Goal: Transaction & Acquisition: Purchase product/service

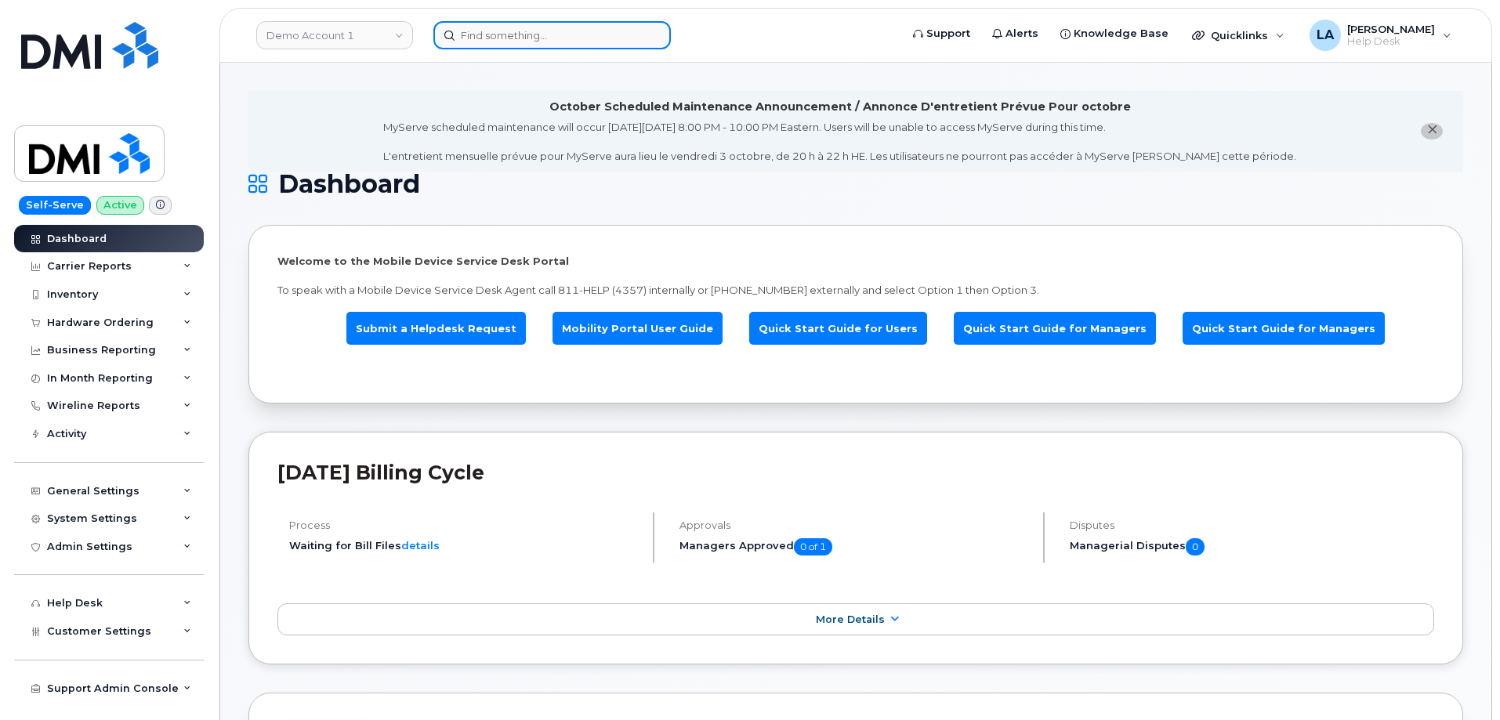
click at [542, 28] on input at bounding box center [551, 35] width 237 height 28
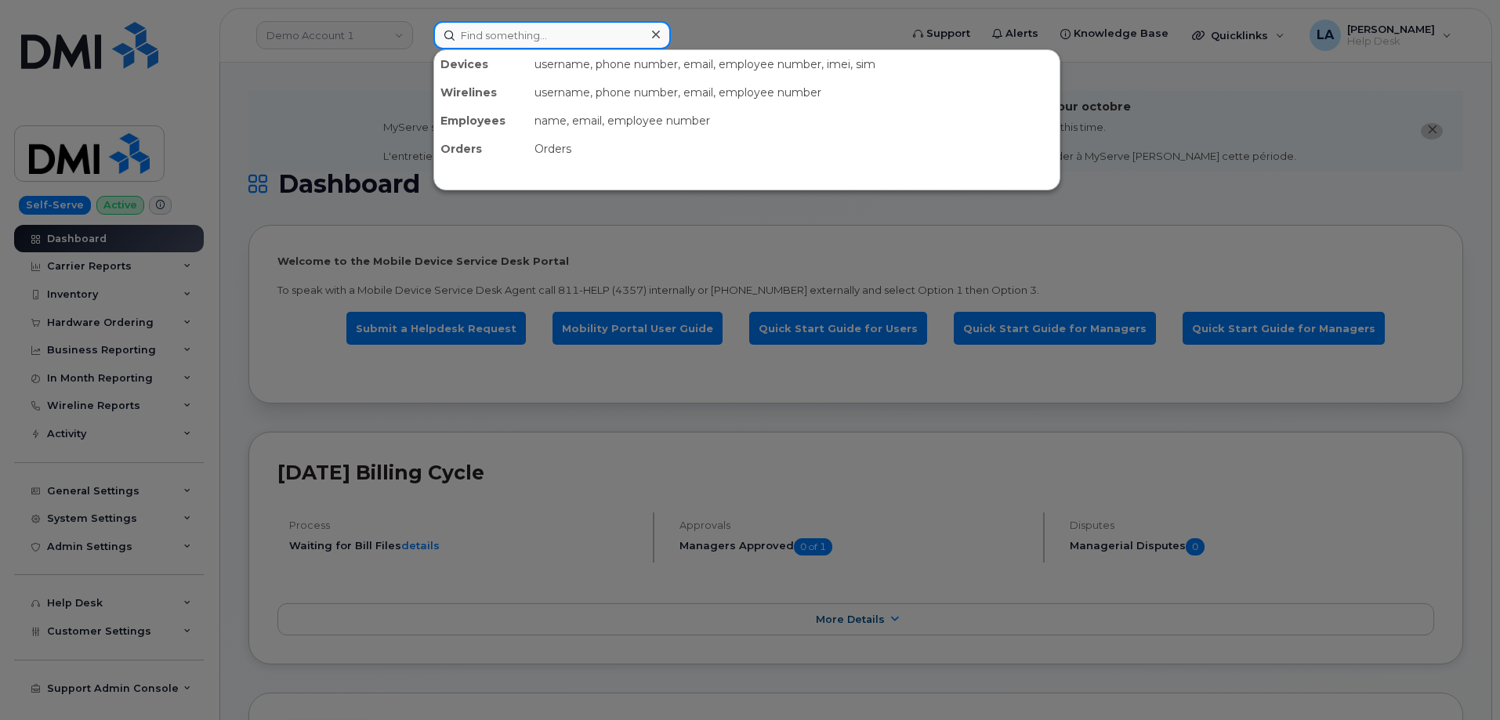
paste input "[PERSON_NAME]"
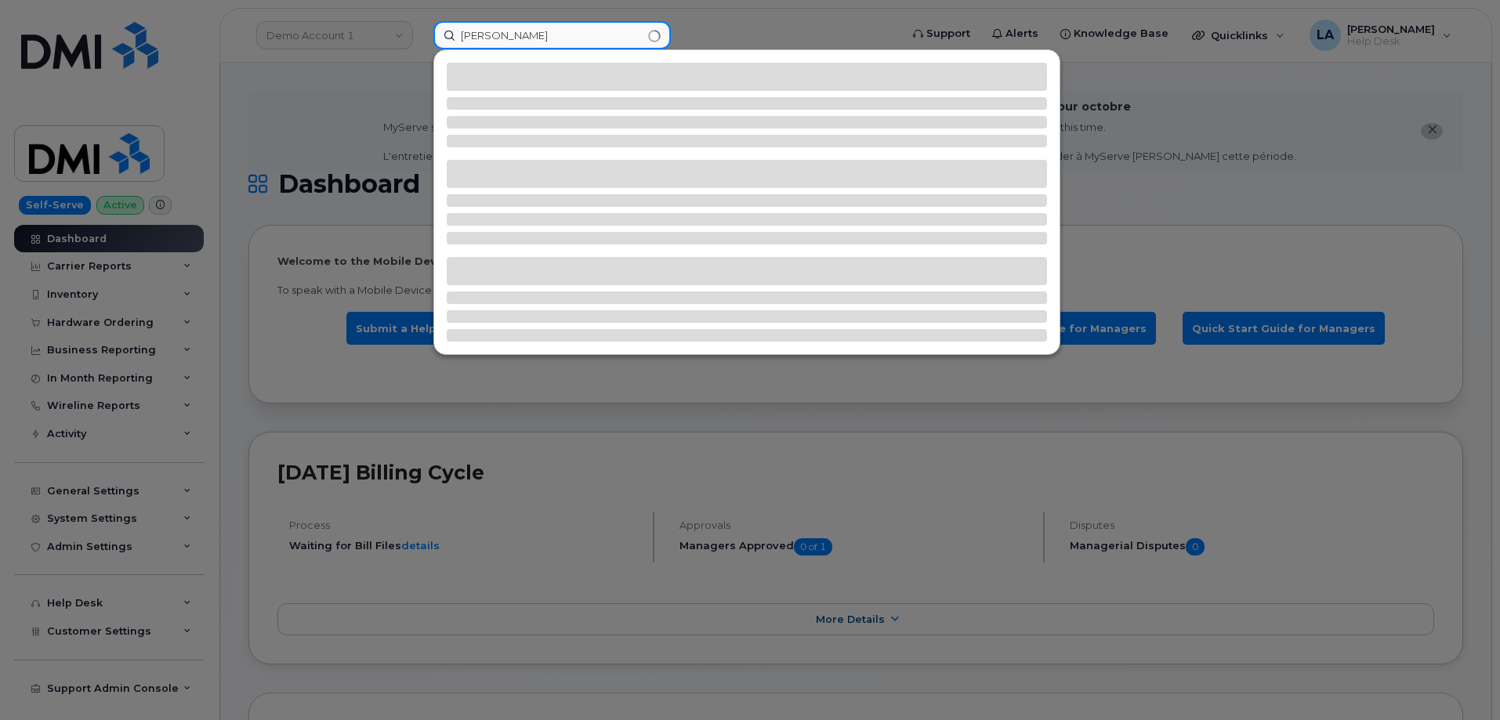
type input "[PERSON_NAME]"
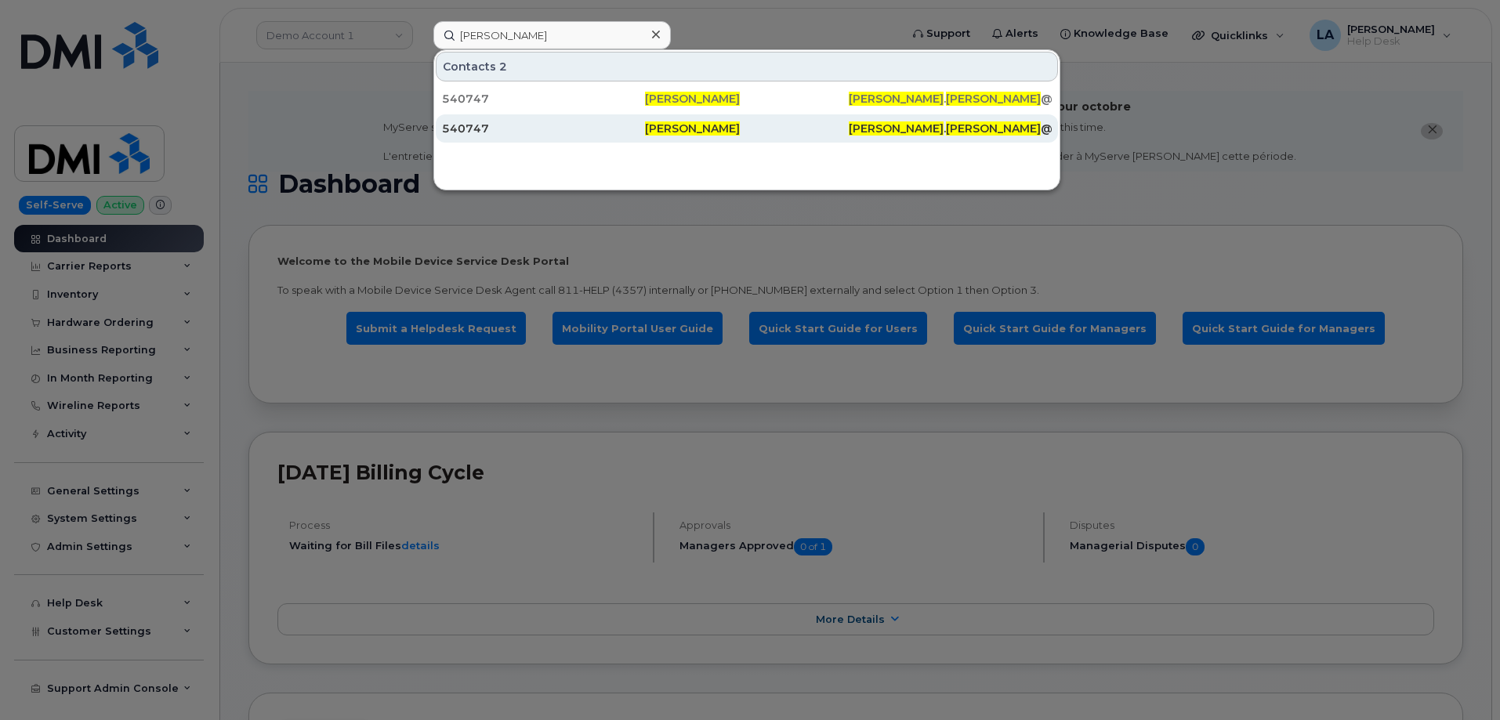
click at [688, 121] on div "[PERSON_NAME]" at bounding box center [746, 128] width 203 height 28
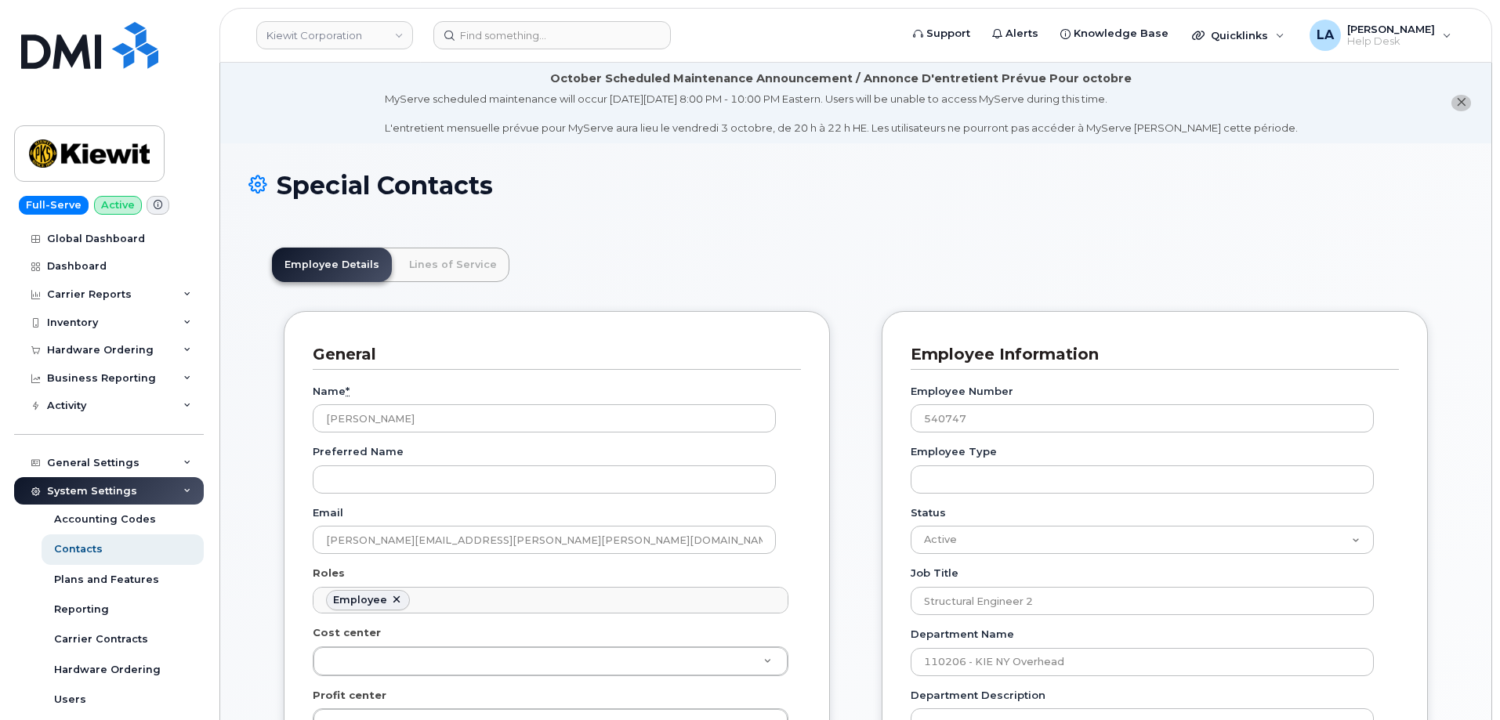
scroll to position [46, 0]
drag, startPoint x: 509, startPoint y: 542, endPoint x: 284, endPoint y: 527, distance: 224.6
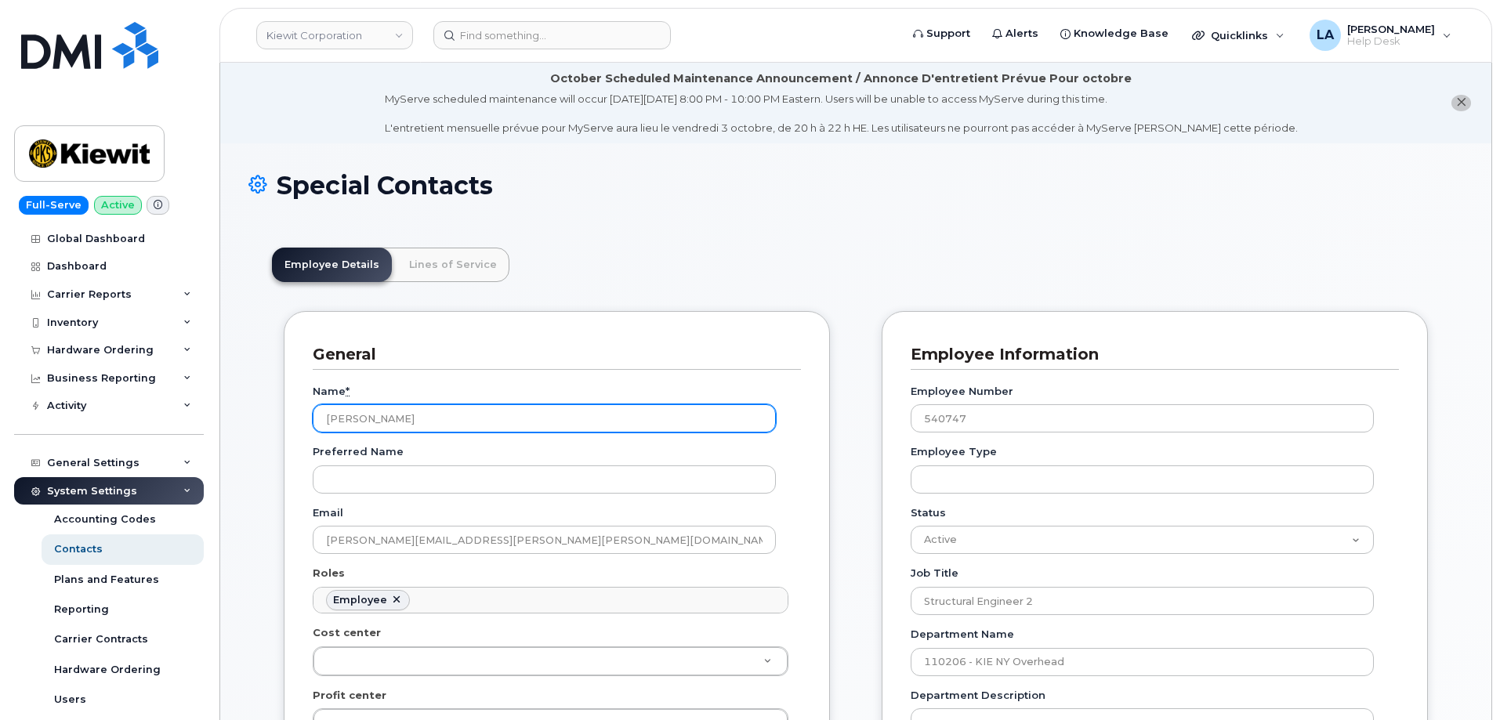
drag, startPoint x: 433, startPoint y: 425, endPoint x: 277, endPoint y: 416, distance: 155.4
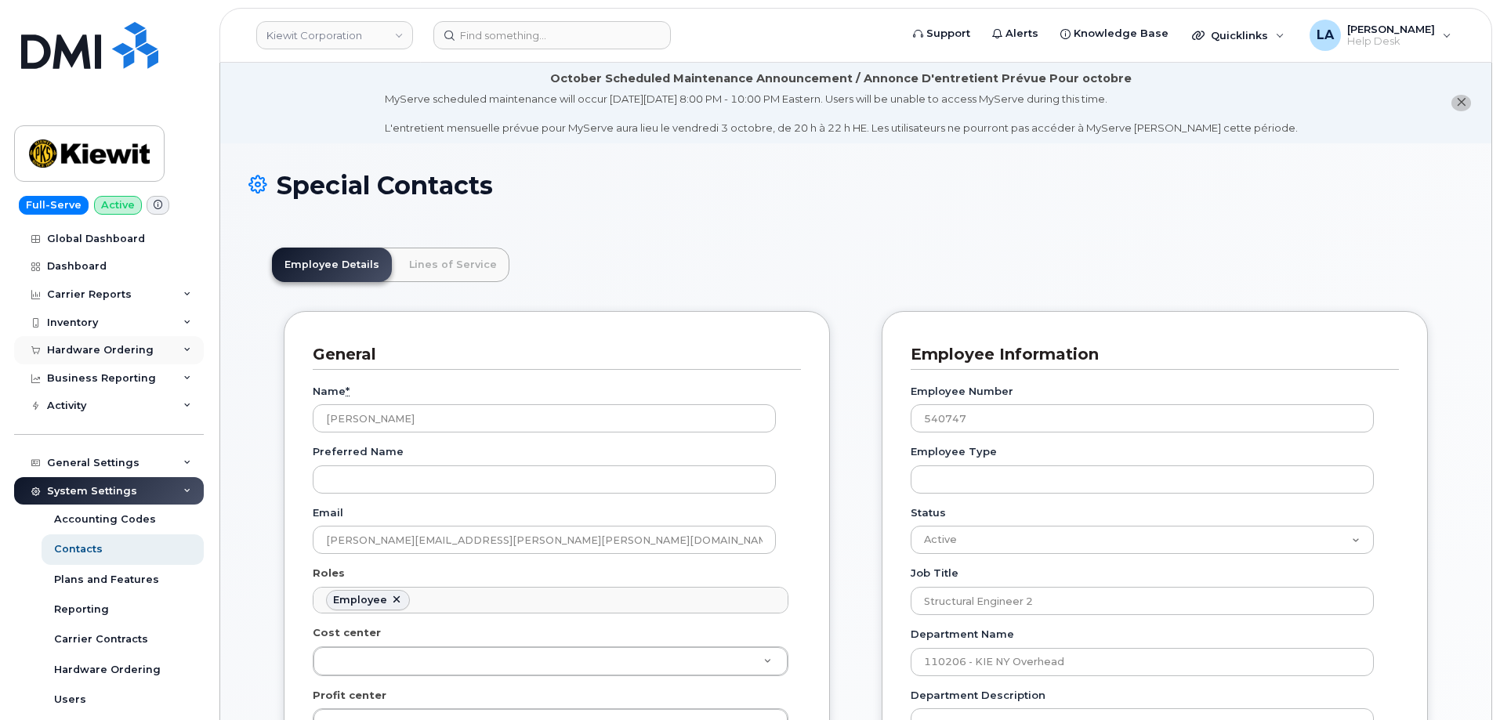
click at [141, 352] on div "Hardware Ordering" at bounding box center [100, 350] width 107 height 13
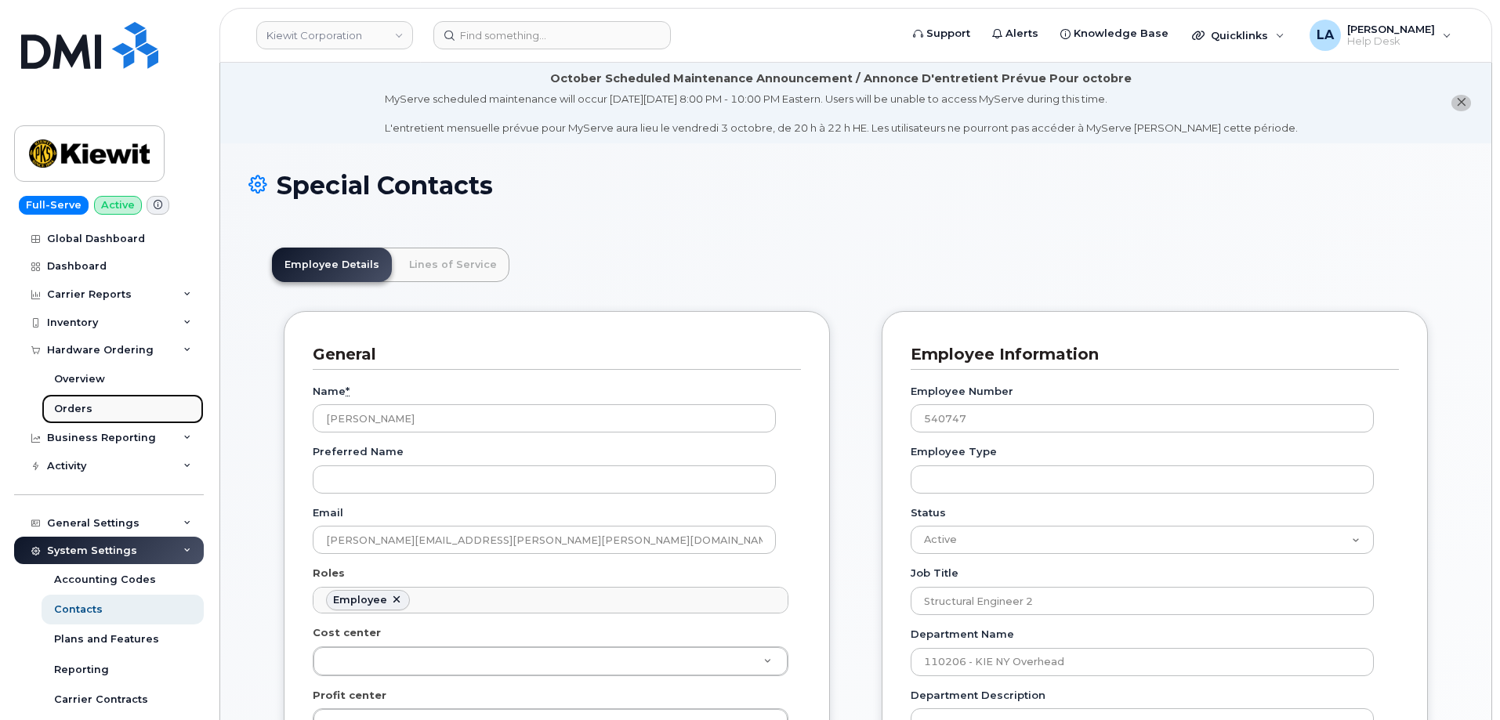
click at [76, 409] on div "Orders" at bounding box center [73, 409] width 38 height 14
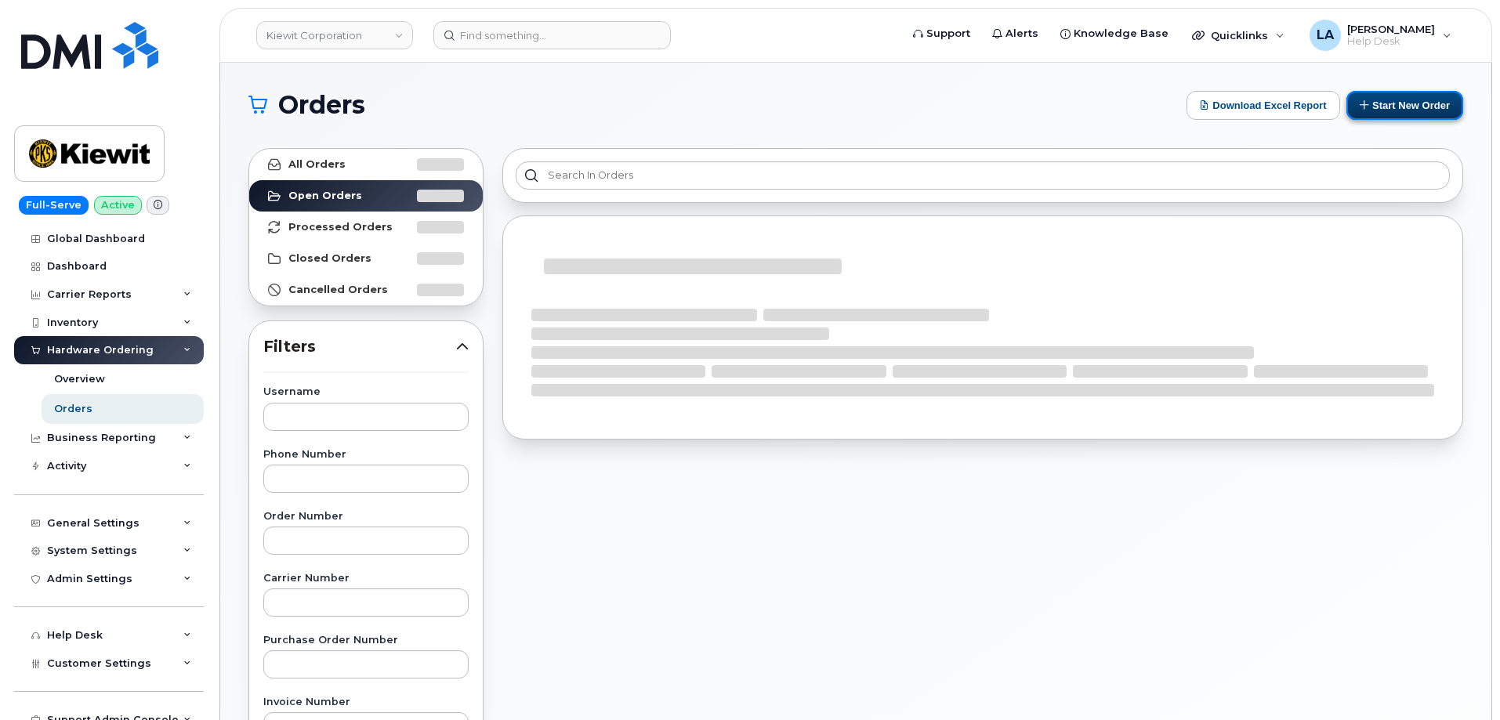
click at [1410, 97] on button "Start New Order" at bounding box center [1404, 105] width 117 height 29
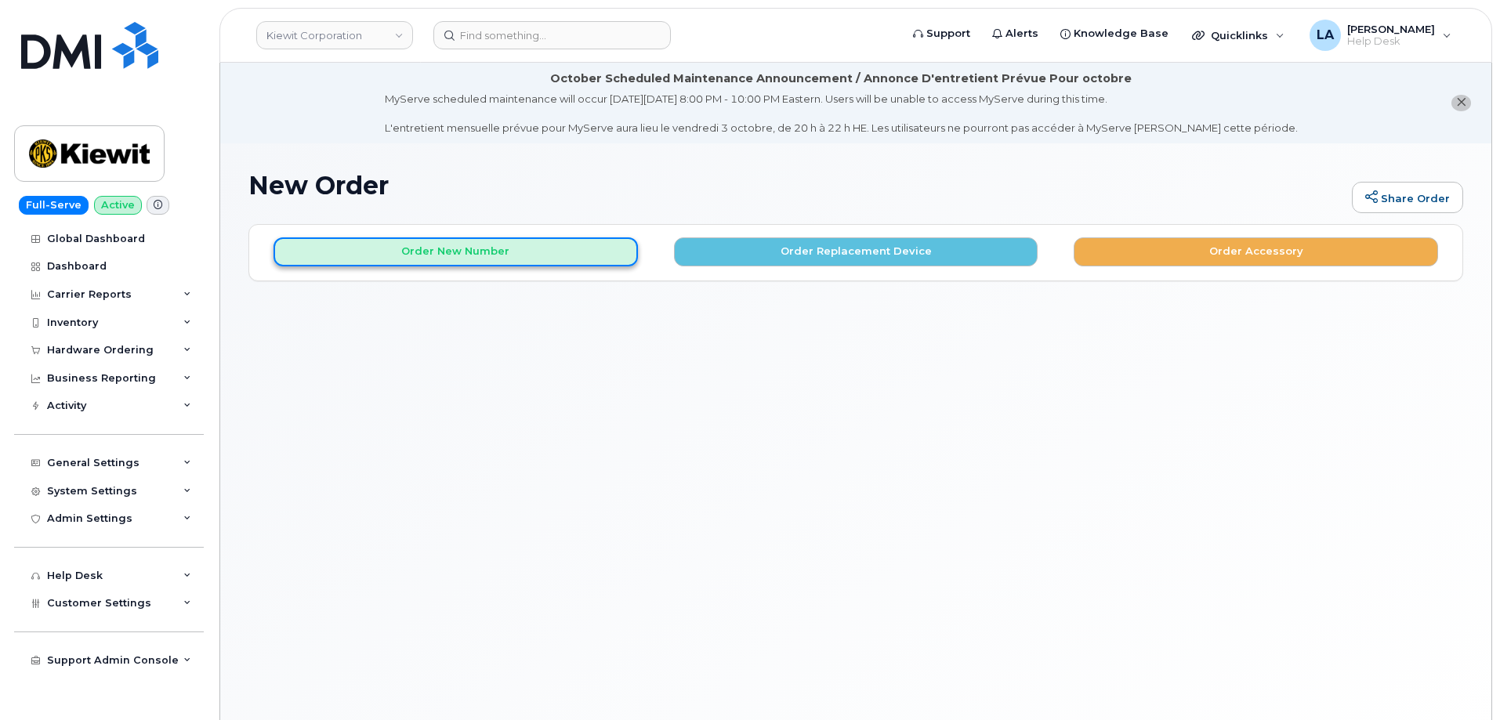
click at [534, 251] on button "Order New Number" at bounding box center [455, 251] width 364 height 29
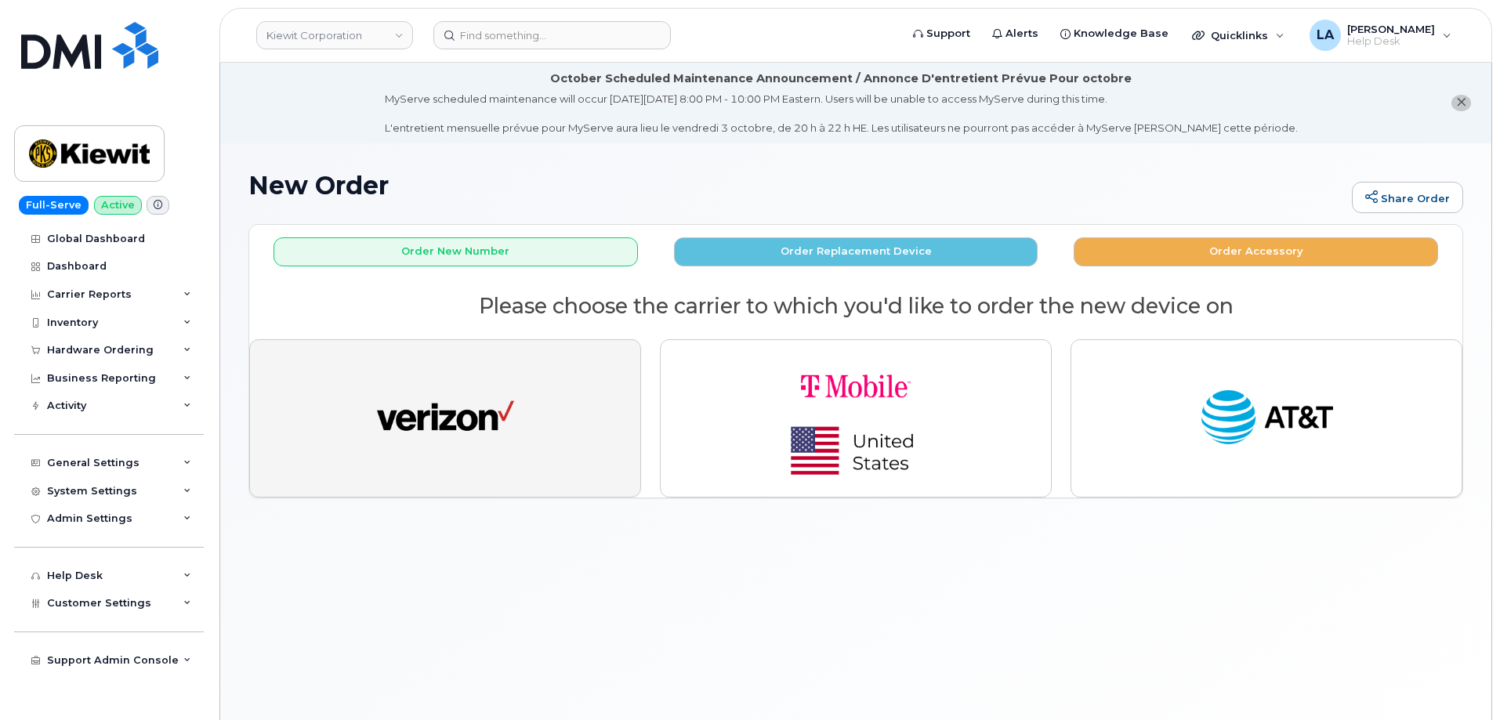
click at [551, 424] on button "button" at bounding box center [445, 418] width 392 height 158
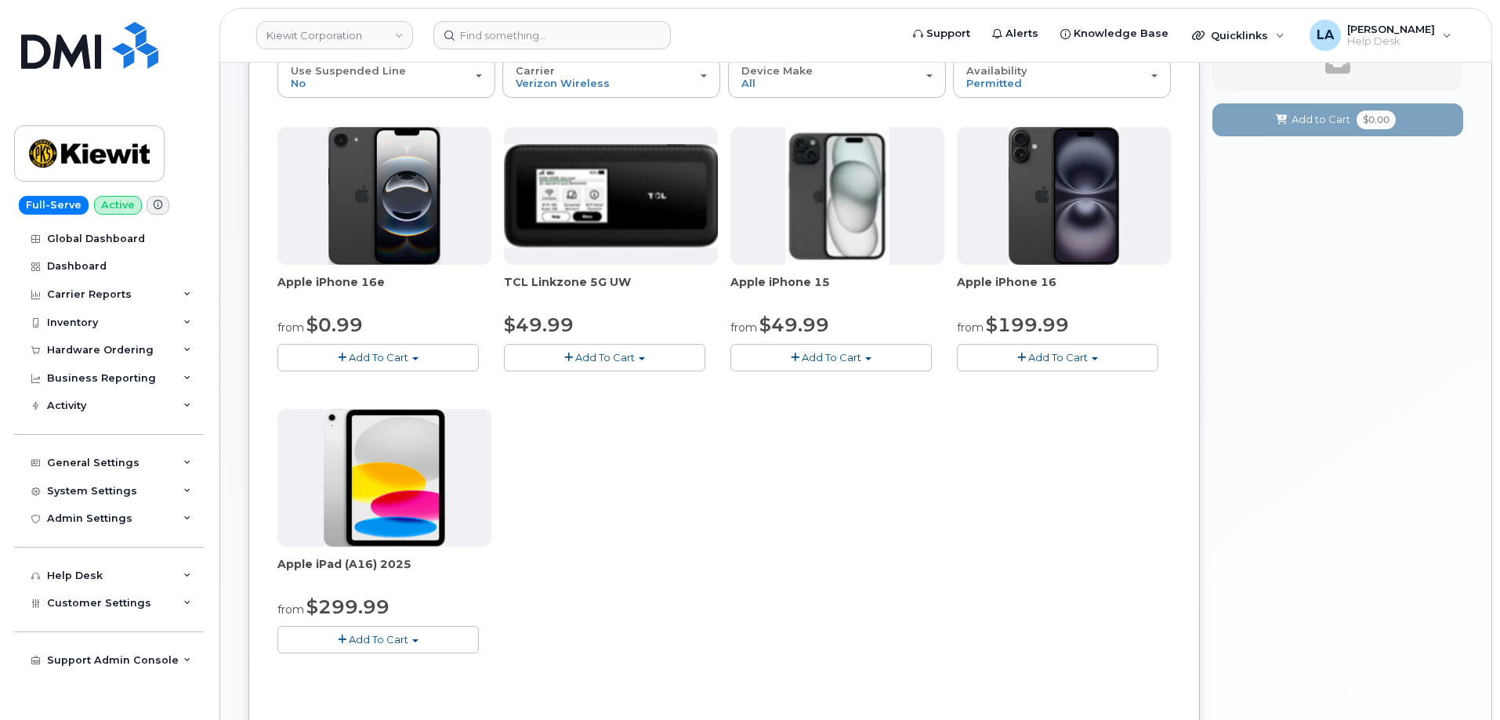
scroll to position [262, 0]
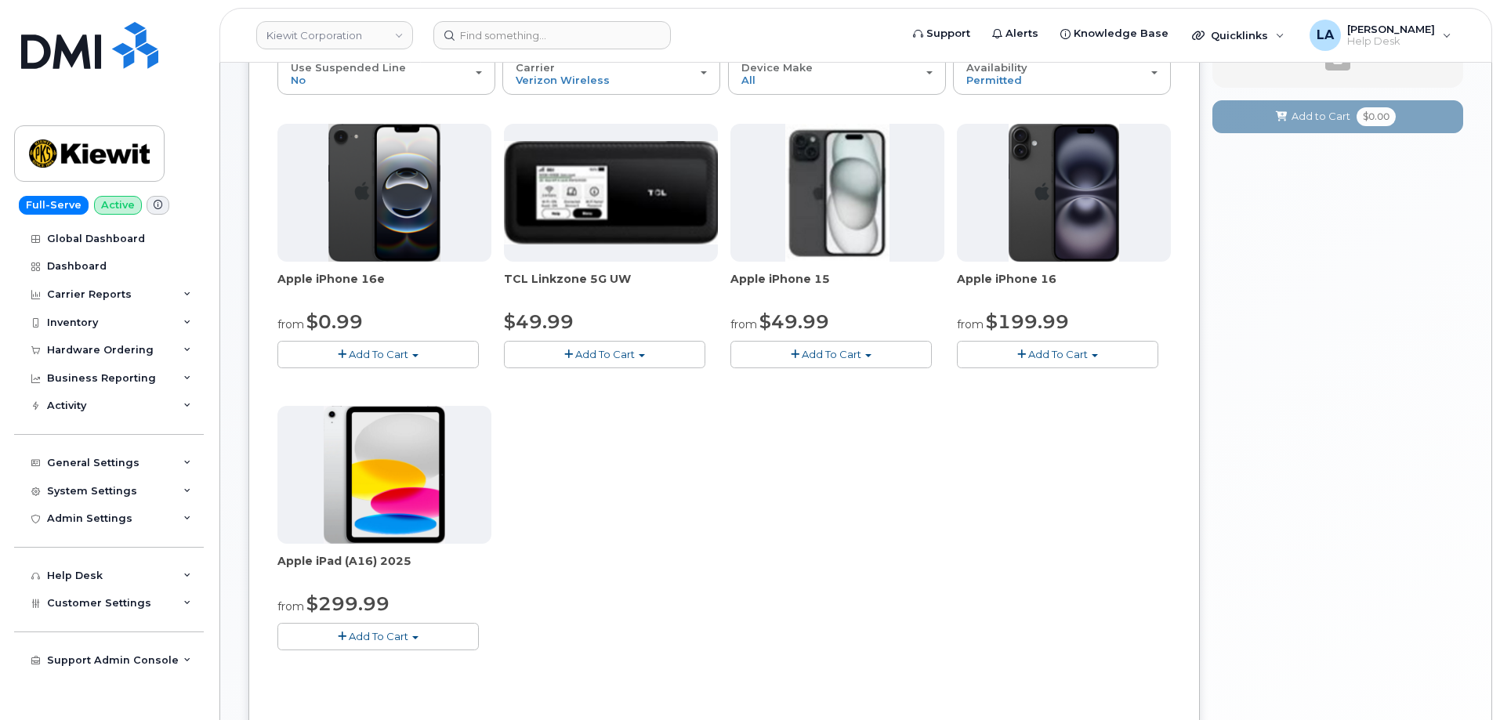
click at [361, 353] on span "Add To Cart" at bounding box center [379, 354] width 60 height 13
click at [373, 390] on link "$0.99 - 2 Year Activation (128GB)" at bounding box center [382, 384] width 202 height 20
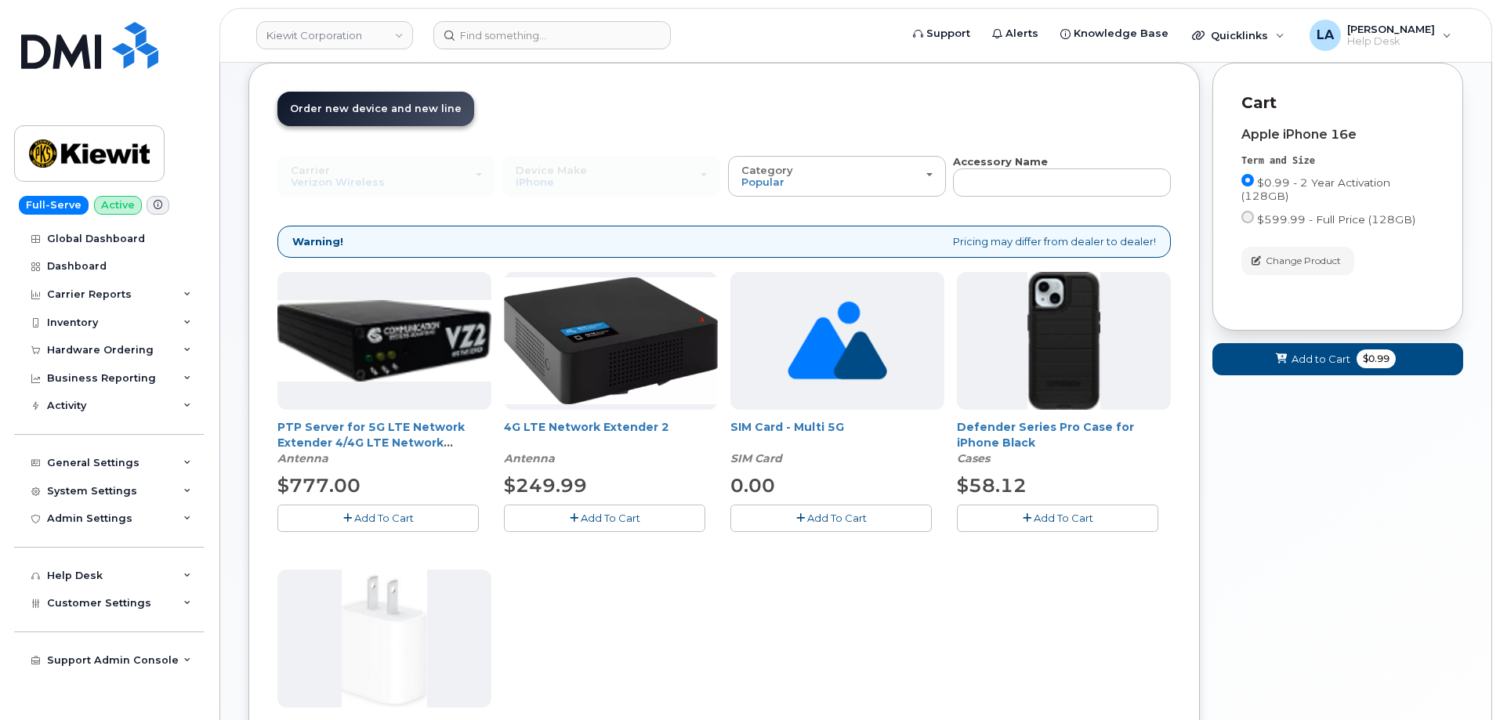
scroll to position [209, 0]
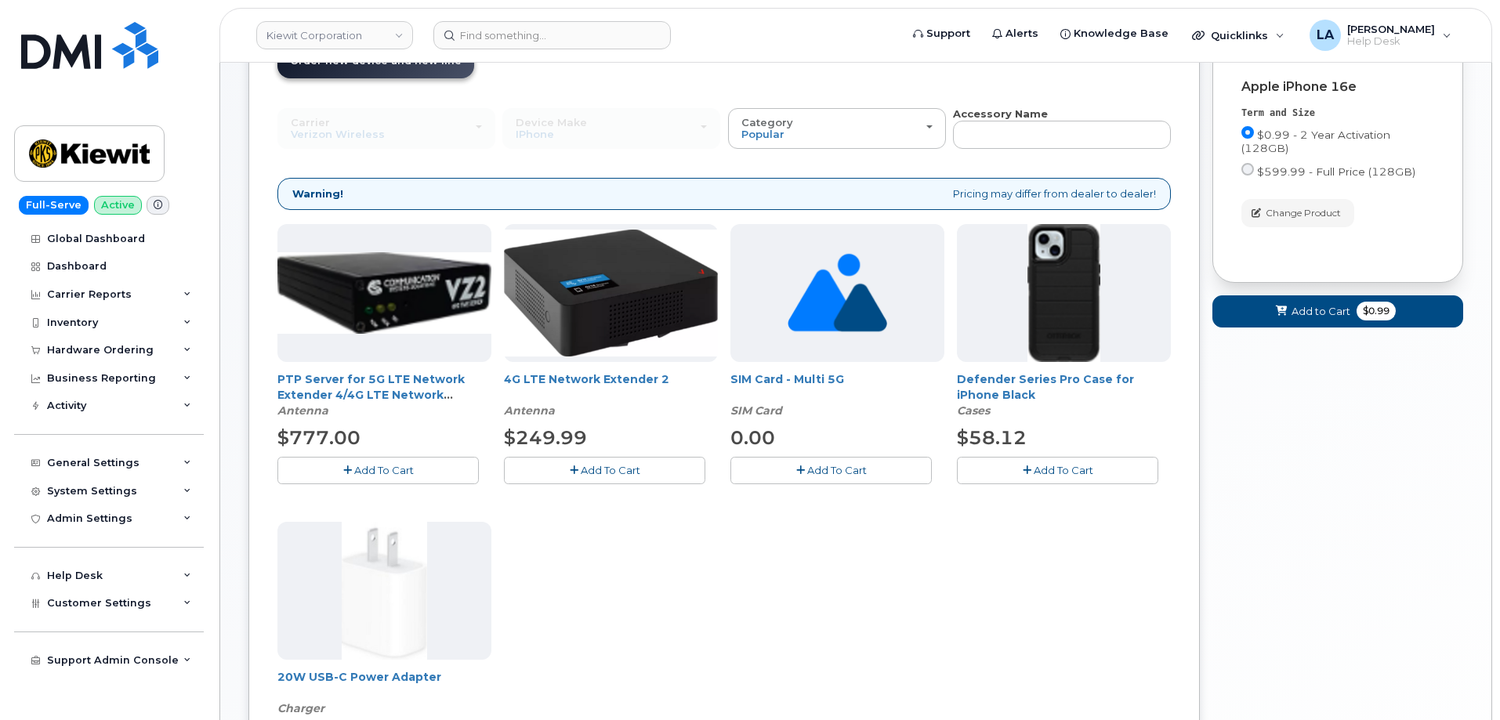
click at [1027, 454] on div "Defender Series Pro Case for iPhone Black Cases $58.12 Add To Cart" at bounding box center [1064, 354] width 214 height 260
click at [1032, 474] on button "Add To Cart" at bounding box center [1057, 470] width 201 height 27
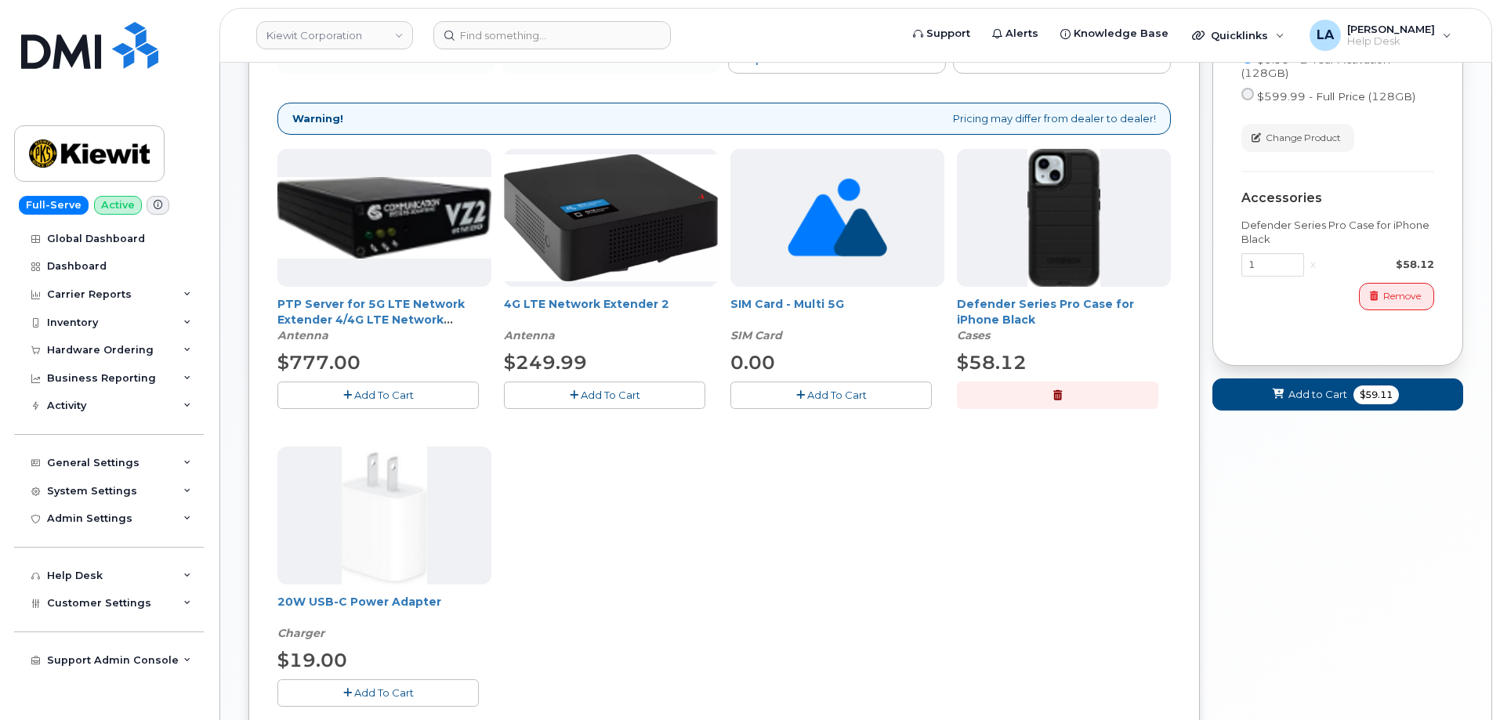
scroll to position [343, 0]
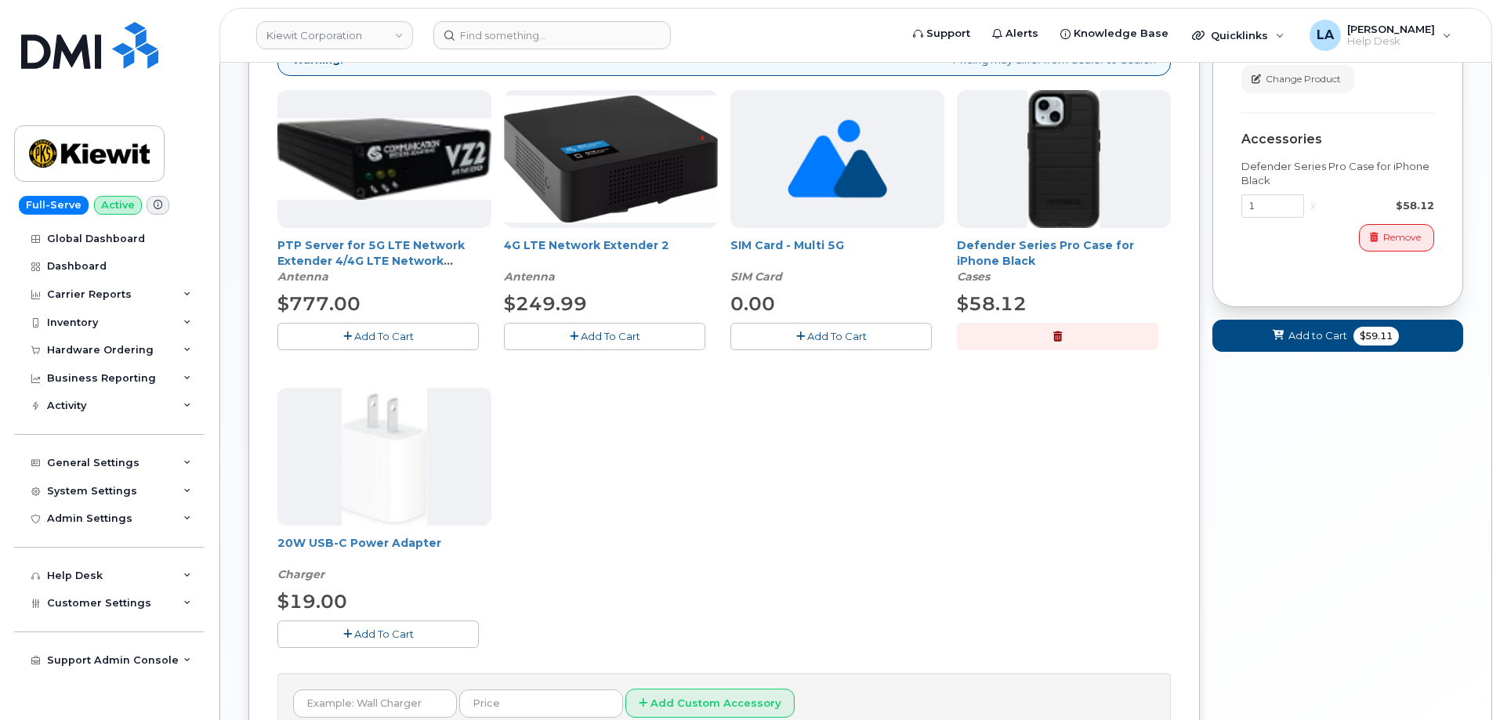
click at [386, 634] on span "Add To Cart" at bounding box center [384, 634] width 60 height 13
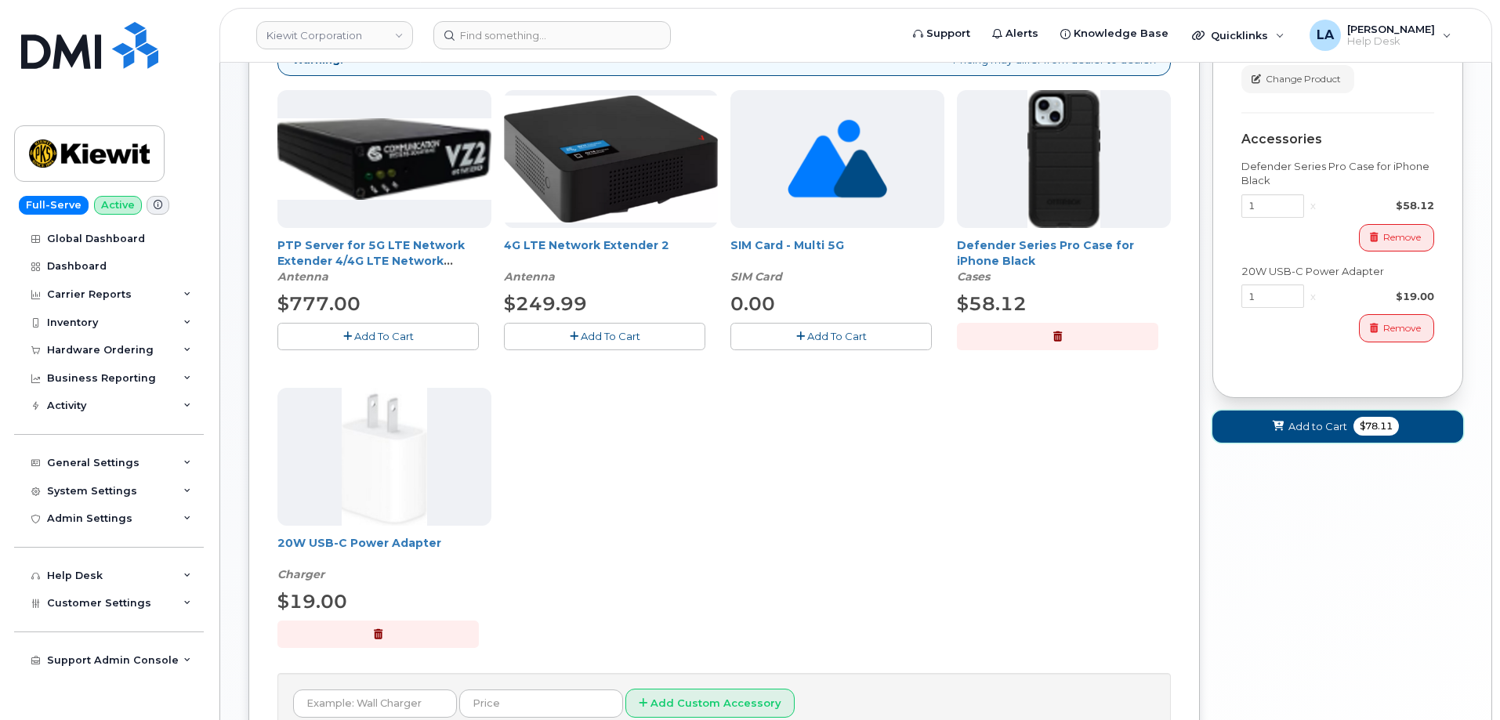
click at [1330, 432] on span "Add to Cart" at bounding box center [1317, 426] width 59 height 15
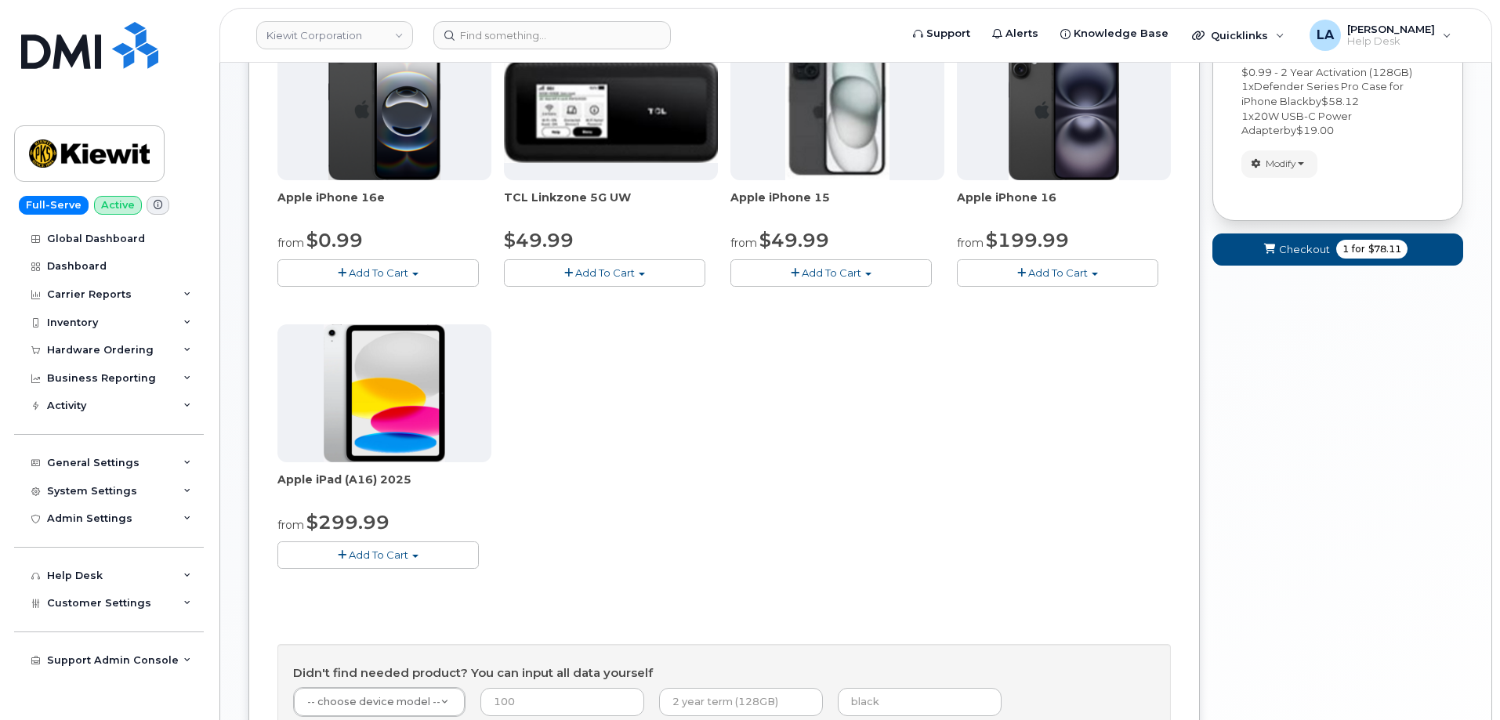
scroll to position [512, 0]
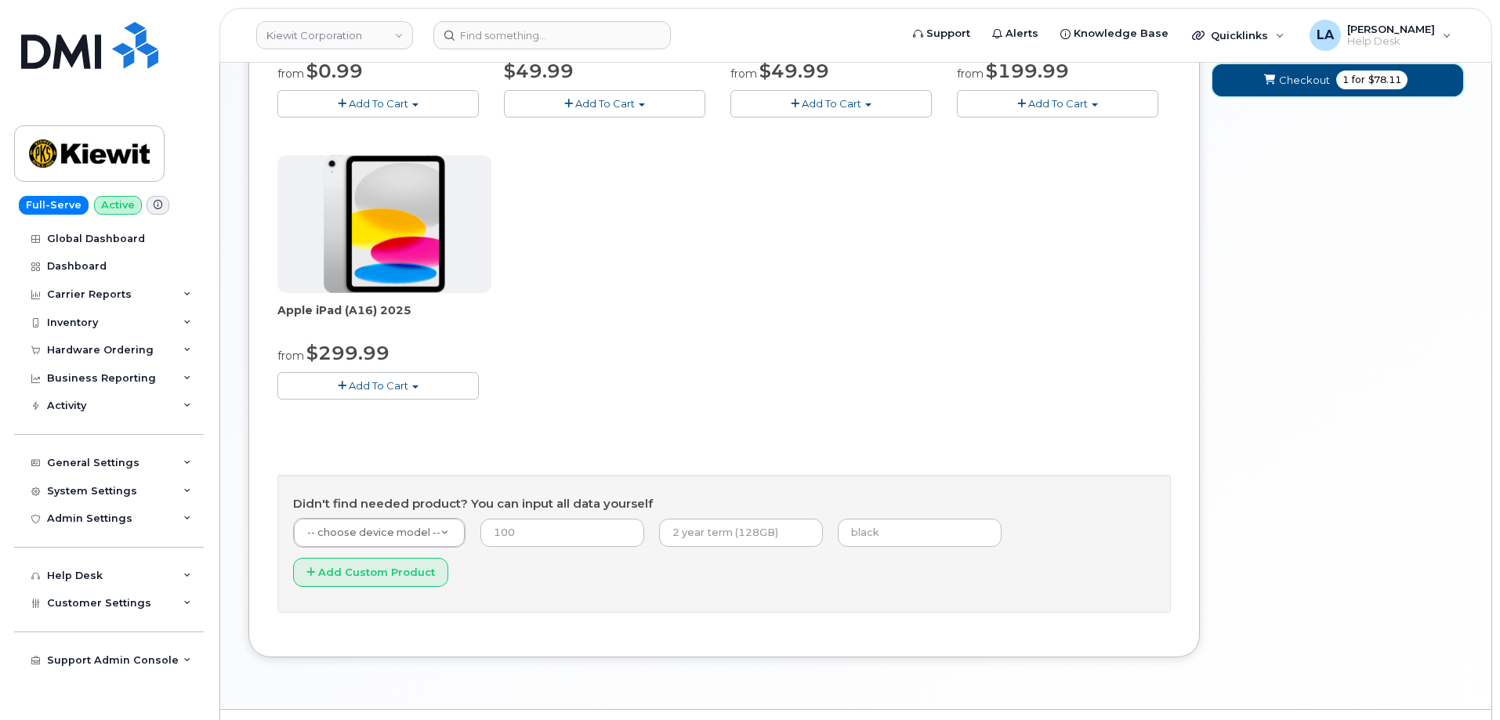
click at [1301, 86] on span "Checkout" at bounding box center [1304, 80] width 51 height 15
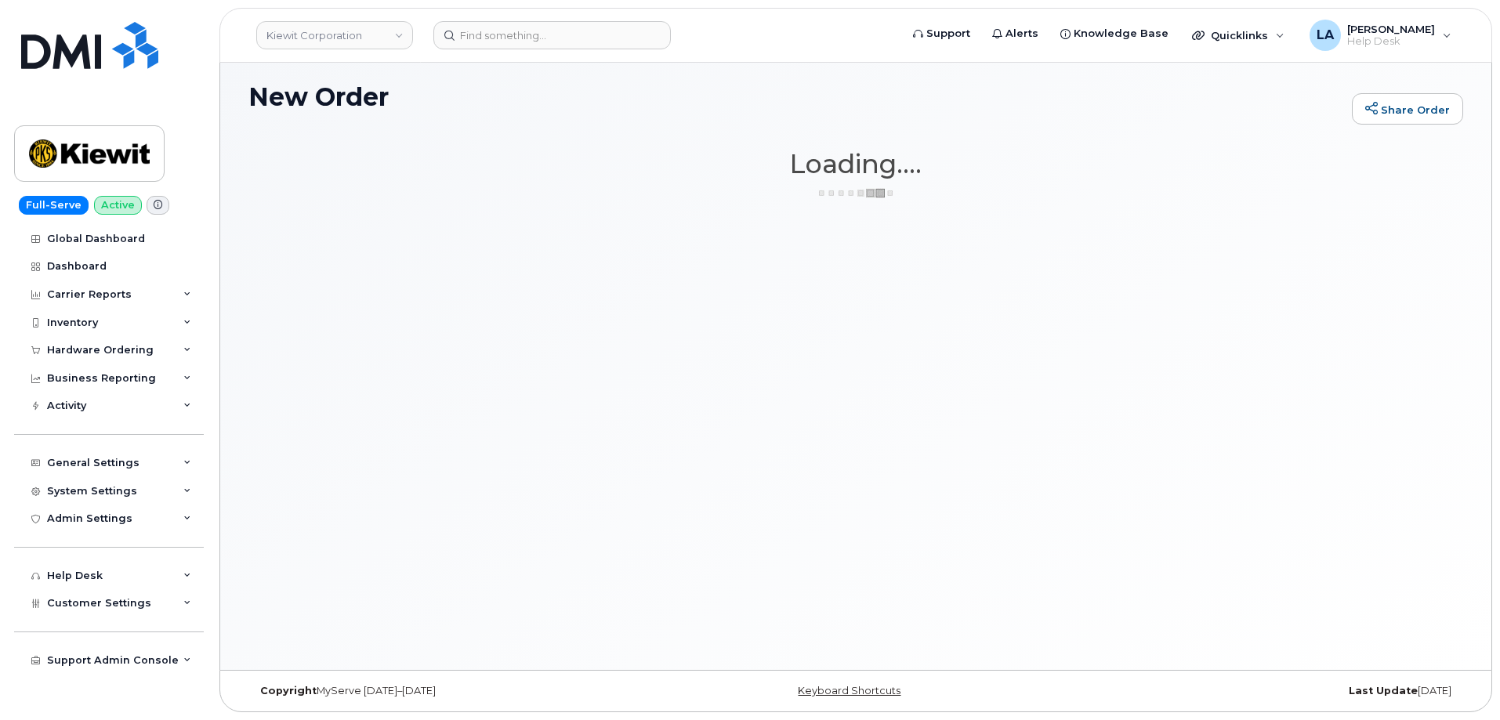
scroll to position [89, 0]
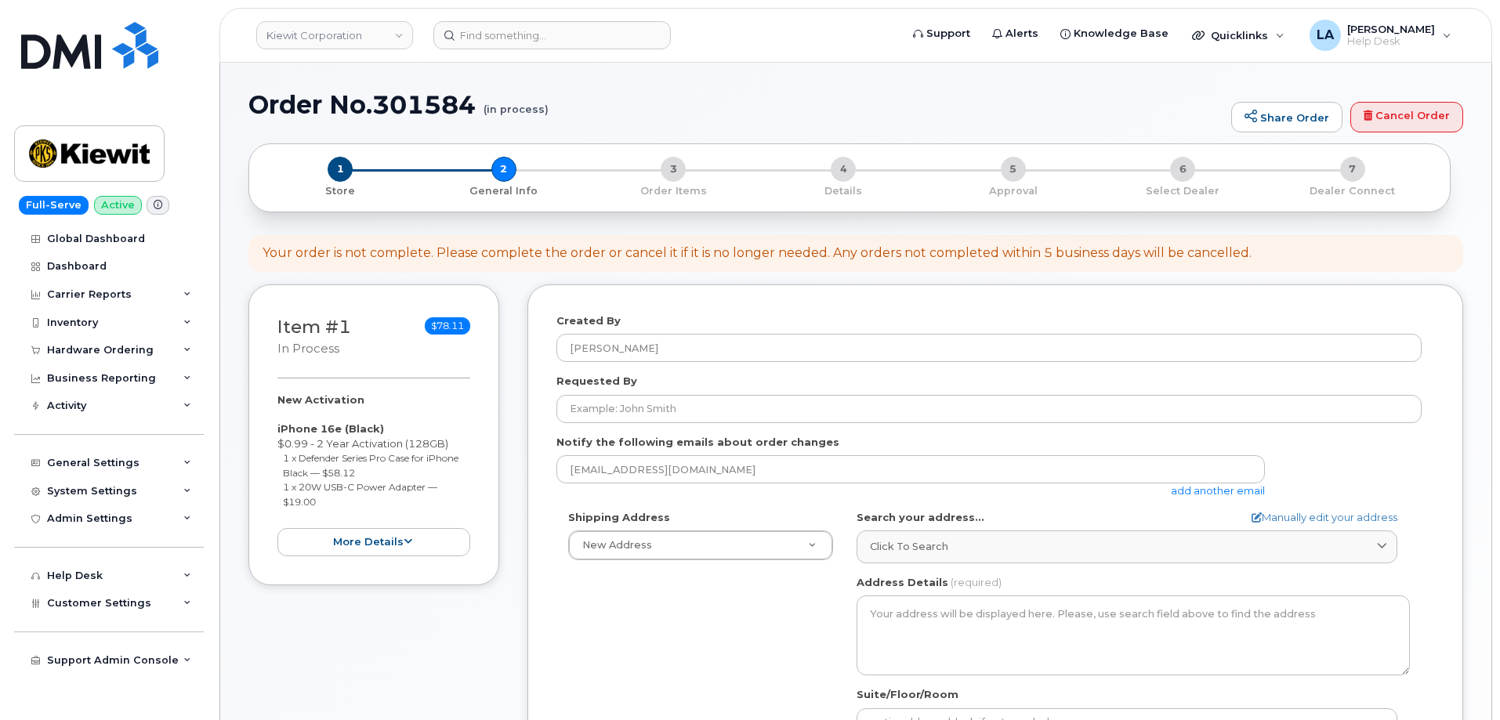
select select
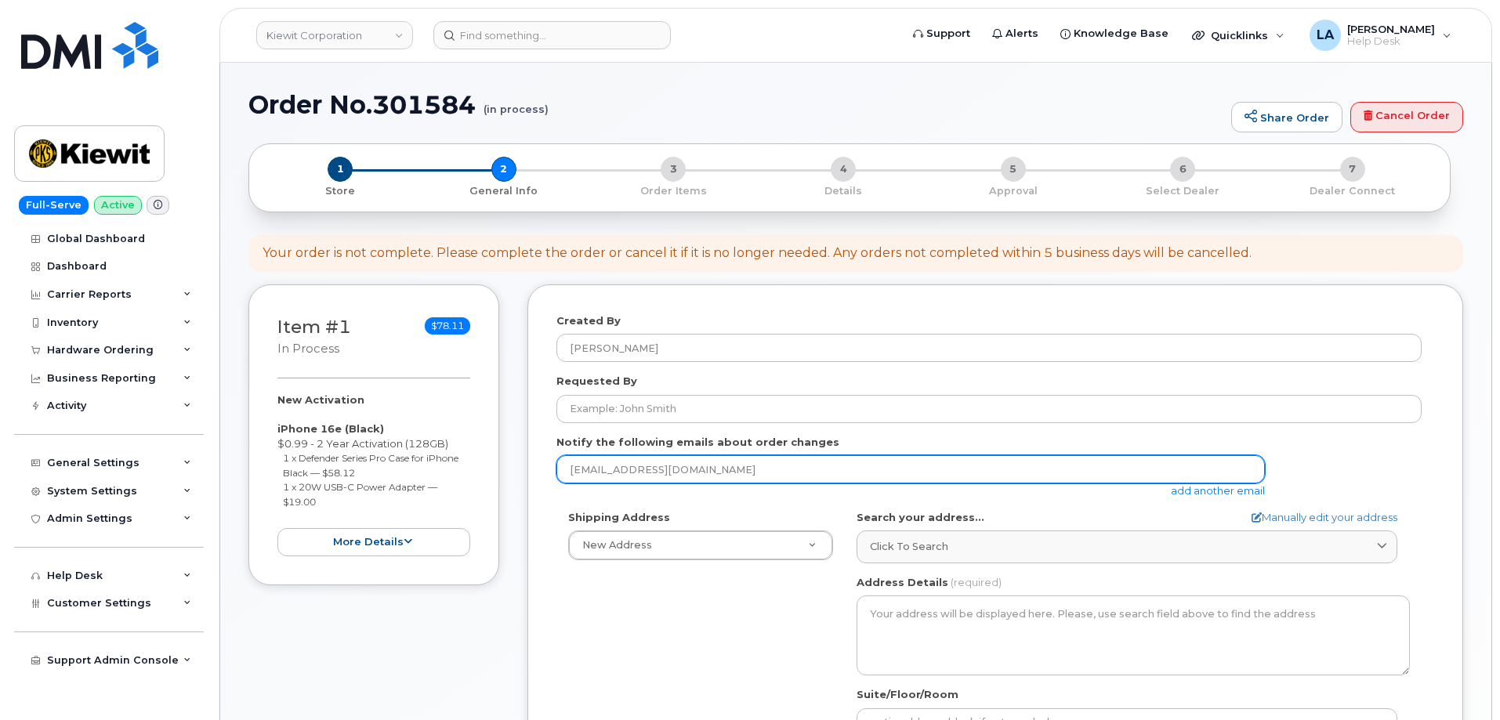
drag, startPoint x: 724, startPoint y: 476, endPoint x: 504, endPoint y: 475, distance: 220.2
click at [505, 476] on div "Item #1 in process $78.11 New Activation iPhone 16e (Black) $0.99 - 2 Year Acti…" at bounding box center [855, 623] width 1214 height 679
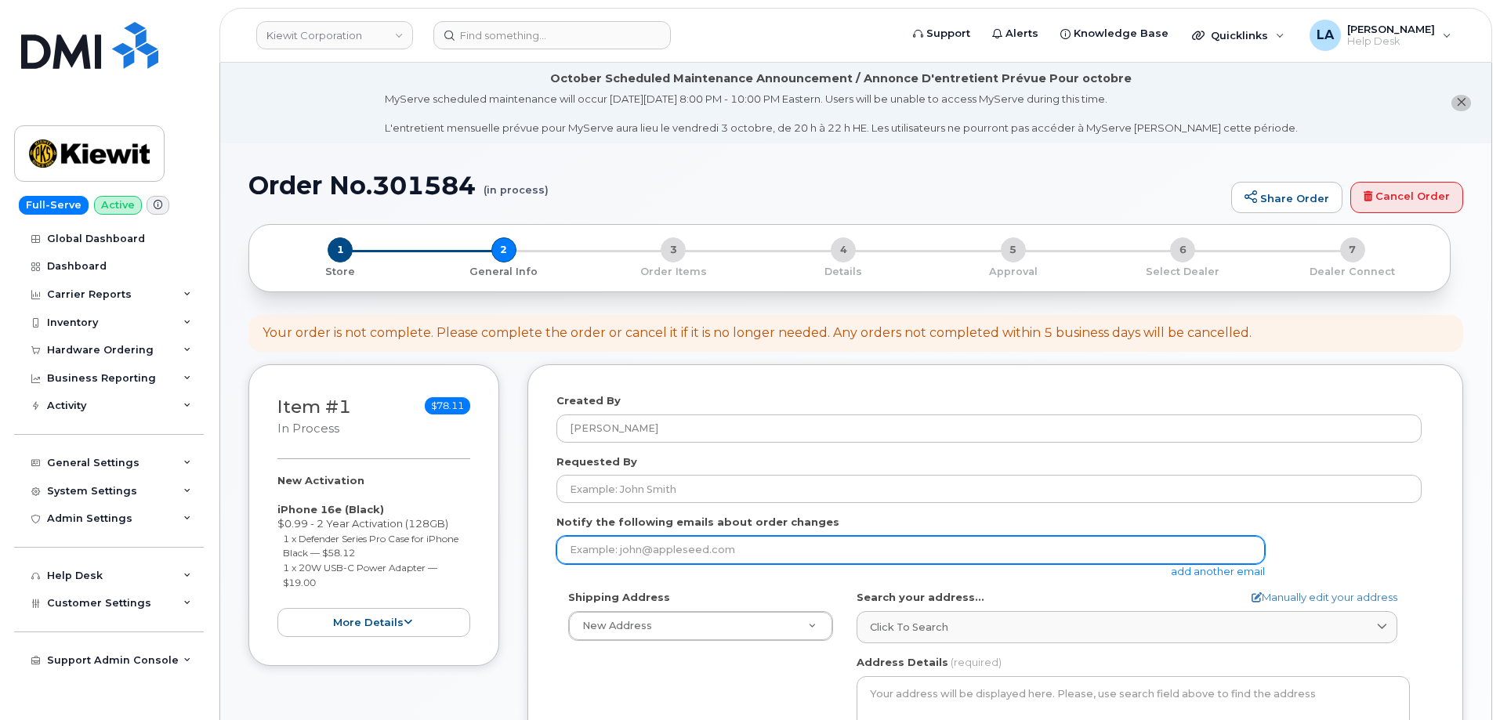
paste input "MARGARET.TOLAN@KIEWIT.COM"
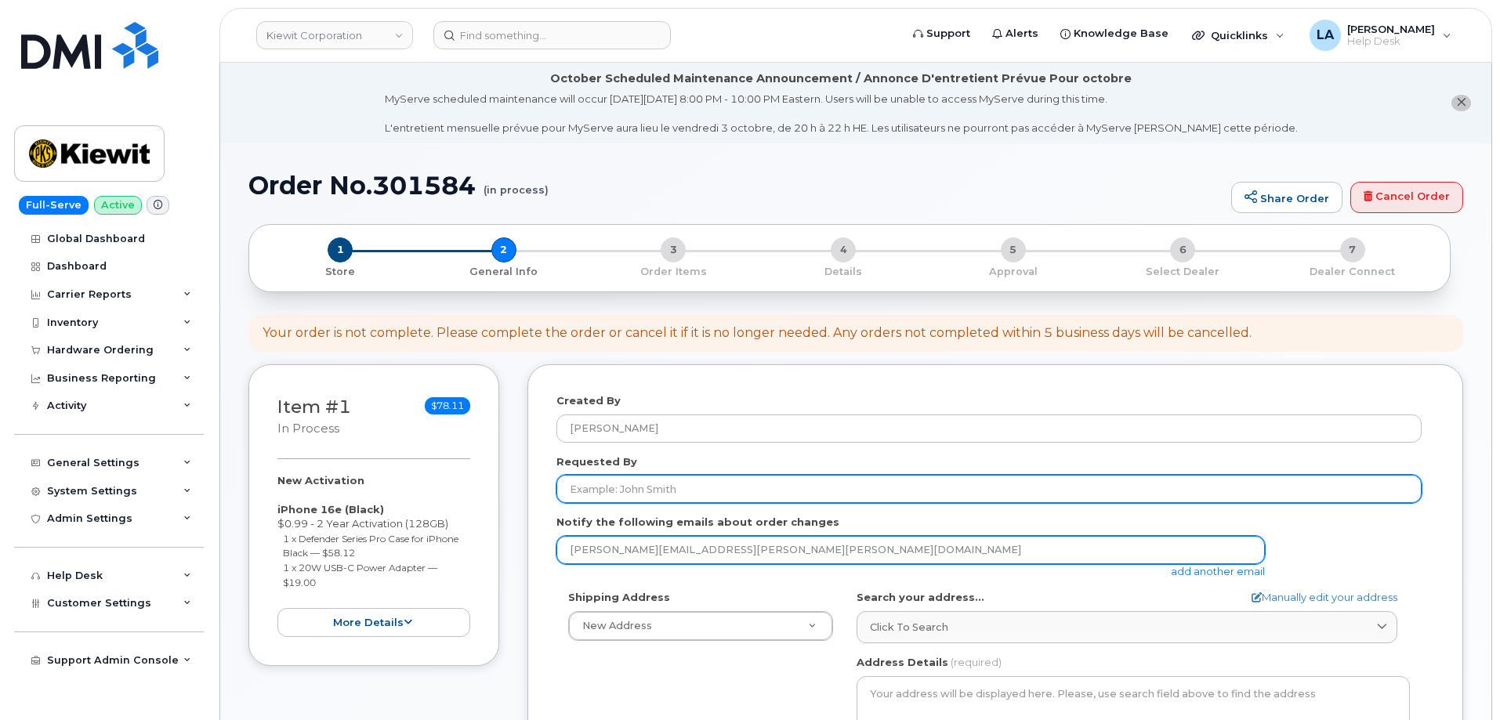
type input "MARGARET.TOLAN@KIEWIT.COM"
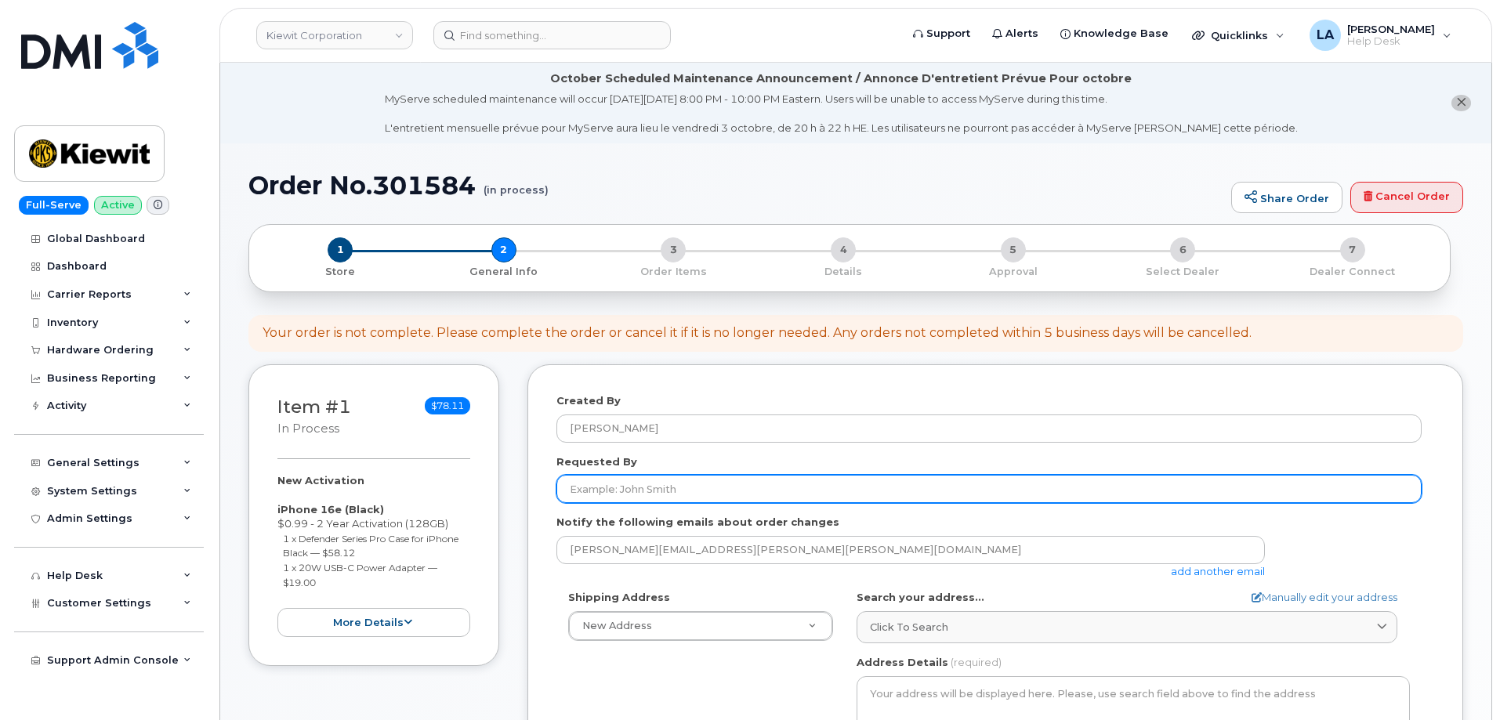
click at [708, 482] on input "Requested By" at bounding box center [988, 489] width 865 height 28
paste input "[PERSON_NAME]"
type input "[PERSON_NAME]"
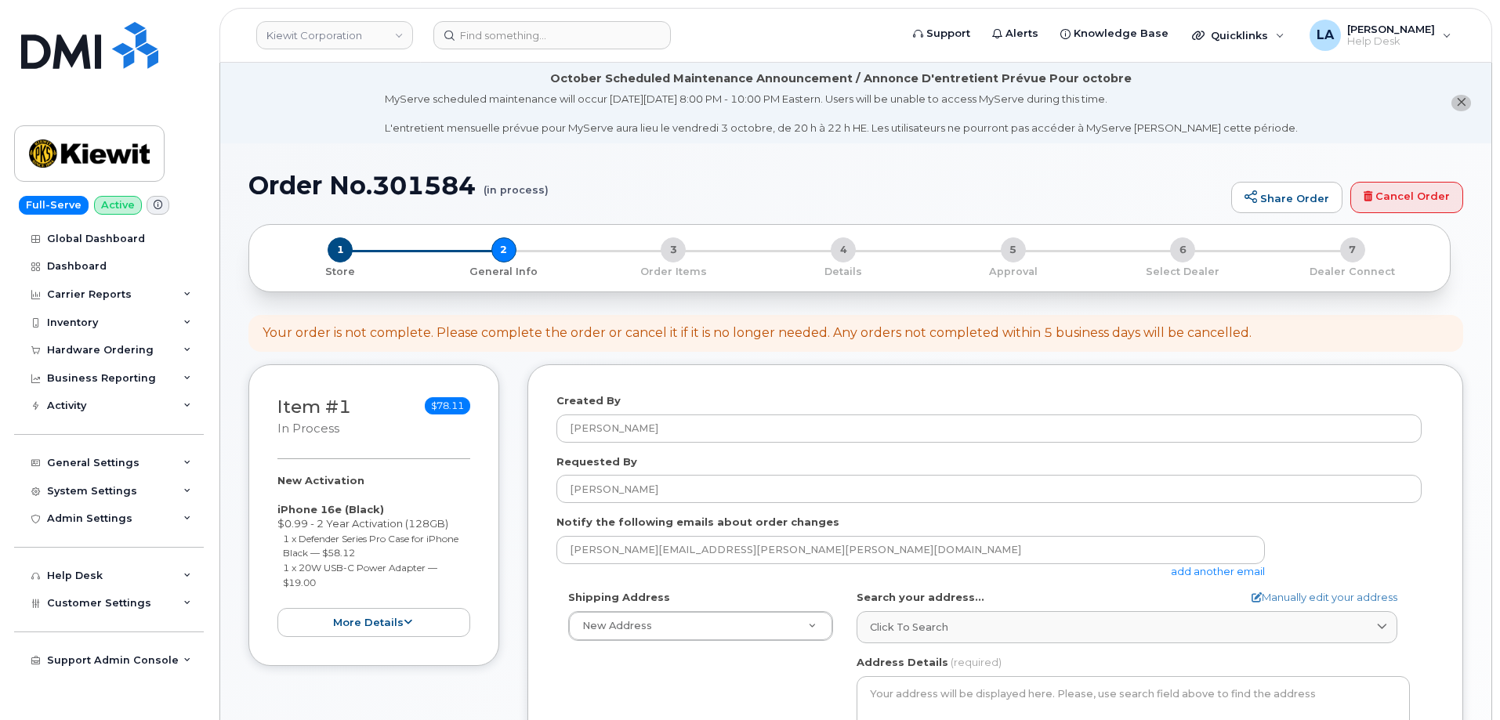
click at [1462, 98] on icon "close notification" at bounding box center [1461, 102] width 10 height 10
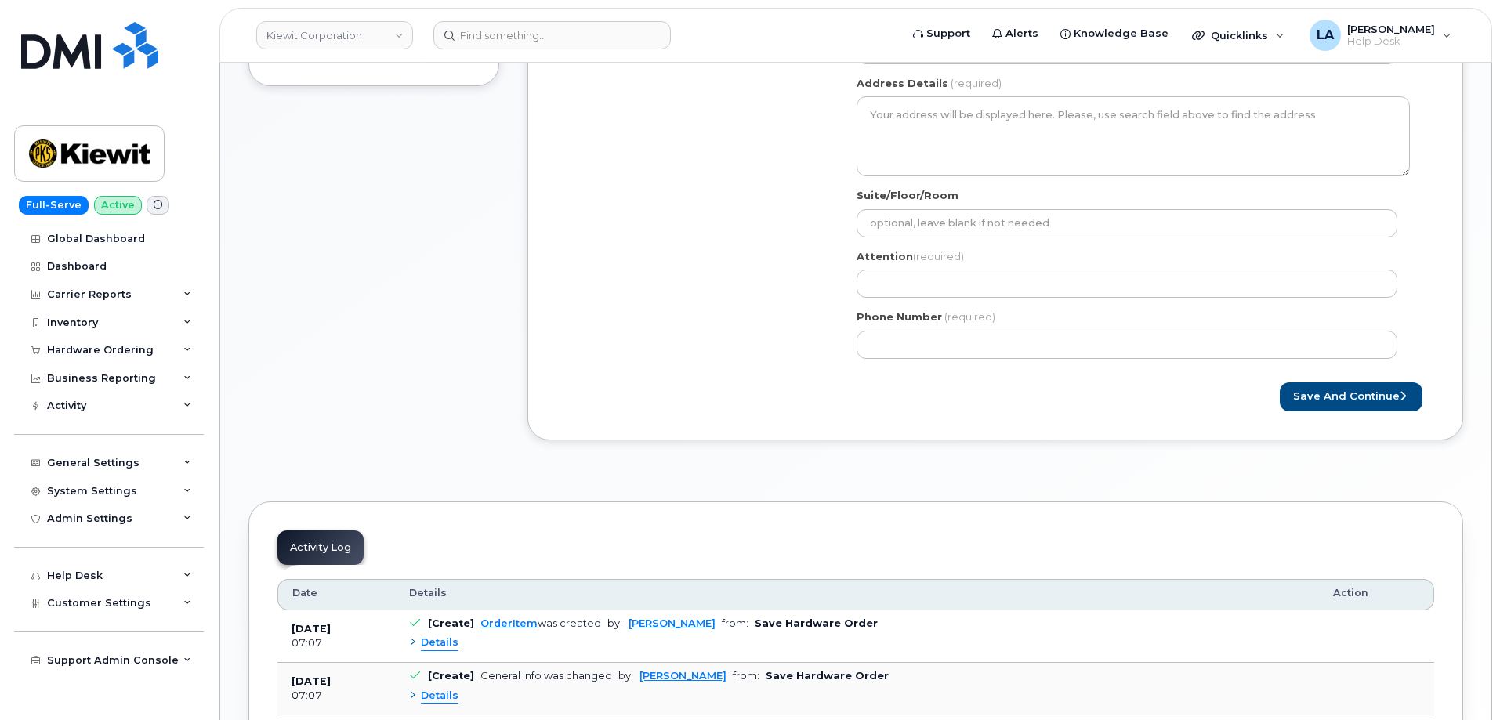
scroll to position [526, 0]
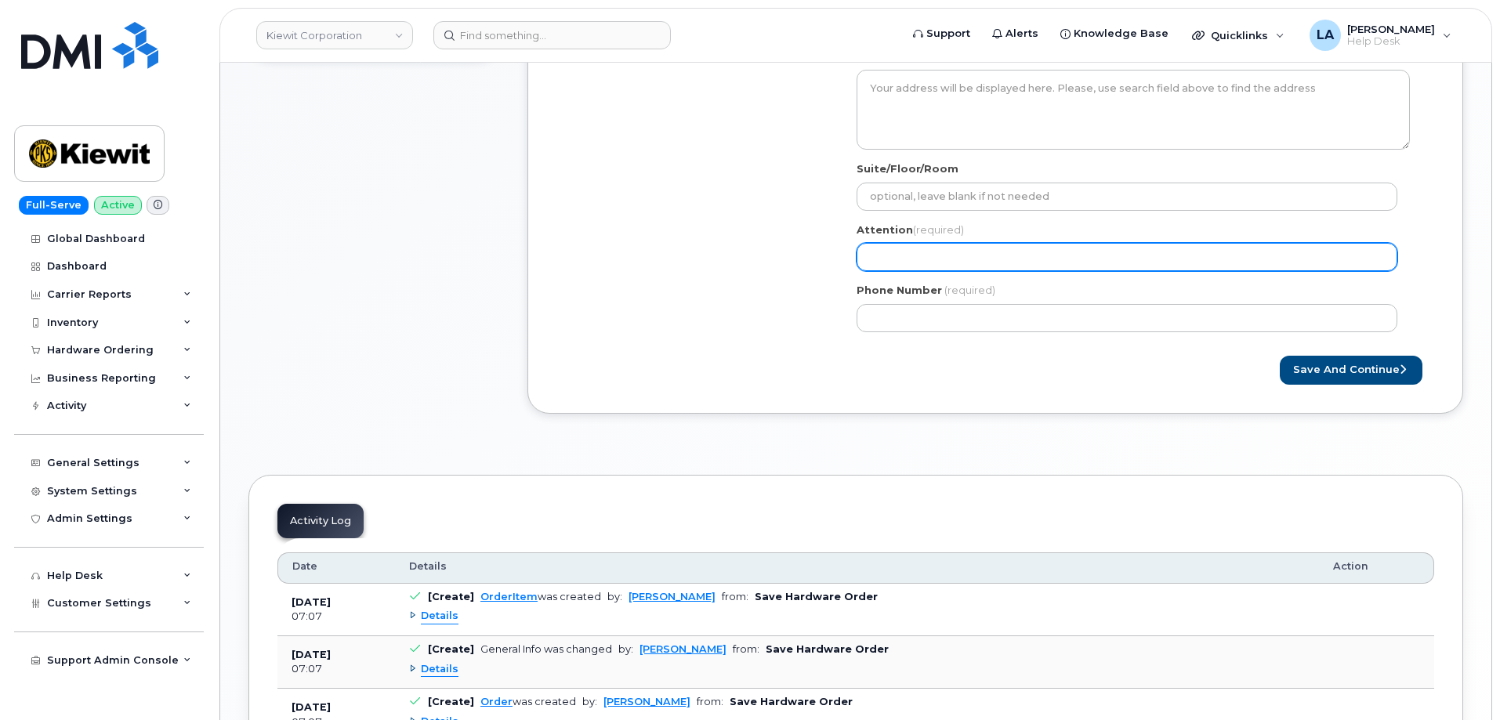
click at [1027, 259] on input "Attention (required)" at bounding box center [1126, 257] width 541 height 28
paste input "[PERSON_NAME]"
type input "[PERSON_NAME]"
select select
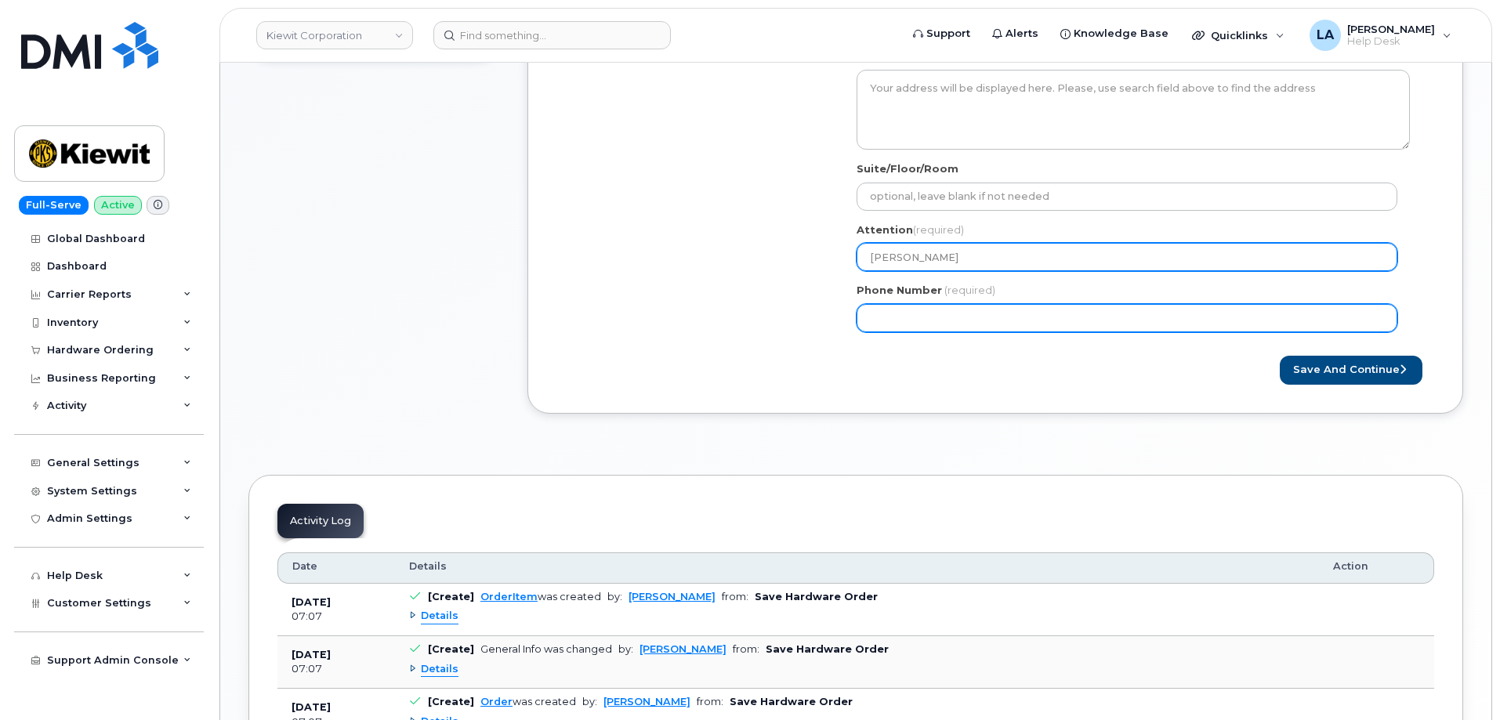
type input "[PERSON_NAME]"
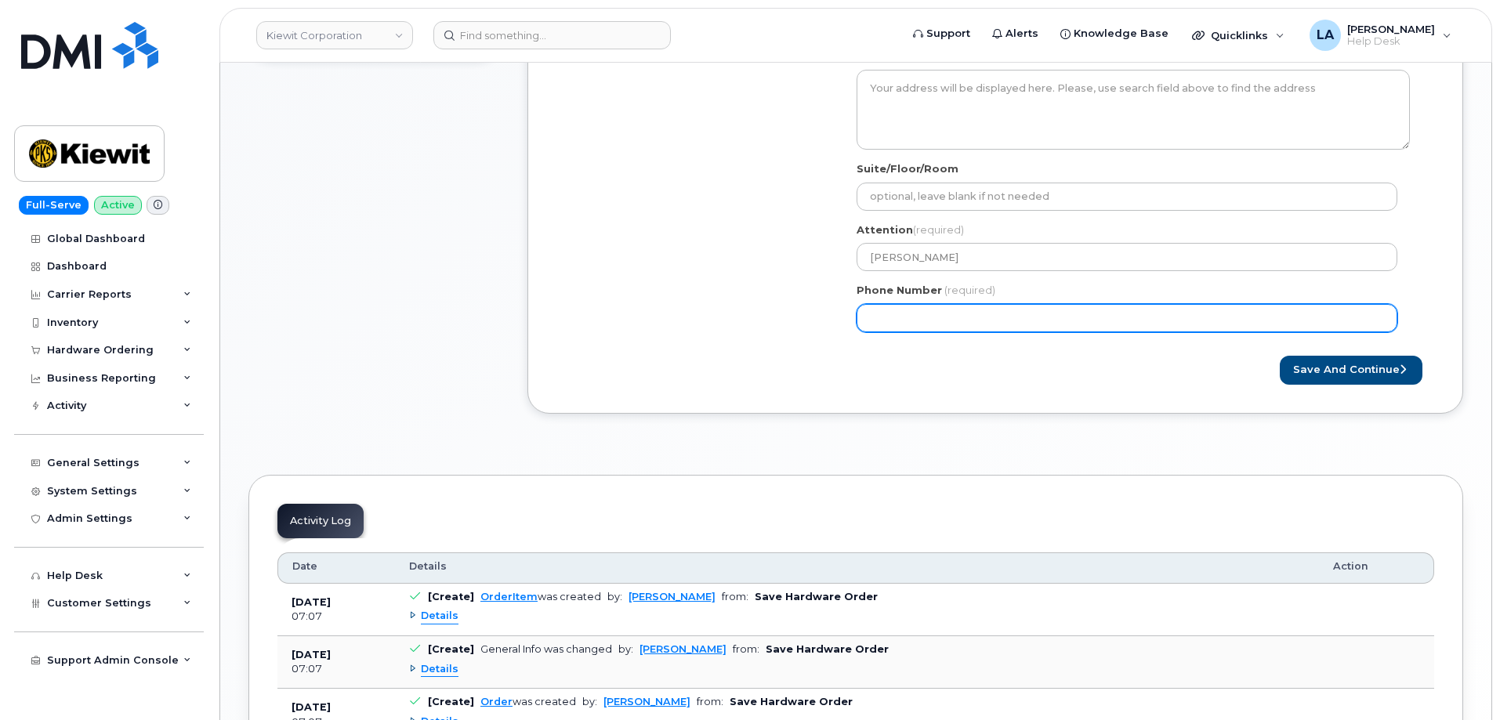
click at [886, 321] on input "Phone Number" at bounding box center [1126, 318] width 541 height 28
paste input "6095296532"
type input "6095296532"
select select
type input "6095296532"
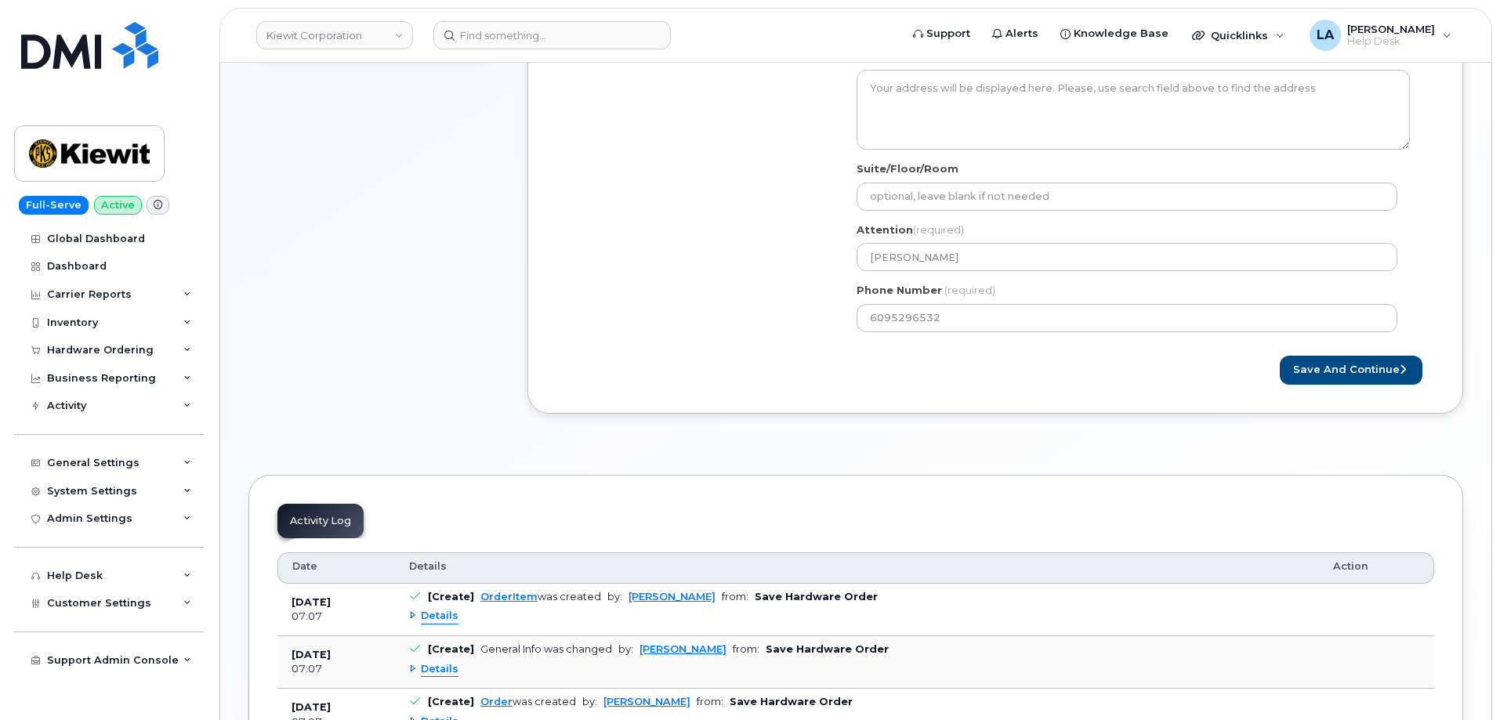
click at [1425, 227] on div "Shipping Address New Address New Address 10200 SW Greenburg Rd Ste 200 11111 Ol…" at bounding box center [995, 164] width 878 height 360
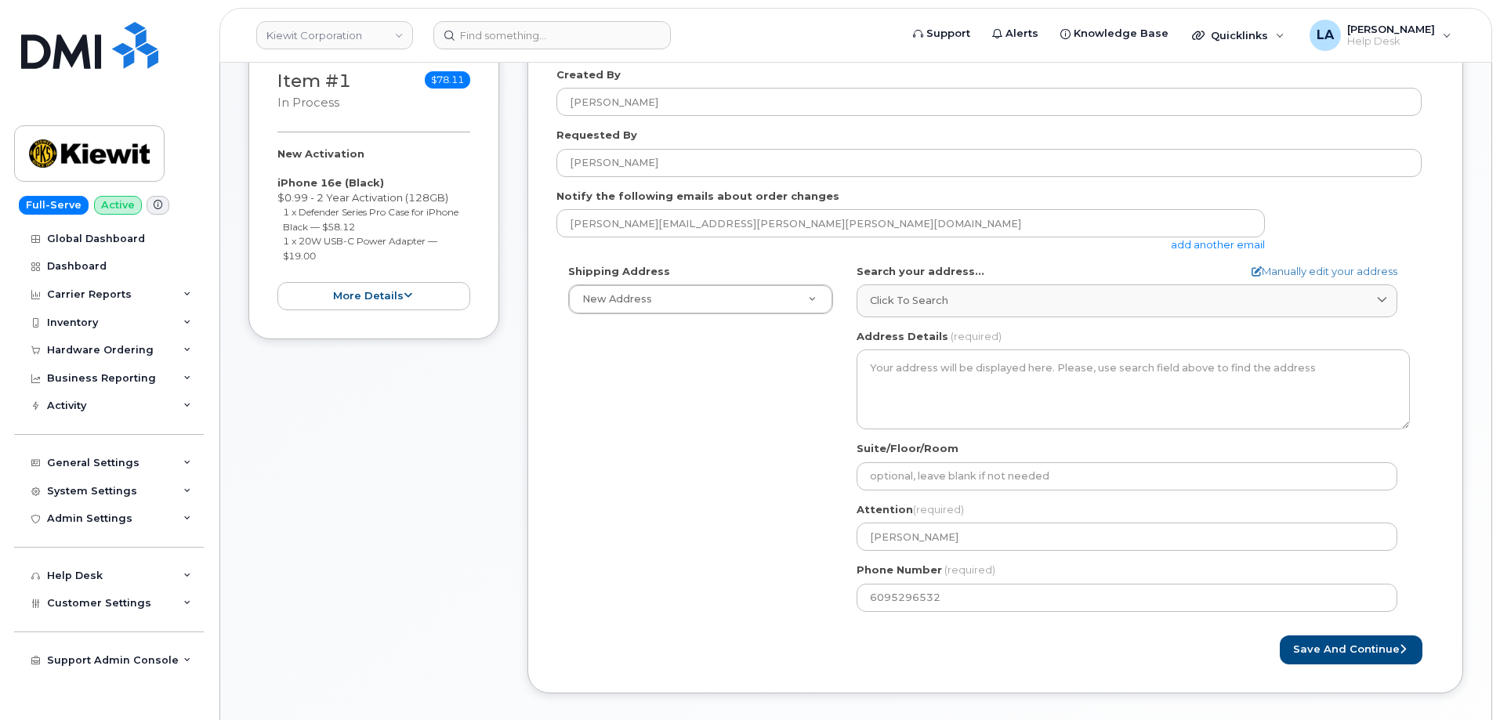
scroll to position [241, 0]
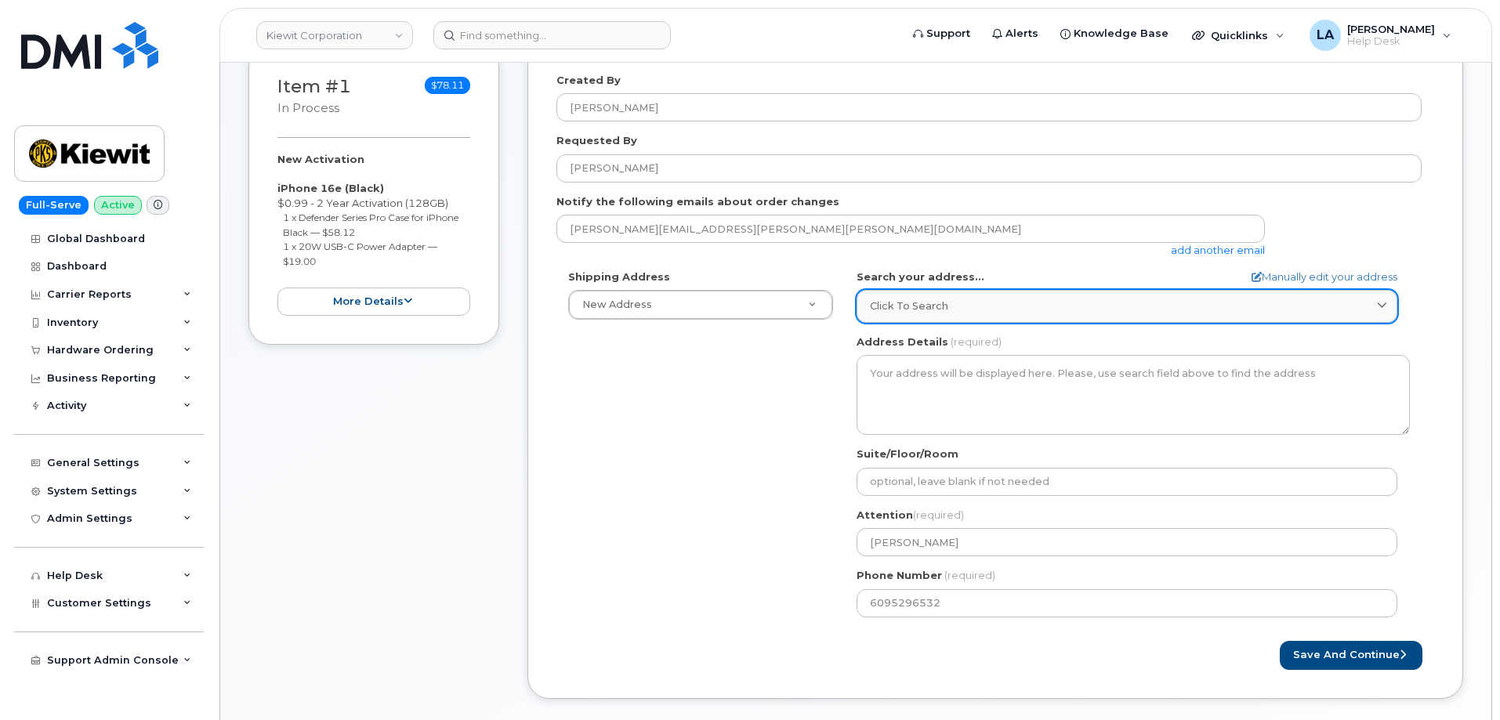
click at [983, 307] on div "Click to search" at bounding box center [1127, 306] width 514 height 15
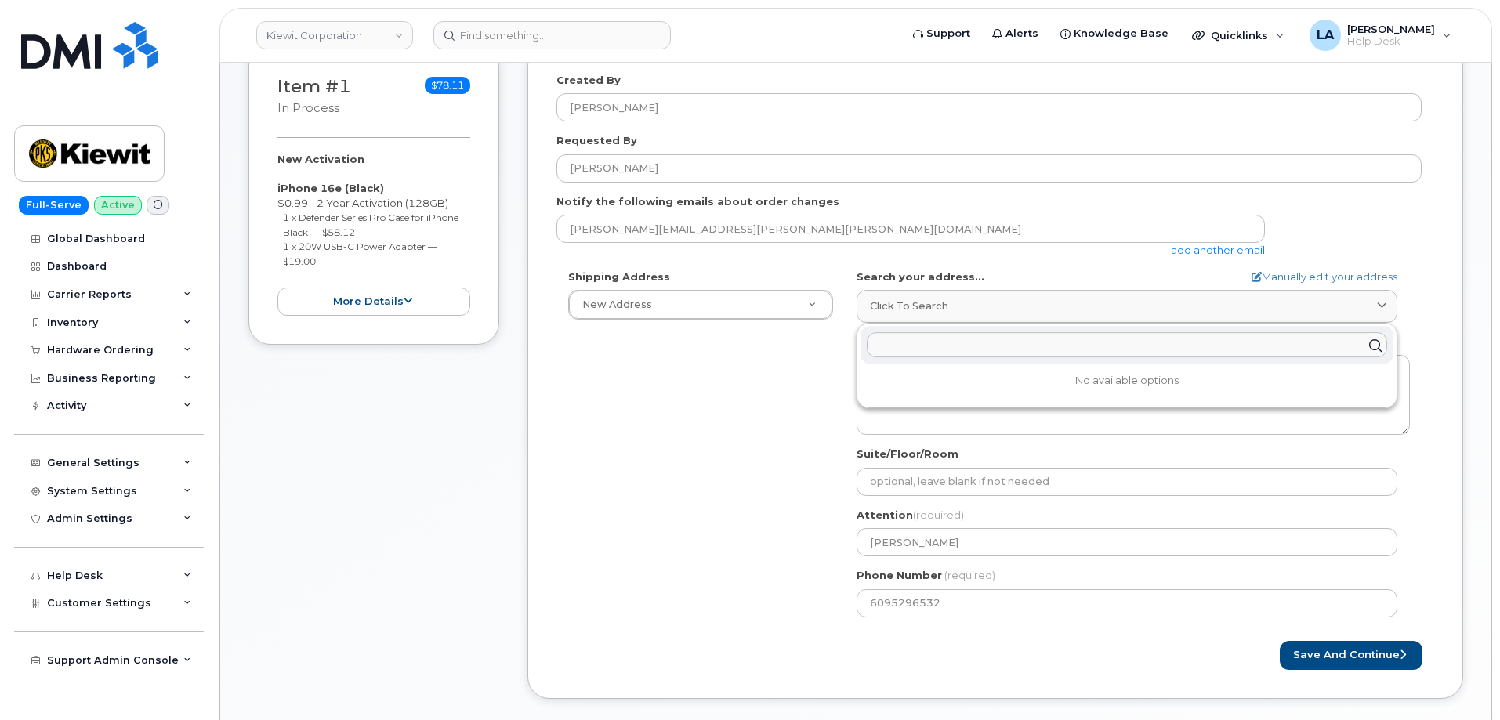
click at [942, 354] on input "text" at bounding box center [1127, 345] width 520 height 25
click at [968, 346] on input "text" at bounding box center [1127, 345] width 520 height 25
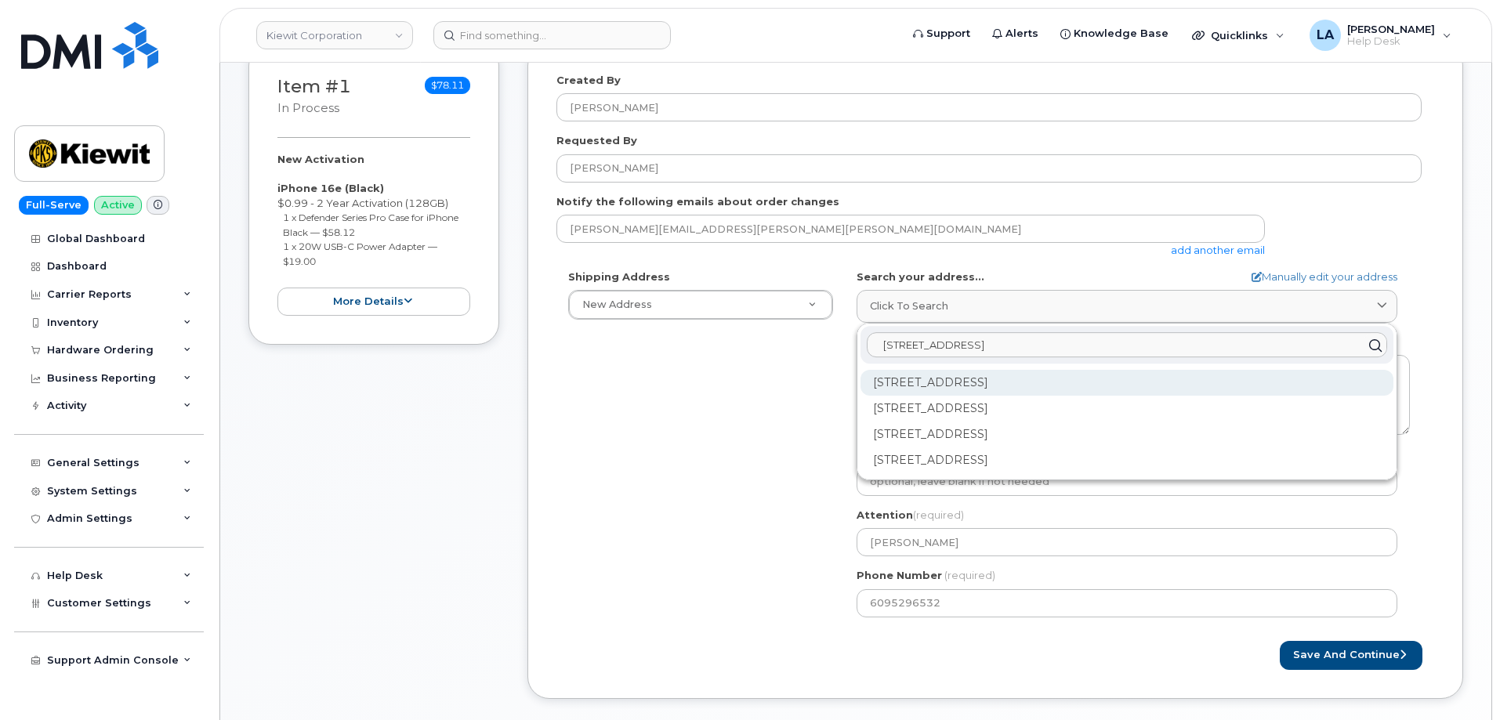
type input "470 Chestnut Ridge Rd"
click at [1220, 382] on div "470 Chestnut Ridge Rd Woodcliff Lake NJ 07677" at bounding box center [1126, 383] width 533 height 26
click at [932, 386] on div "Kiwit 470 Chestnut Ridge Rd Ste 1 Woodcliff Lake NJ 07677-7730" at bounding box center [1126, 383] width 533 height 26
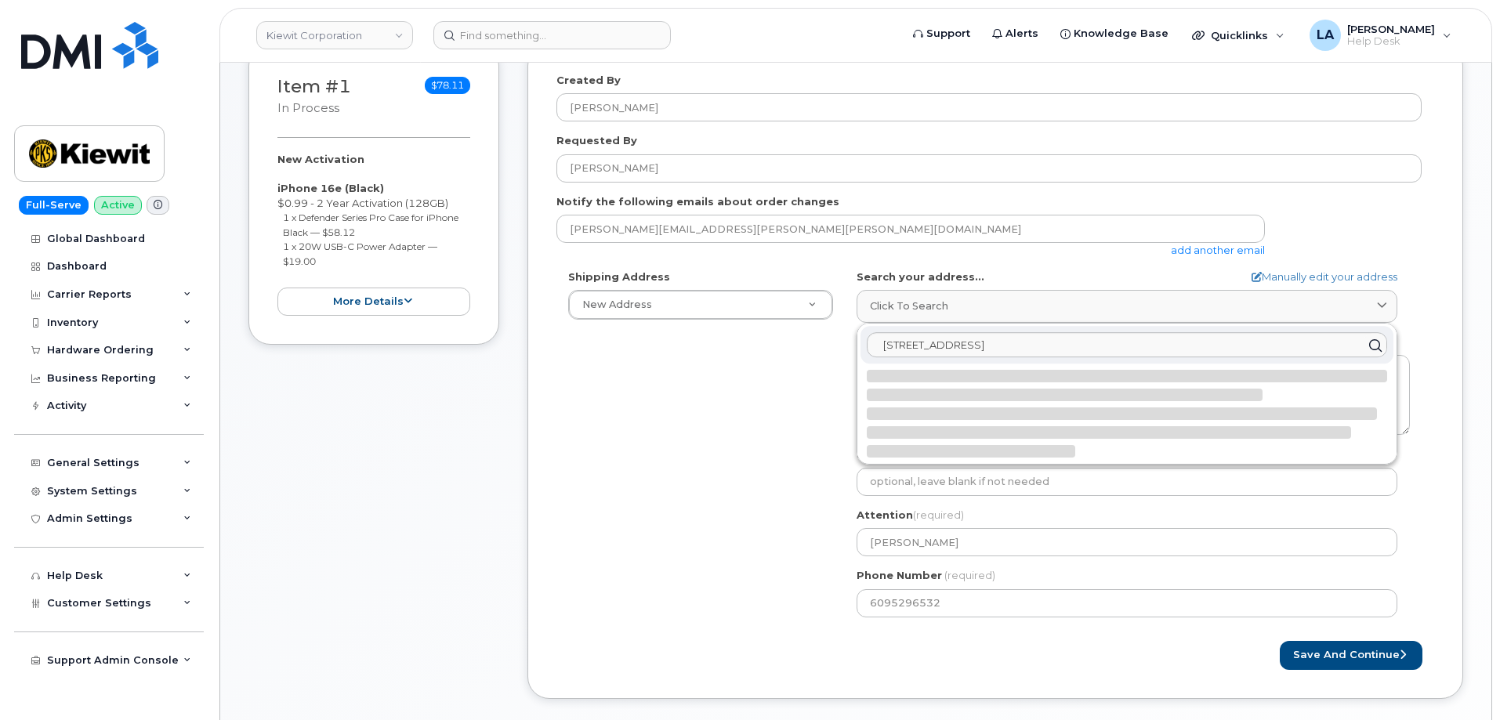
select select
type textarea "Kiwit 470 Chestnut Ridge Rd Ste 1 WOODCLIFF LAKE NJ 07677-7730 UNITED STATES"
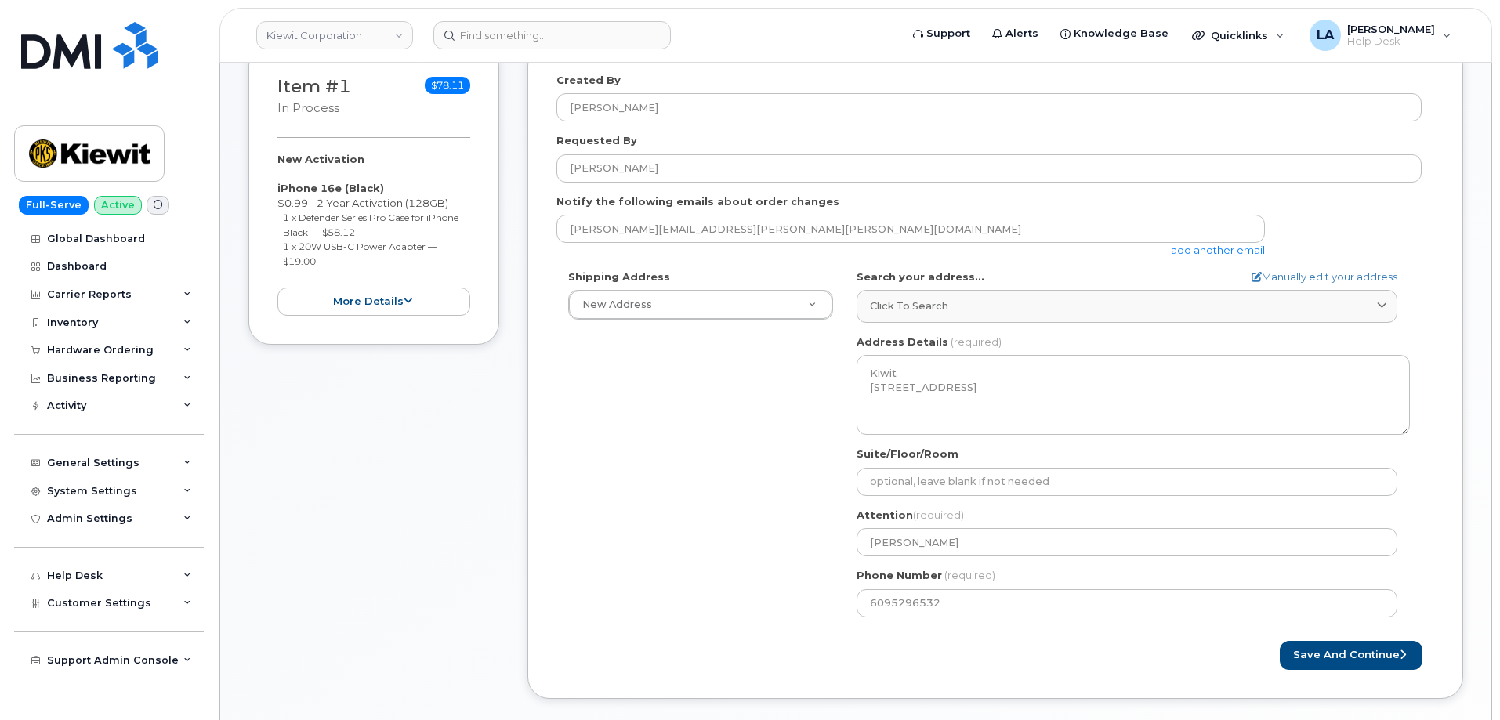
click at [710, 454] on div "Shipping Address New Address New Address 10200 SW Greenburg Rd Ste 200 11111 Ol…" at bounding box center [988, 450] width 865 height 360
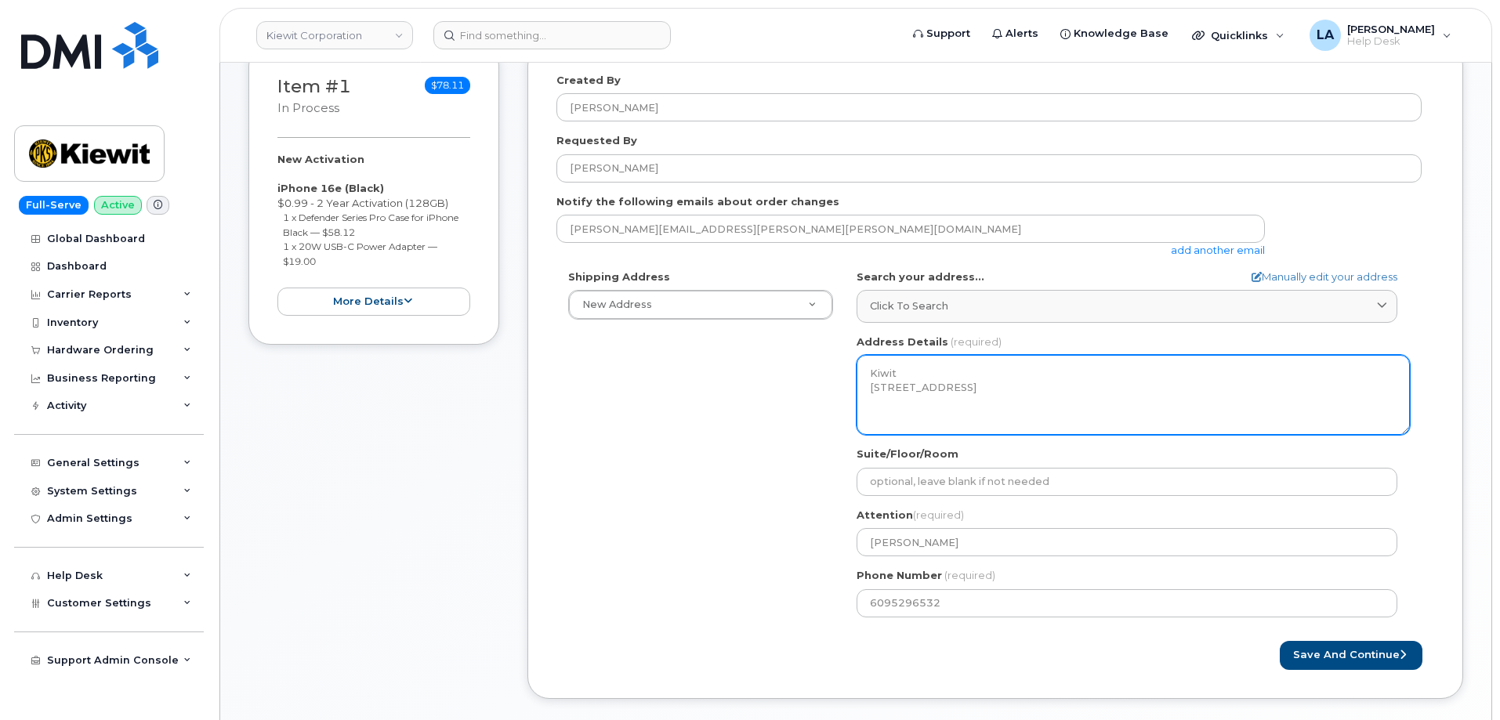
drag, startPoint x: 1012, startPoint y: 386, endPoint x: 866, endPoint y: 386, distance: 145.7
click at [866, 386] on textarea "Kiwit 470 Chestnut Ridge Rd Ste 1 WOODCLIFF LAKE NJ 07677-7730 UNITED STATES" at bounding box center [1132, 395] width 553 height 80
drag, startPoint x: 1018, startPoint y: 396, endPoint x: 865, endPoint y: 397, distance: 152.8
click at [865, 397] on textarea "Kiwit 470 Chestnut Ridge Rd Ste 1 WOODCLIFF LAKE NJ 07677-7730 UNITED STATES" at bounding box center [1132, 395] width 553 height 80
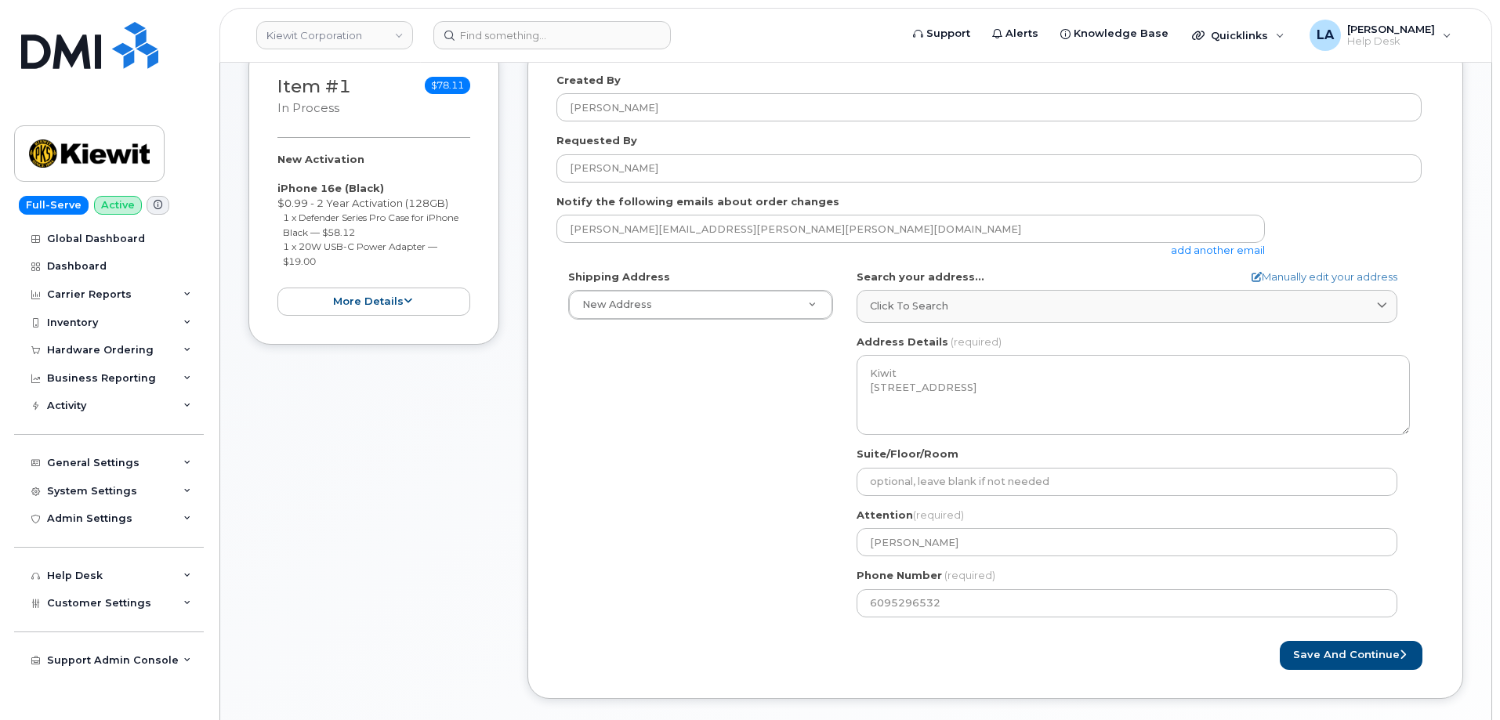
click at [757, 441] on div "Shipping Address New Address New Address 10200 SW Greenburg Rd Ste 200 11111 Ol…" at bounding box center [988, 450] width 865 height 360
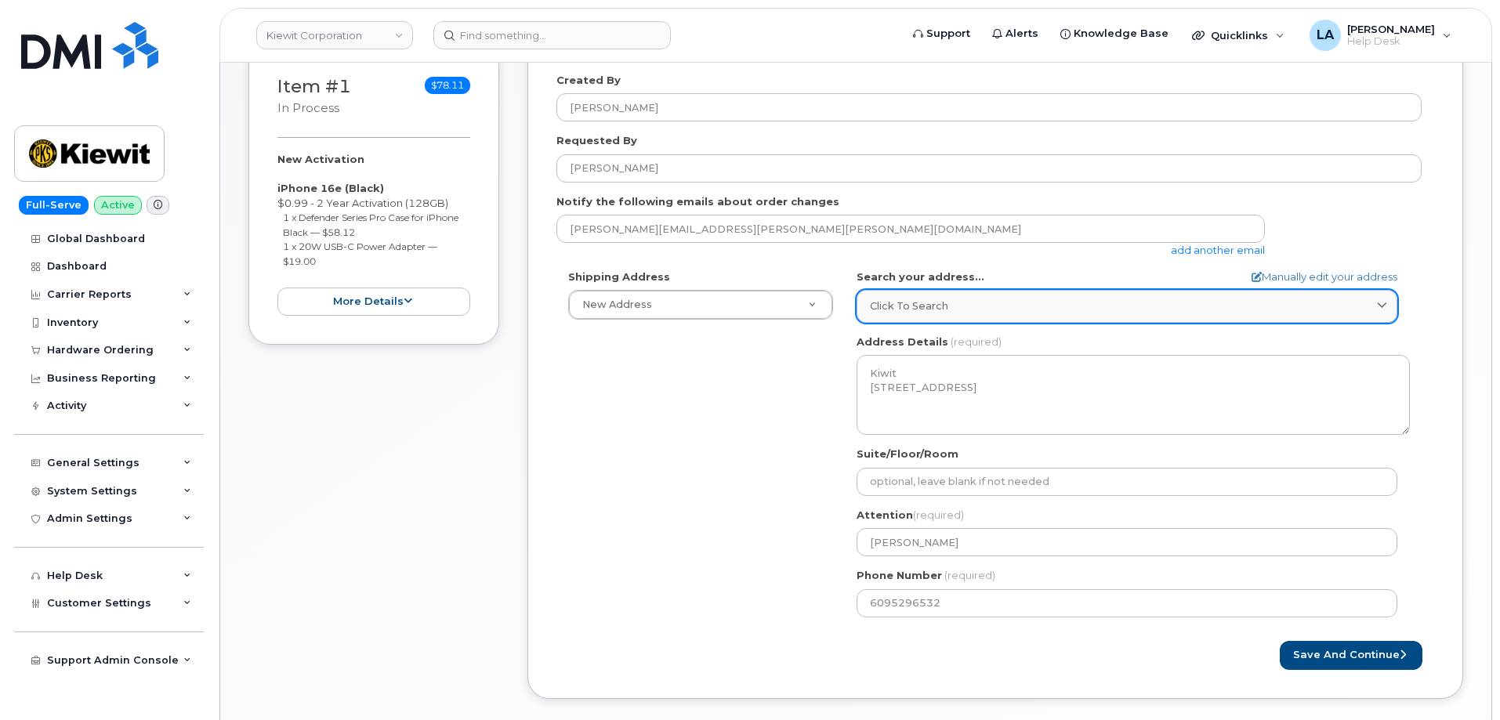
click at [1016, 311] on div "Click to search" at bounding box center [1127, 306] width 514 height 15
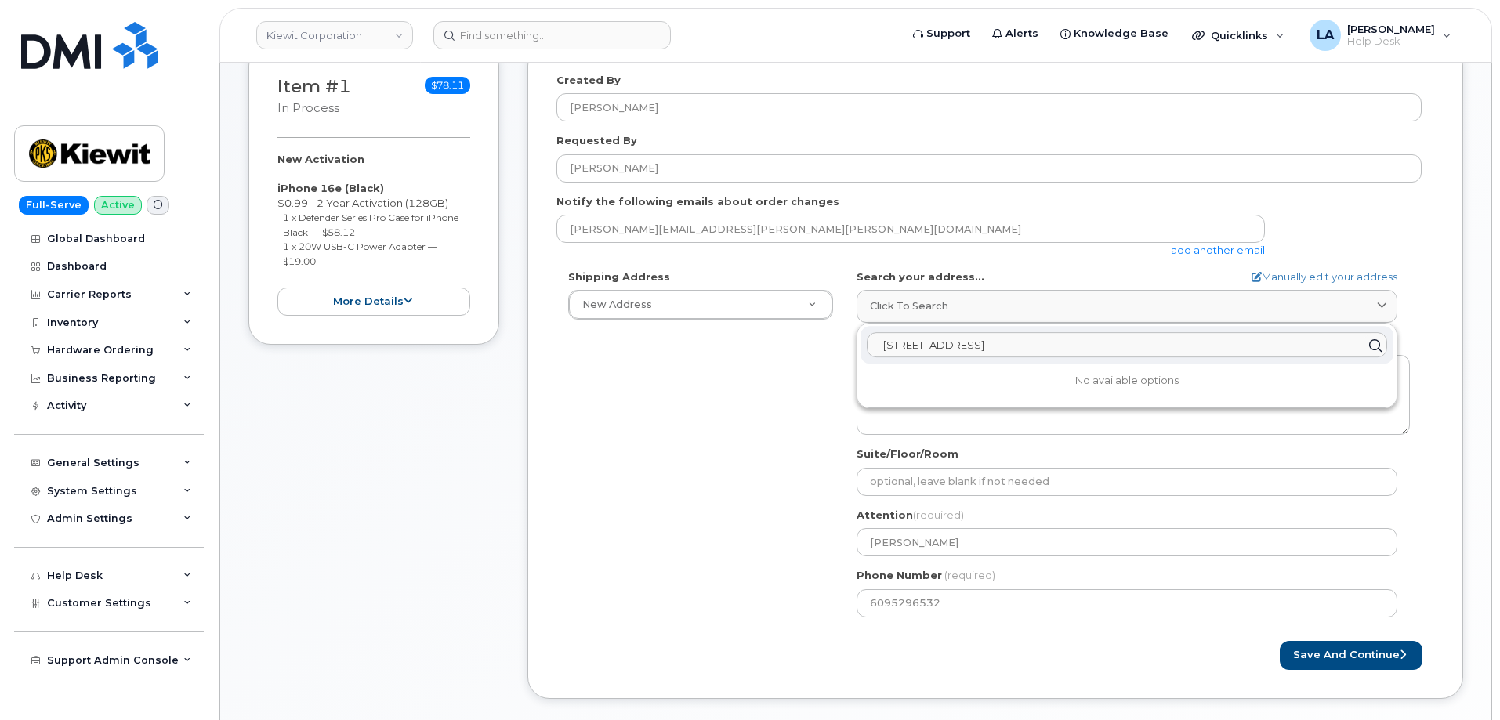
click at [1062, 346] on input "470 Chestnut Ridge Rd" at bounding box center [1127, 345] width 520 height 25
click at [734, 435] on div "Shipping Address New Address New Address 10200 SW Greenburg Rd Ste 200 11111 Ol…" at bounding box center [988, 450] width 865 height 360
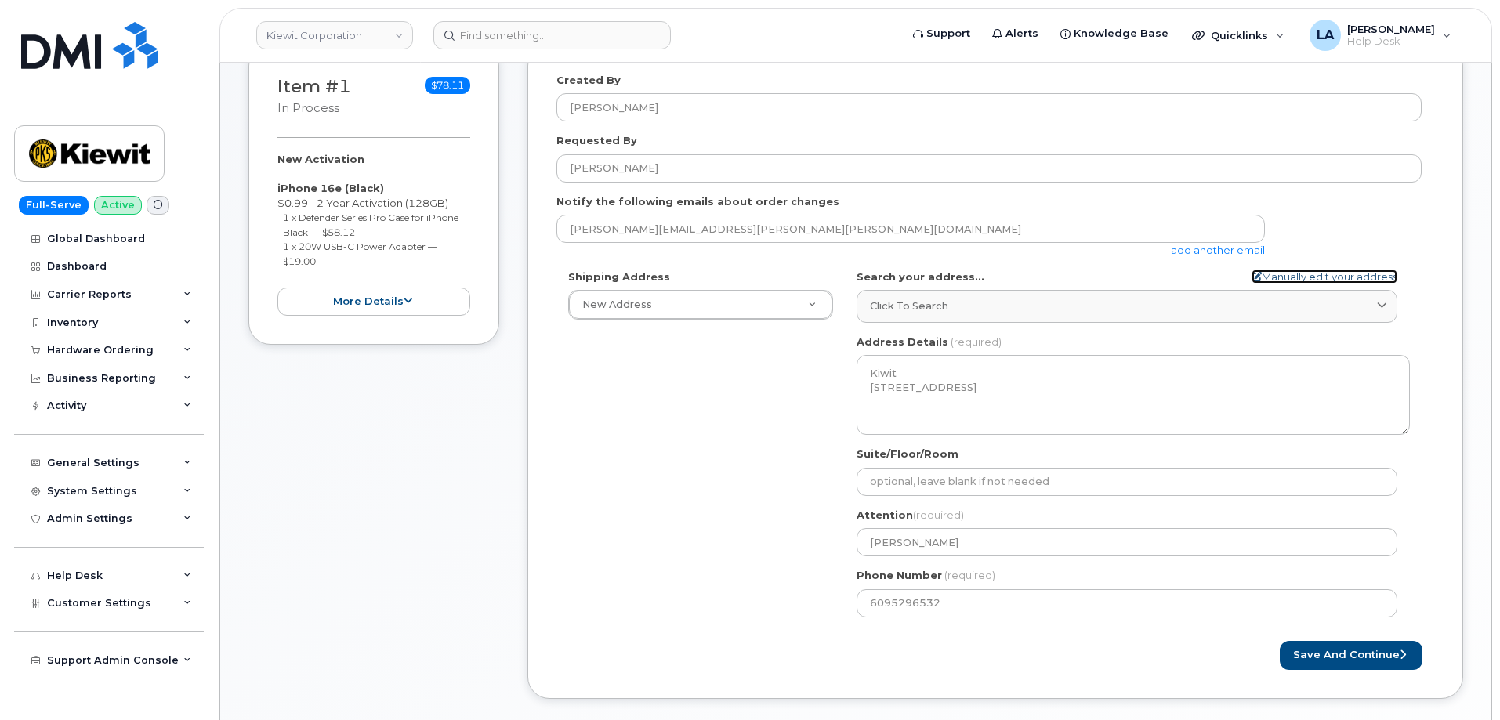
click at [1303, 277] on link "Manually edit your address" at bounding box center [1324, 277] width 146 height 15
select select
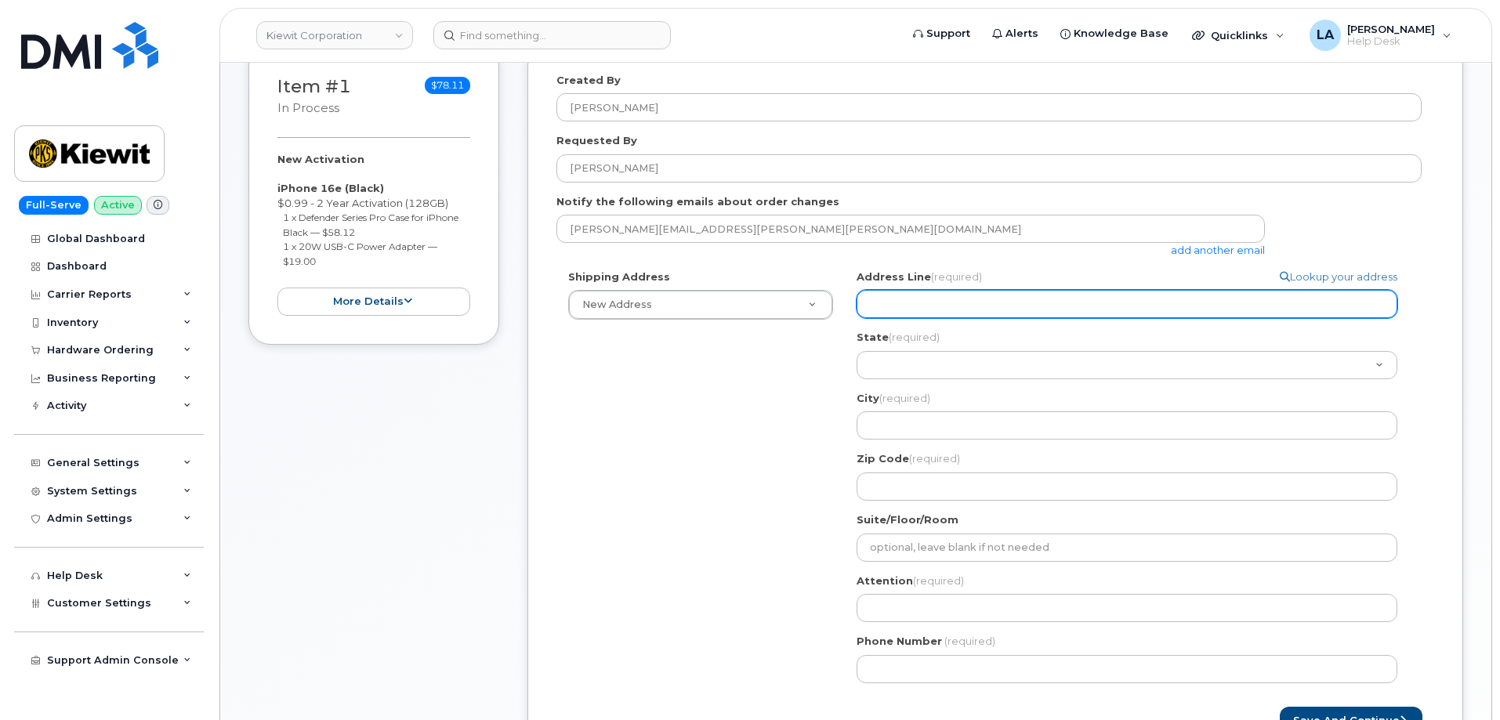
click at [960, 302] on input "Address Line (required)" at bounding box center [1126, 304] width 541 height 28
paste input "470 Chestnut Ridge Rd Ste"
type input "470 Chestnut Ridge Rd Ste"
select select
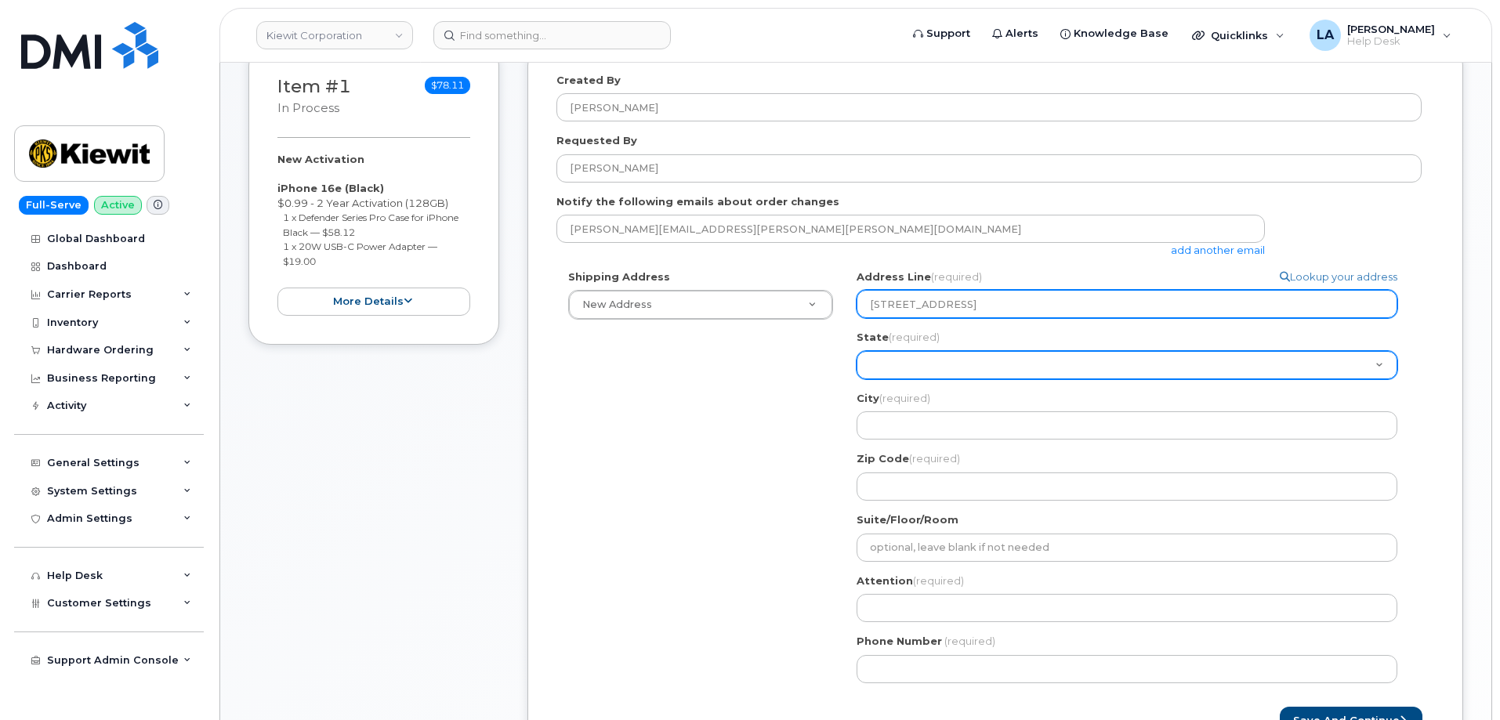
type input "470 Chestnut Ridge Rd Ste"
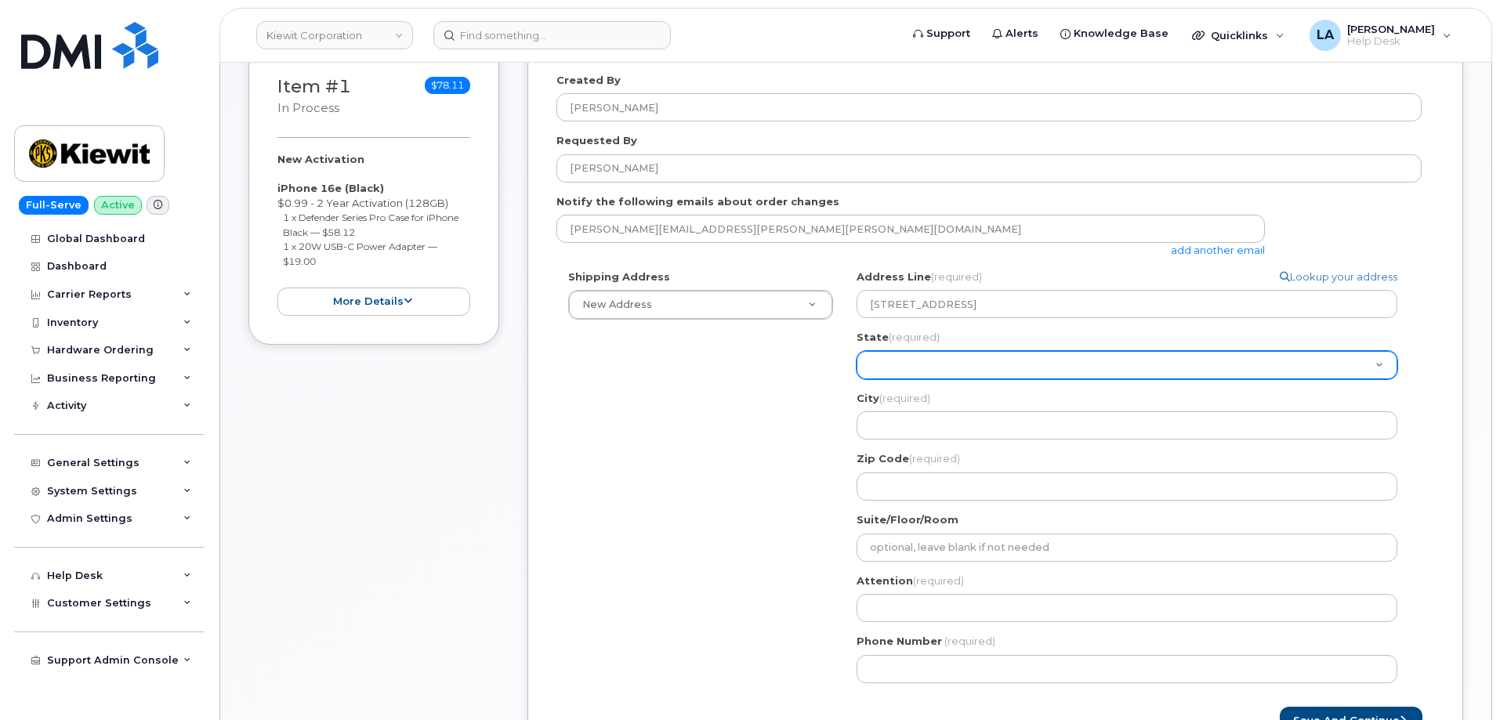
click at [887, 364] on select "Alabama Alaska American Samoa Arizona Arkansas California Colorado Connecticut …" at bounding box center [1126, 365] width 541 height 28
select select "NJ"
click at [856, 351] on select "Alabama Alaska American Samoa Arizona Arkansas California Colorado Connecticut …" at bounding box center [1126, 365] width 541 height 28
select select
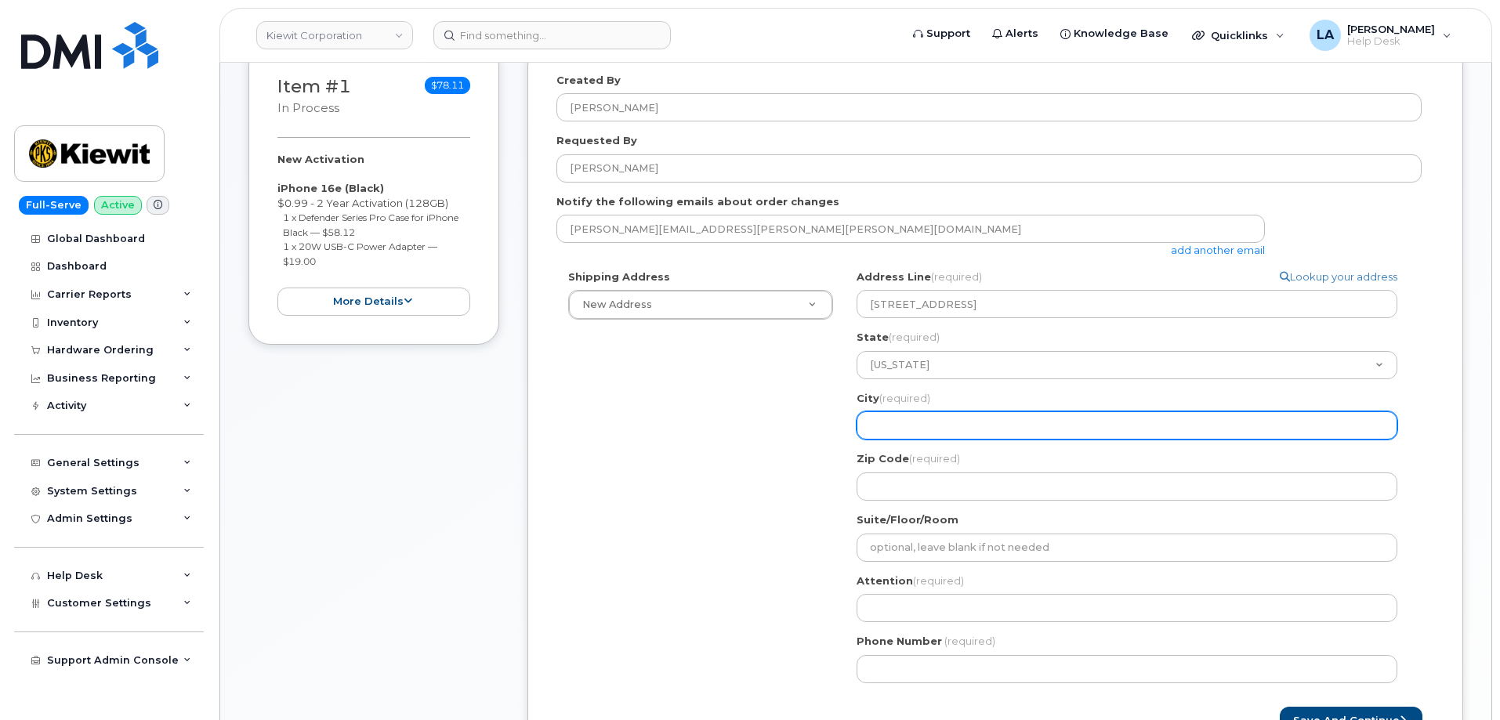
click at [917, 429] on input "City (required)" at bounding box center [1126, 425] width 541 height 28
paste input "WOODCLIFF LAKE NJ 07677"
type input "WOODCLIFF LAKE NJ 07677"
click at [999, 425] on input "WOODCLIFF LAKE NJ 07677" at bounding box center [1126, 425] width 541 height 28
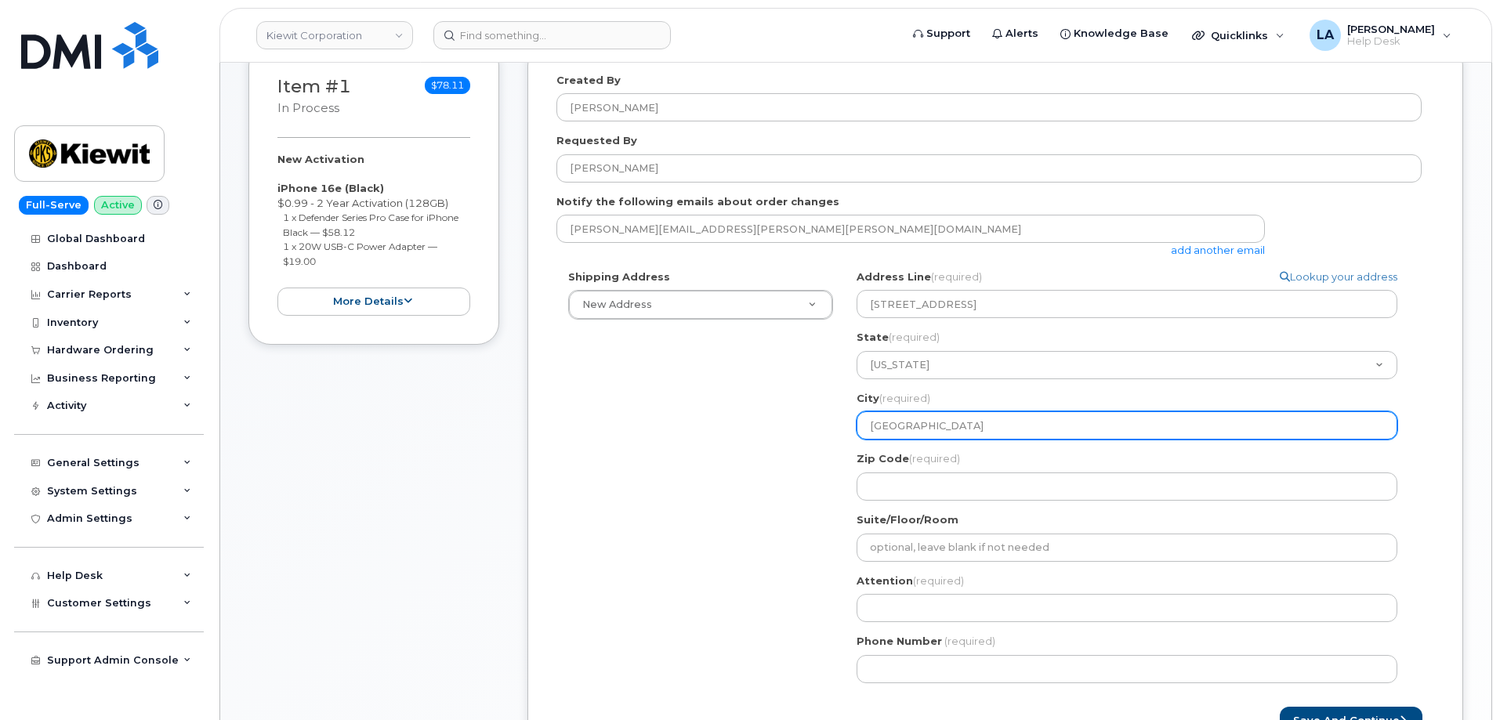
select select
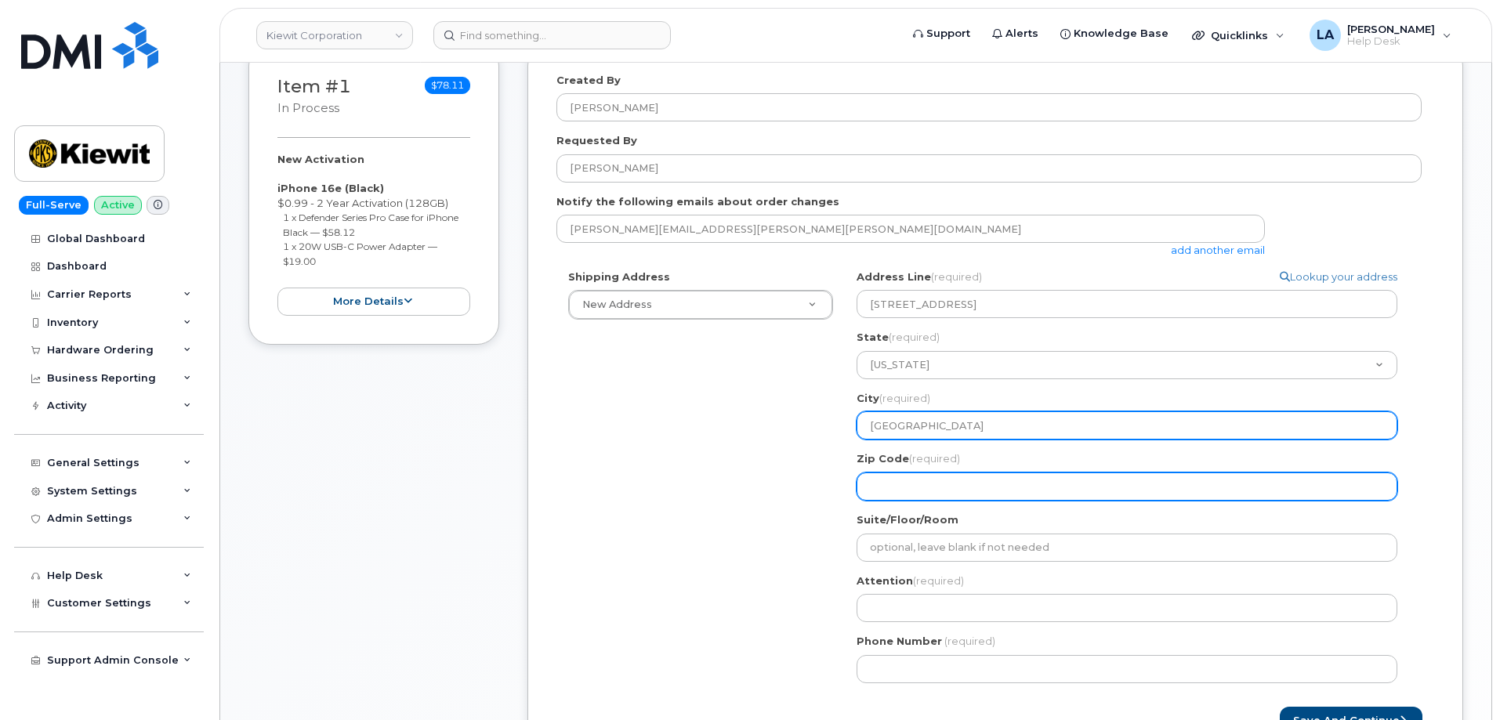
type input "WOODCLIFF LAKE NJ"
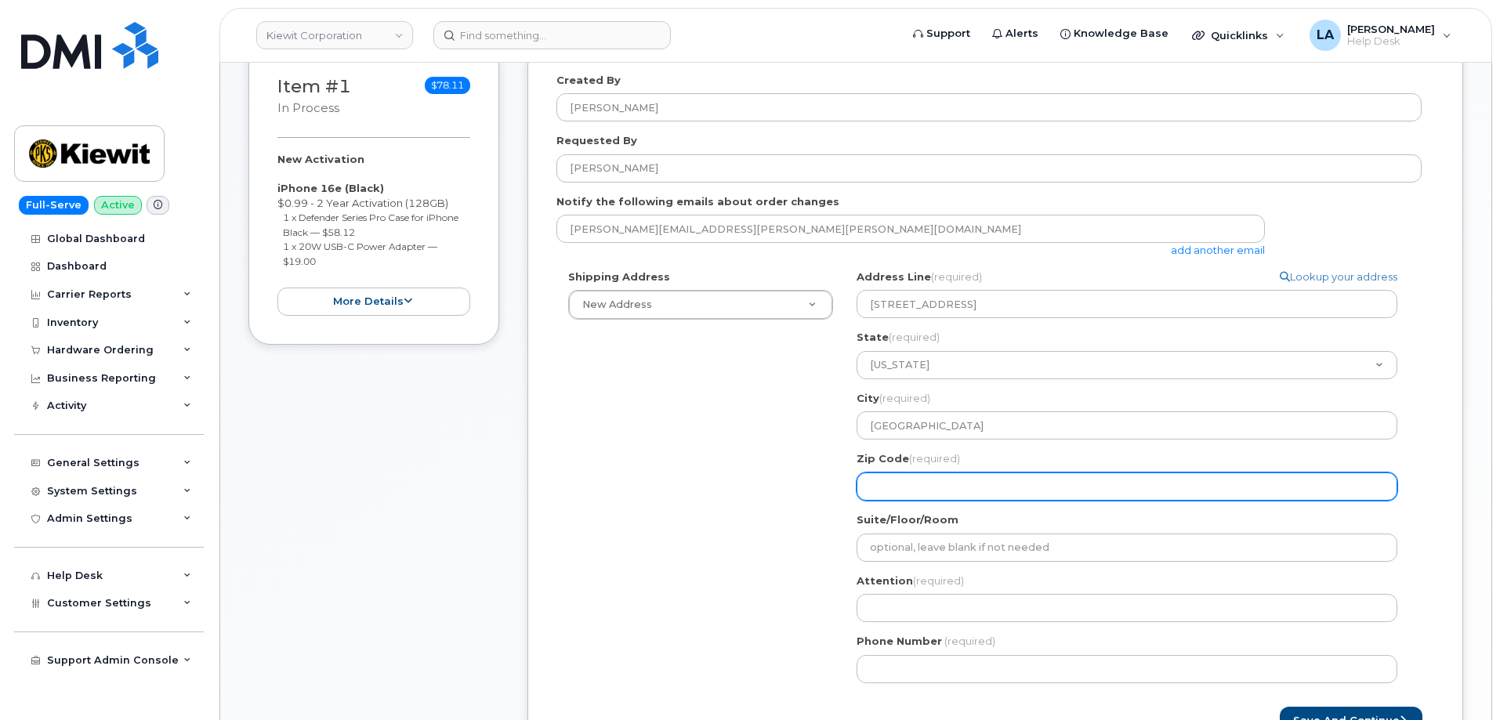
click at [941, 488] on input "Zip Code (required)" at bounding box center [1126, 486] width 541 height 28
paste input "07677"
select select
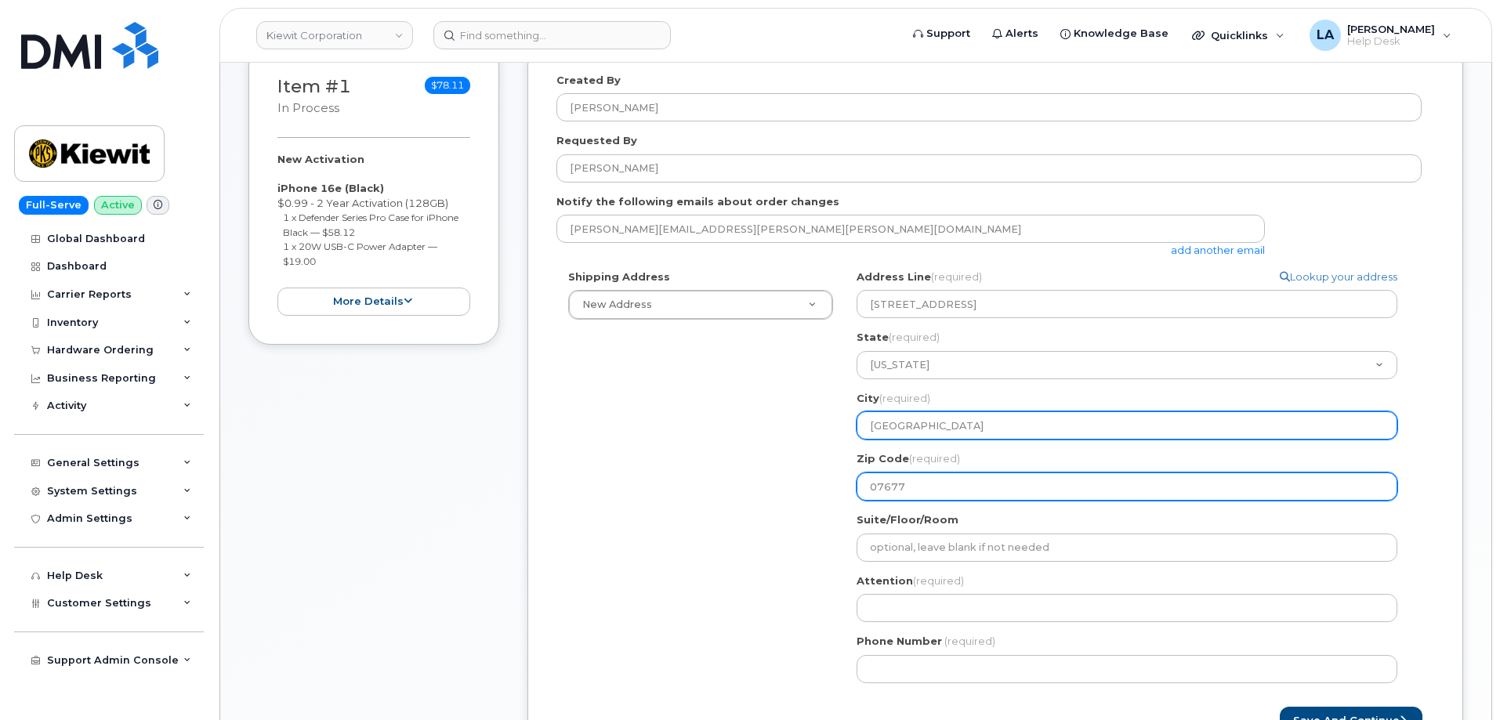
type input "07677"
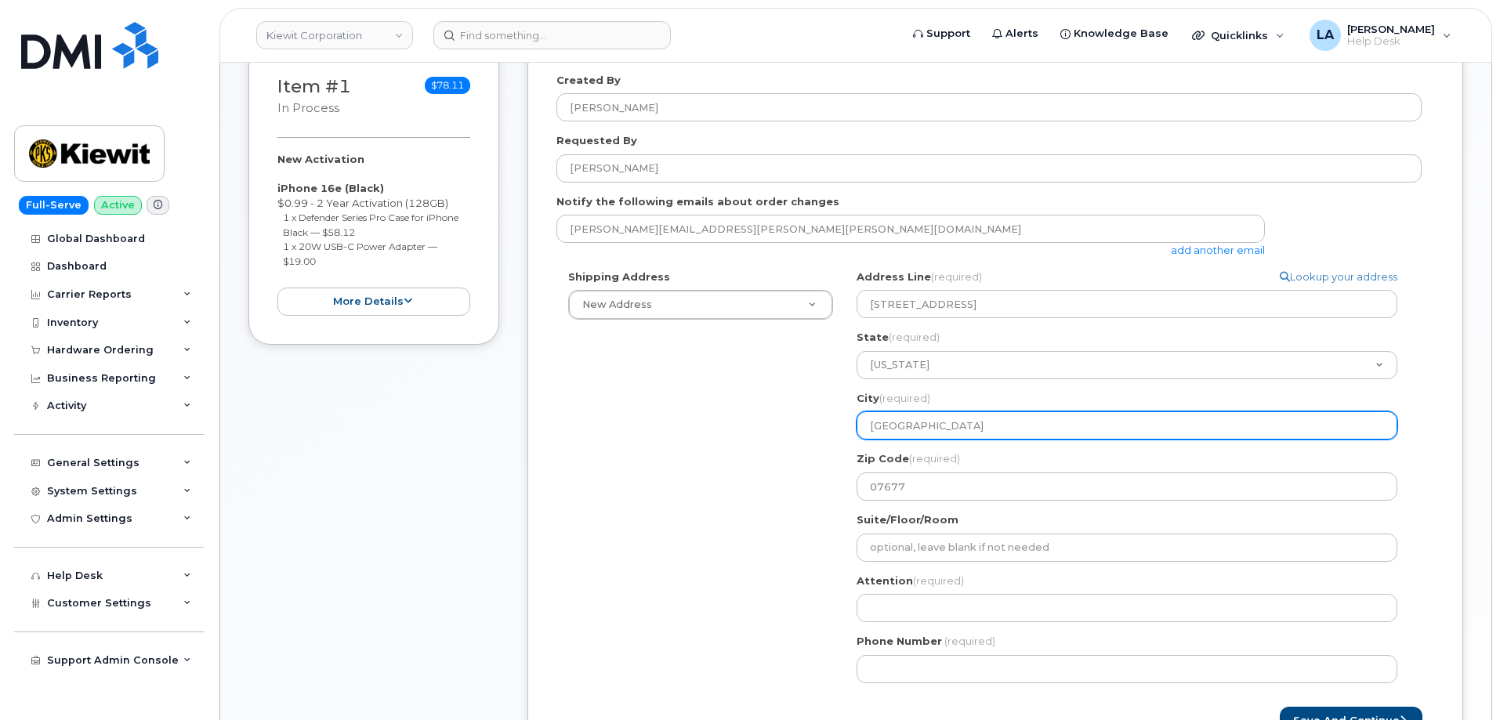
drag, startPoint x: 1014, startPoint y: 422, endPoint x: 1026, endPoint y: 414, distance: 15.2
click at [1015, 422] on input "WOODCLIFF LAKE NJ" at bounding box center [1126, 425] width 541 height 28
type input "WOODCLIFF LAKE NJ"
select select
type input "WOODCLIFF LAKE N"
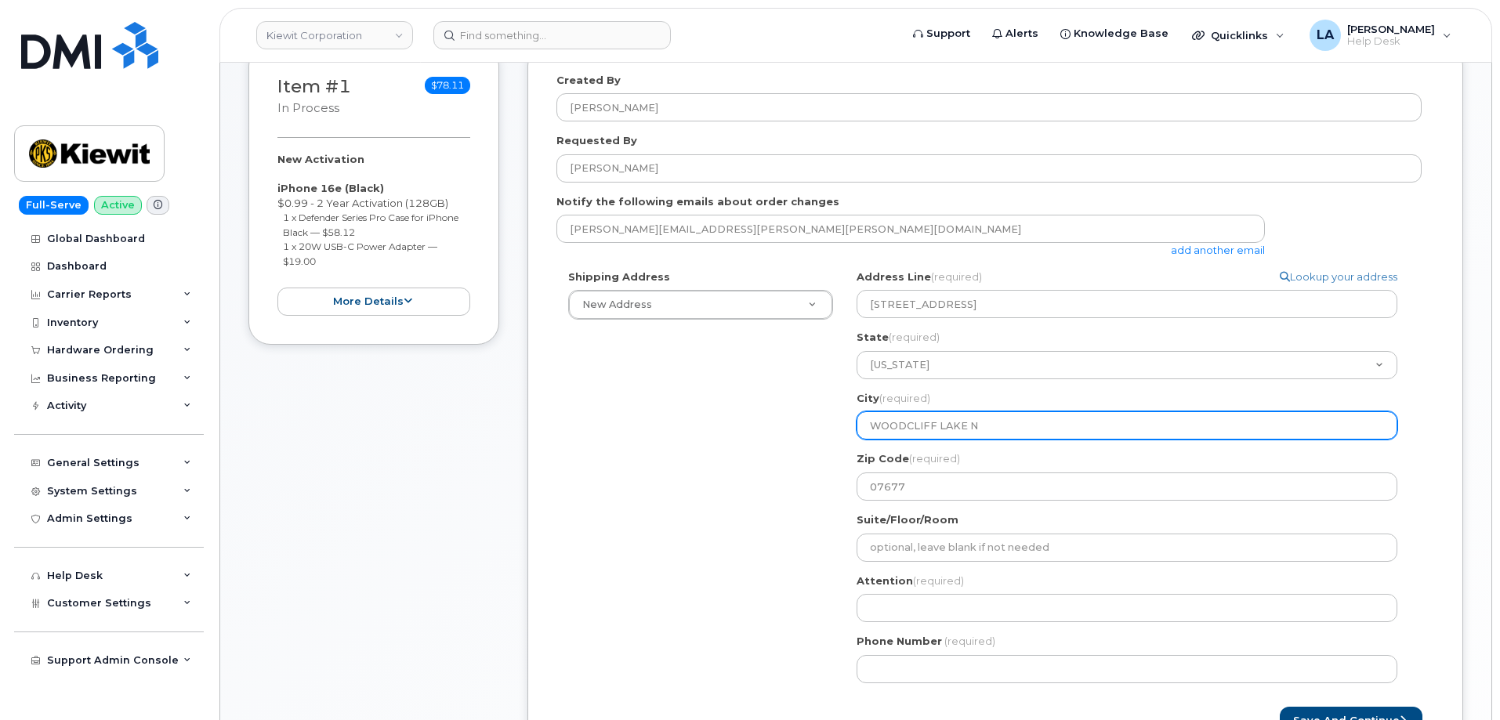
select select
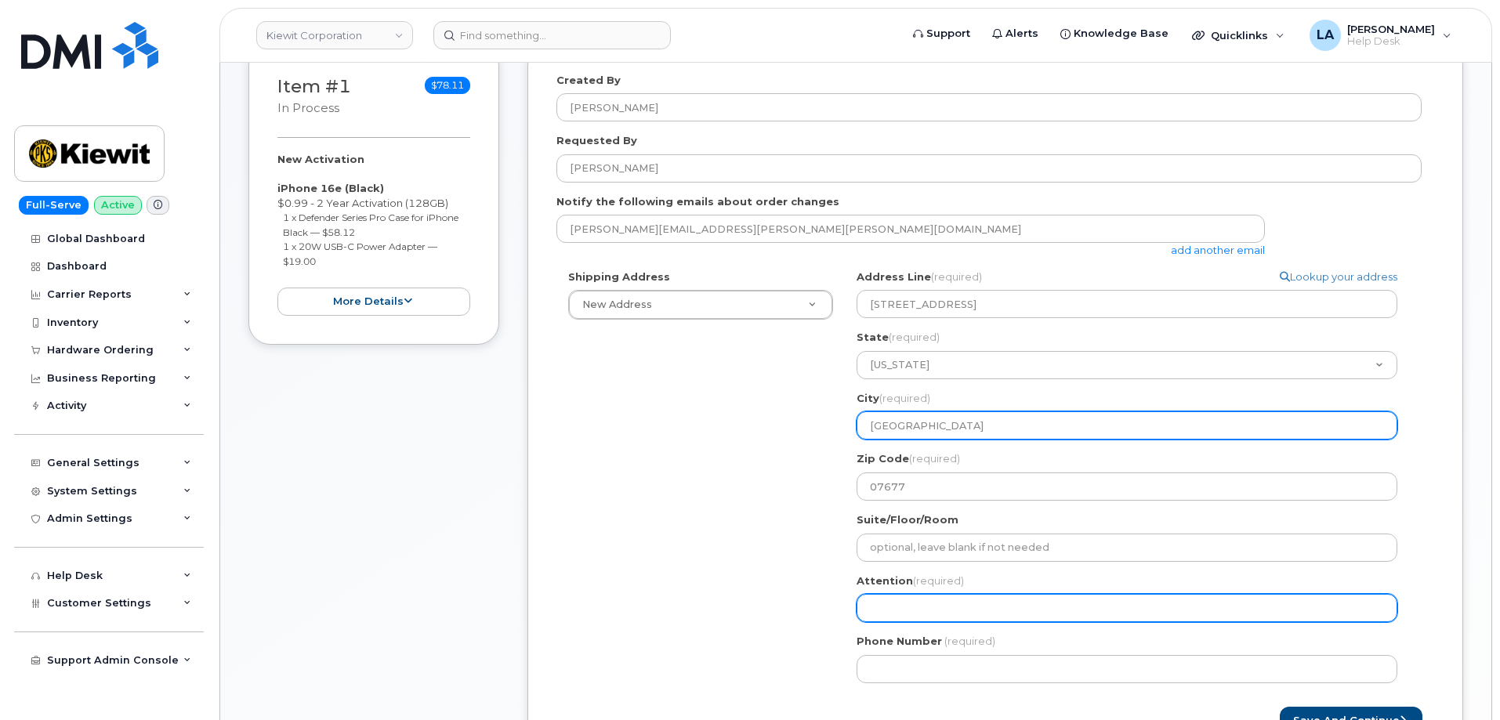
type input "WOODCLIFF LAKE"
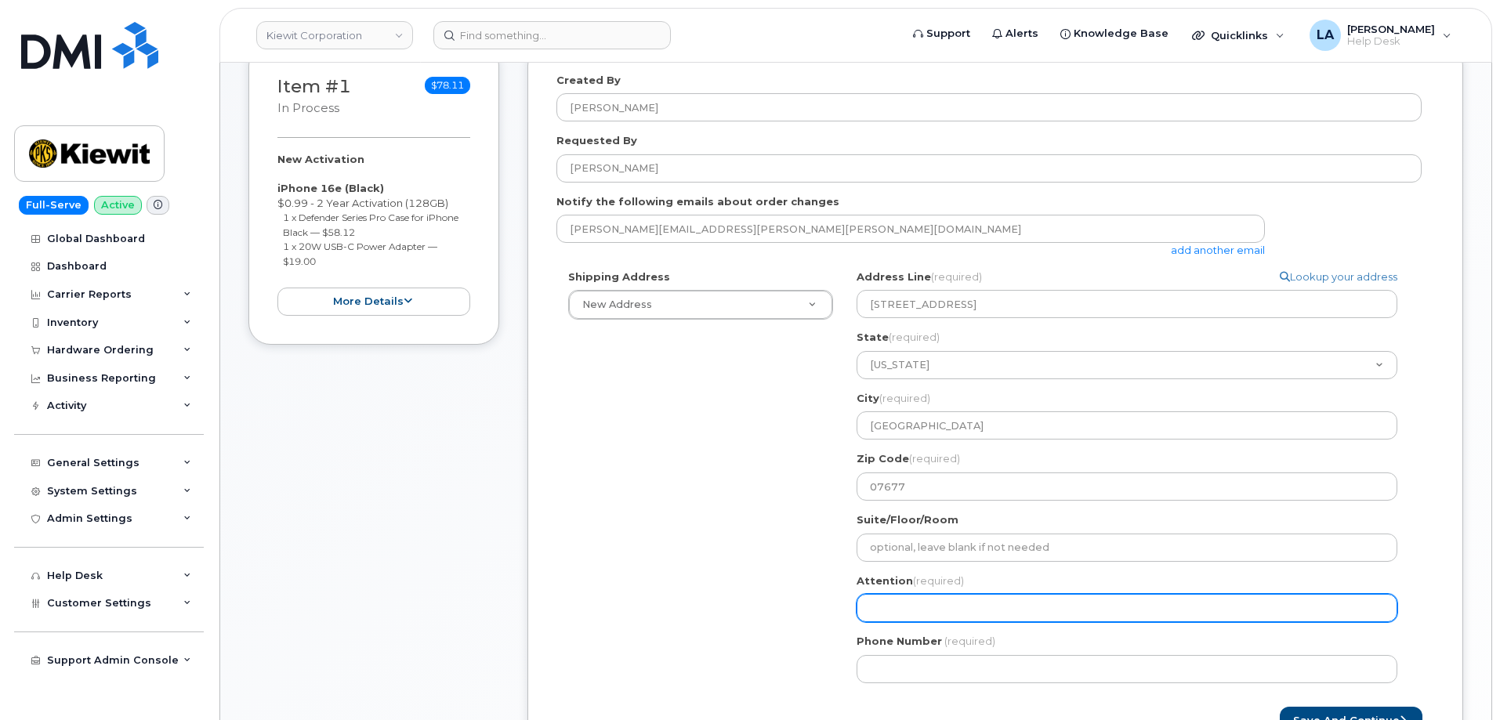
click at [941, 610] on input "Attention (required)" at bounding box center [1126, 608] width 541 height 28
paste input "Margaret Tolan"
type input "Margaret Tolan"
select select
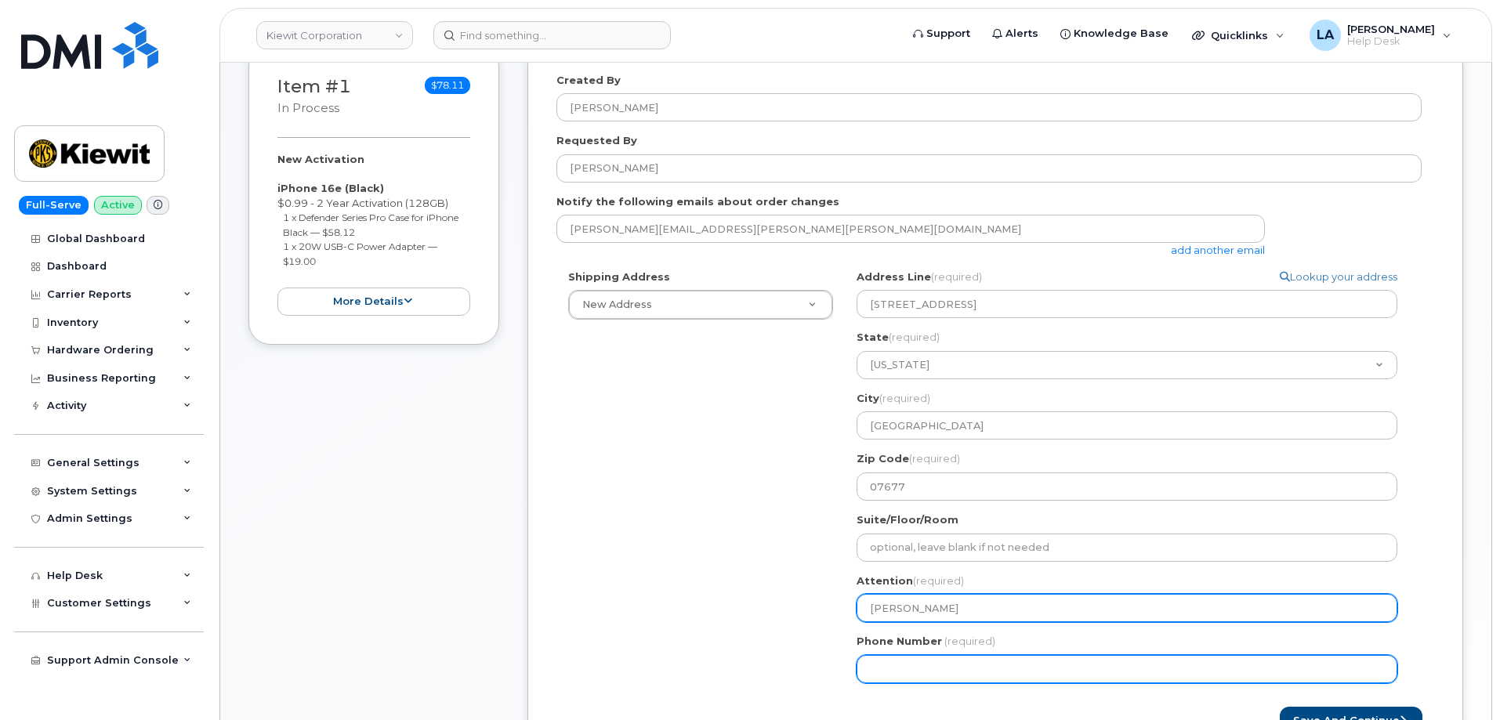
type input "Margaret Tolan"
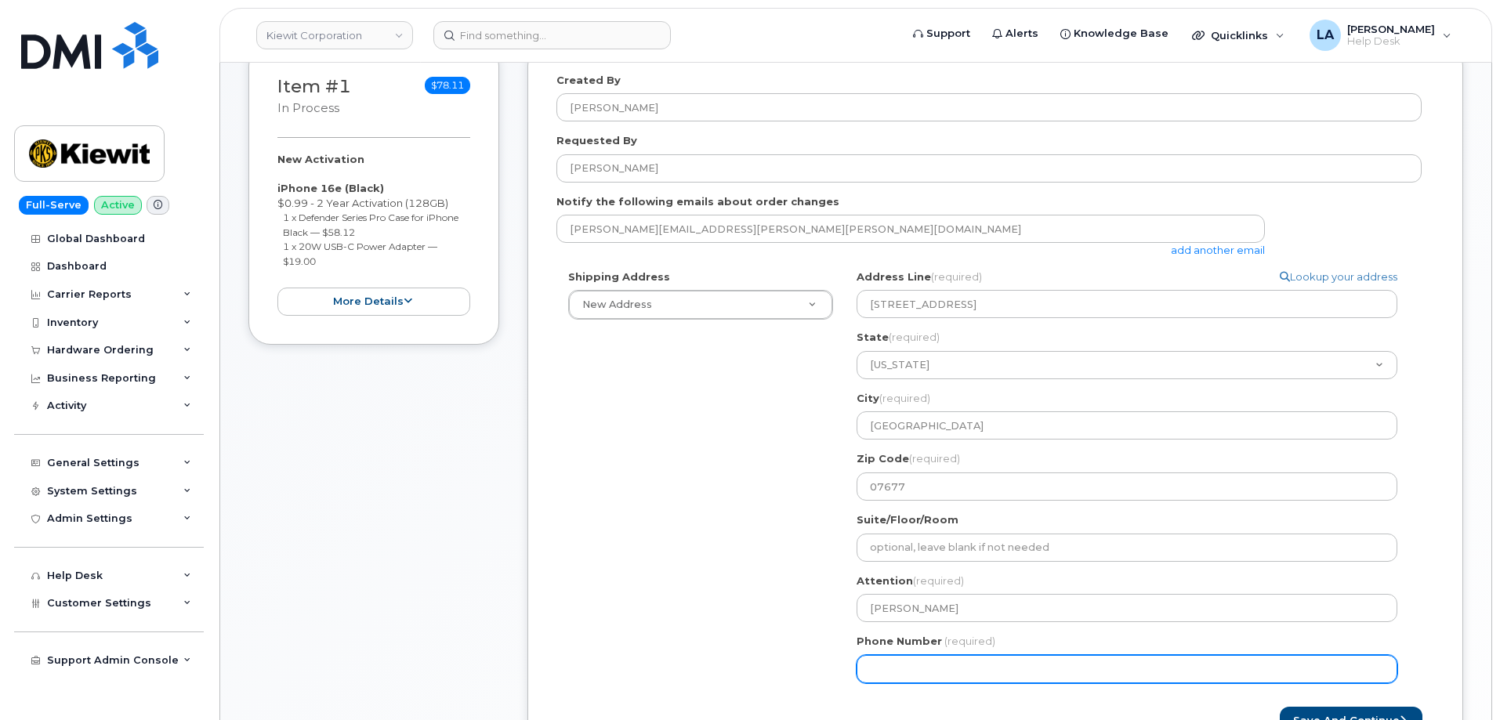
click at [907, 668] on input "Phone Number" at bounding box center [1126, 669] width 541 height 28
paste input "6095296532"
type input "6095296532"
select select
type input "6095296532"
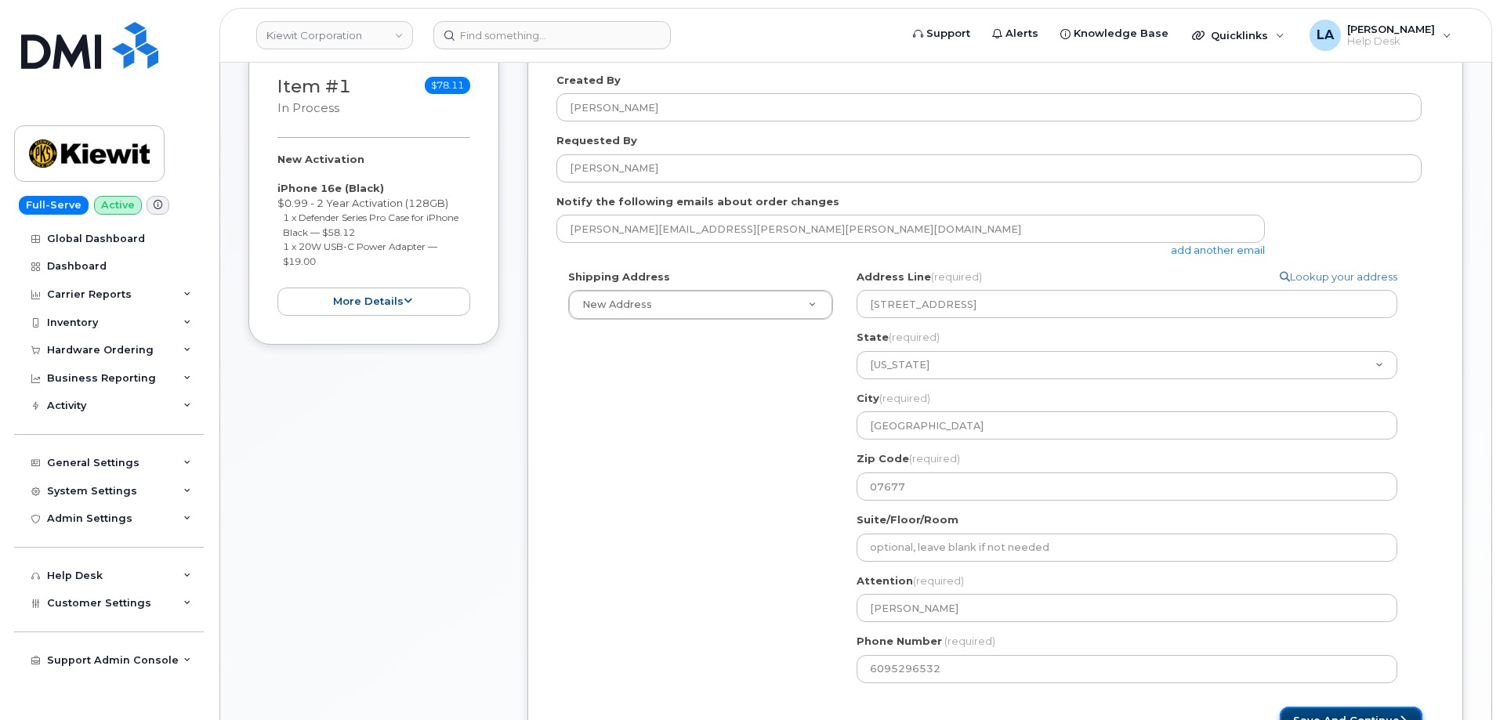
click at [1335, 714] on button "Save and Continue" at bounding box center [1351, 721] width 143 height 29
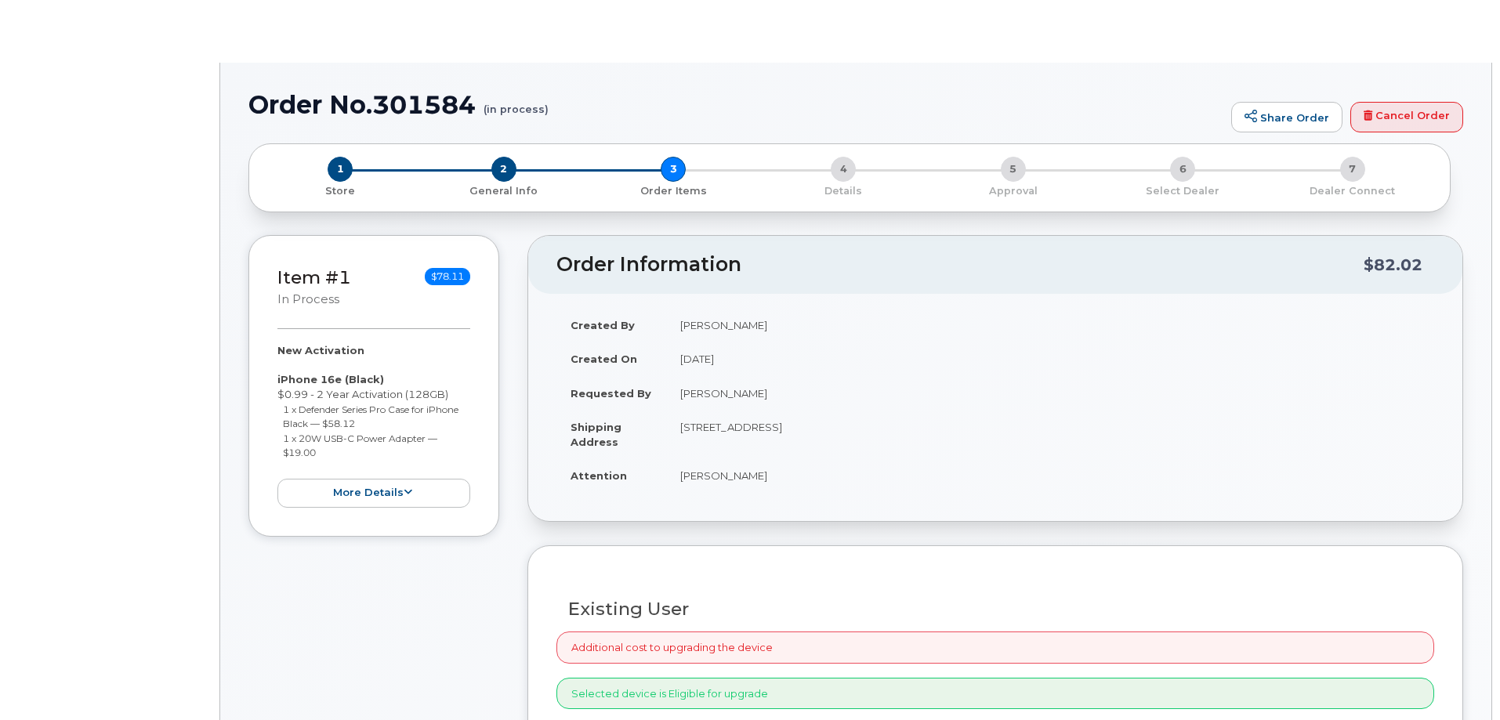
radio input "true"
select select
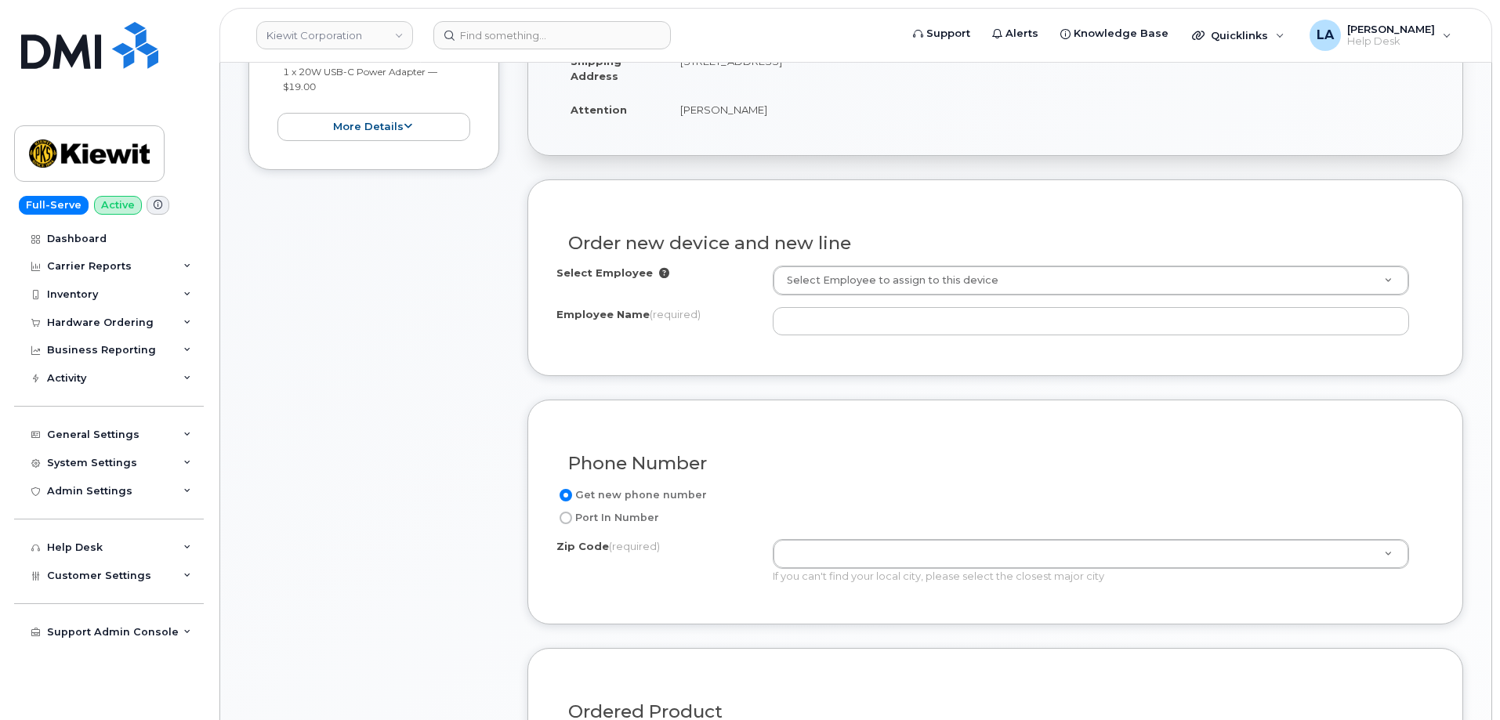
scroll to position [418, 0]
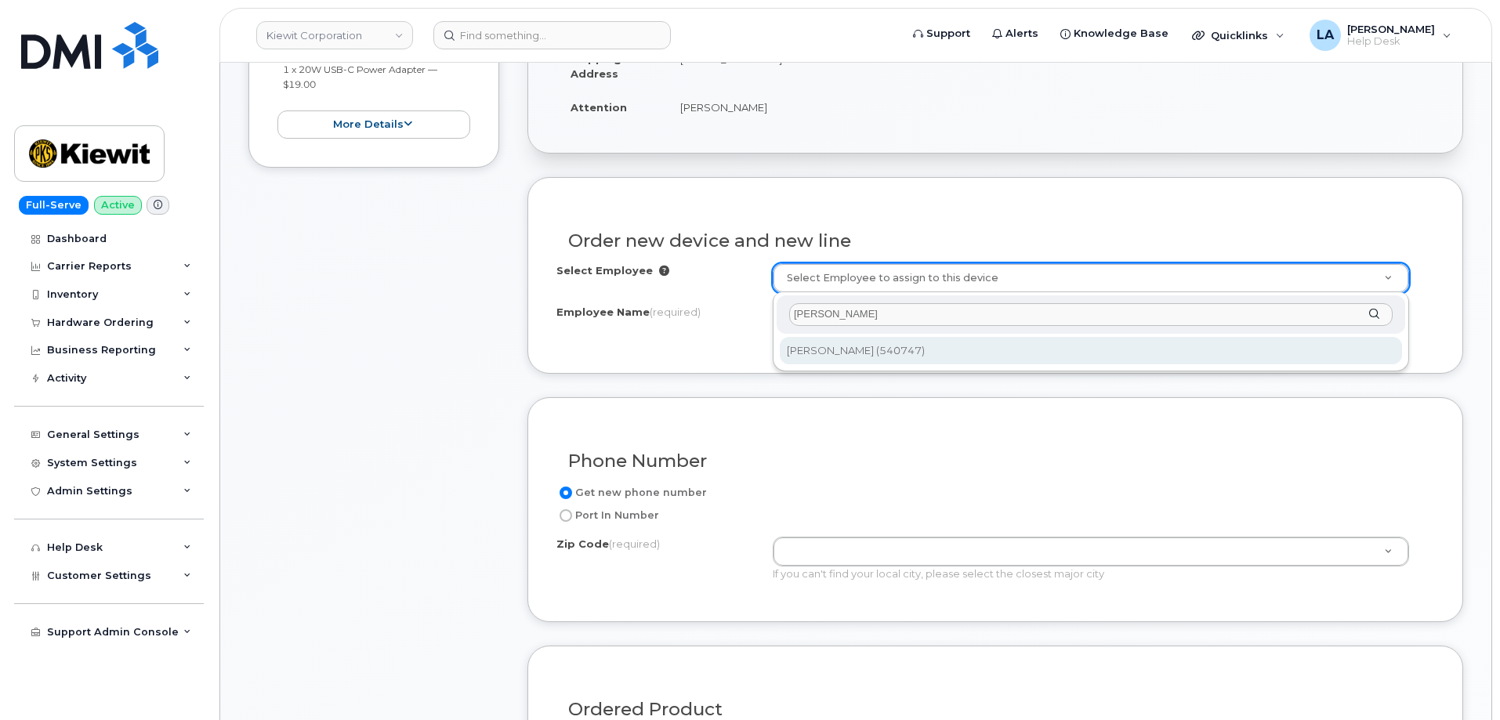
type input "Margaret Tolan"
type input "2169561"
type input "Margaret Tolan"
type input "1407 Broadway, Ste 3701"
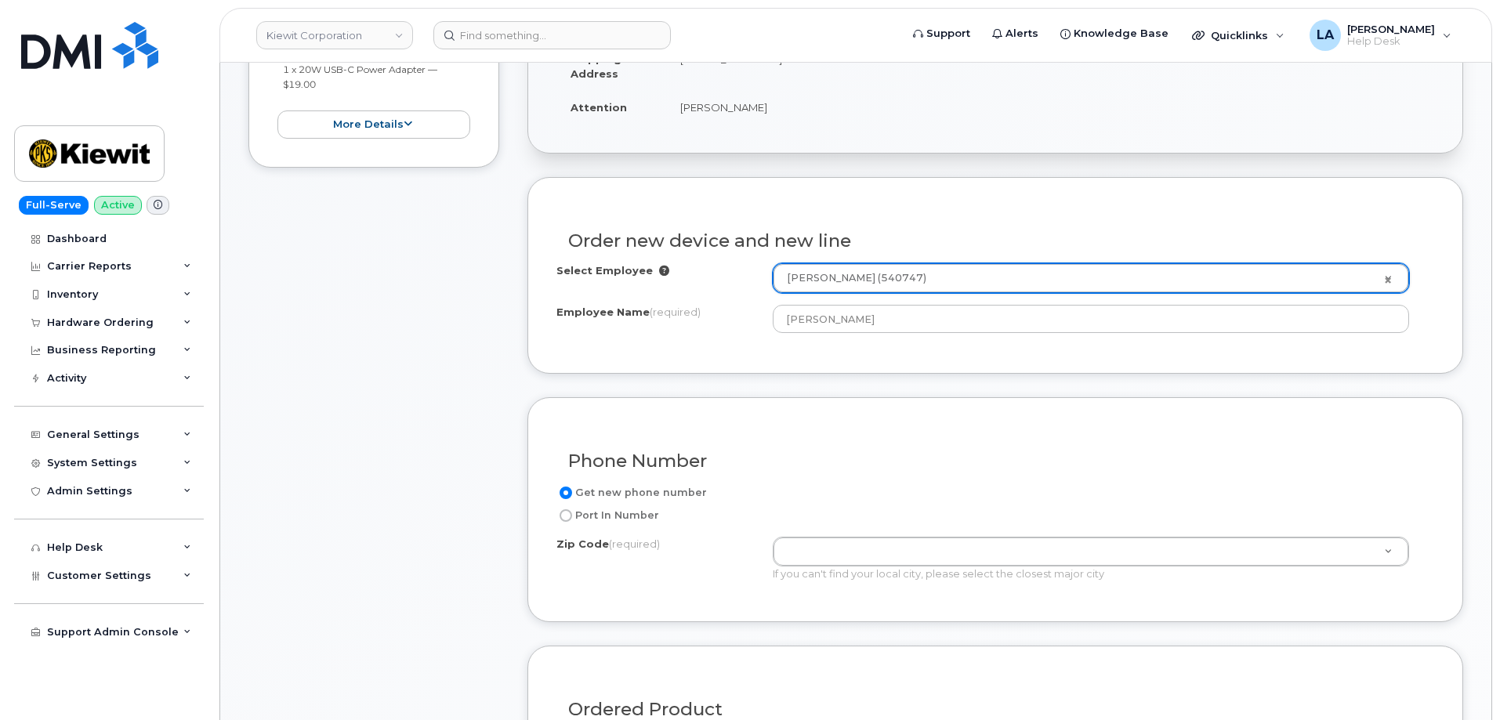
scroll to position [240, 0]
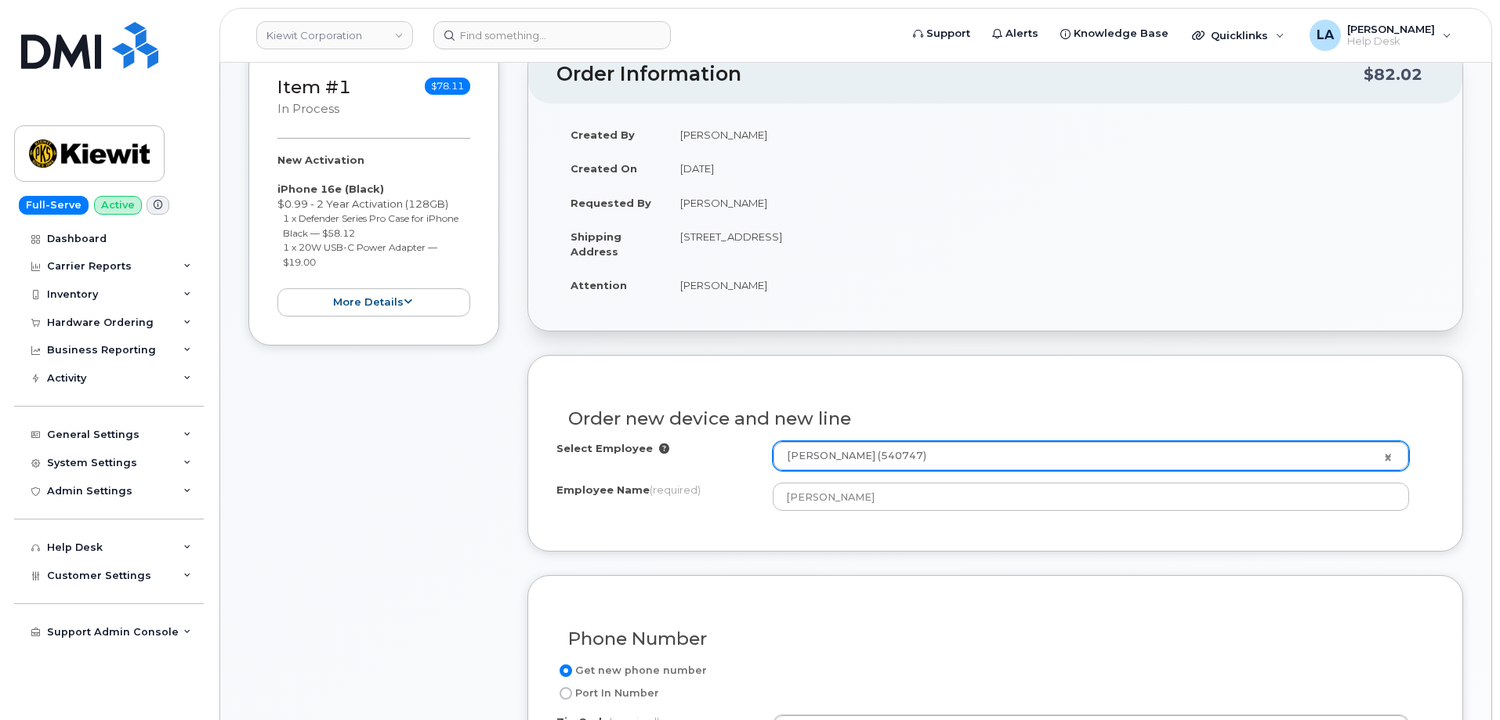
click at [957, 236] on td "470 Chestnut Ridge Rd Ste, WOODCLIFF LAKE, NJ, 07677, USA" at bounding box center [1050, 243] width 768 height 49
copy td "07677"
drag, startPoint x: 1499, startPoint y: 210, endPoint x: 1502, endPoint y: 317, distance: 107.4
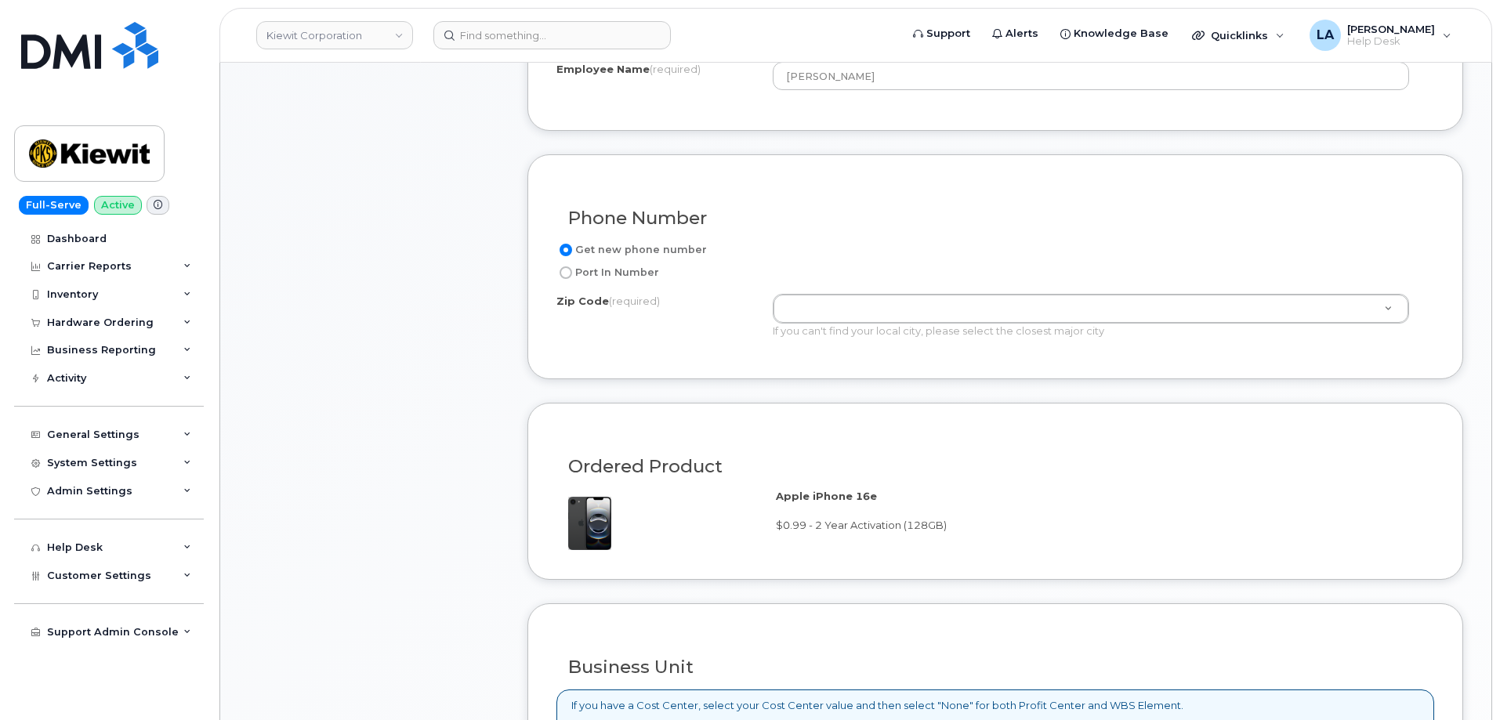
scroll to position [696, 0]
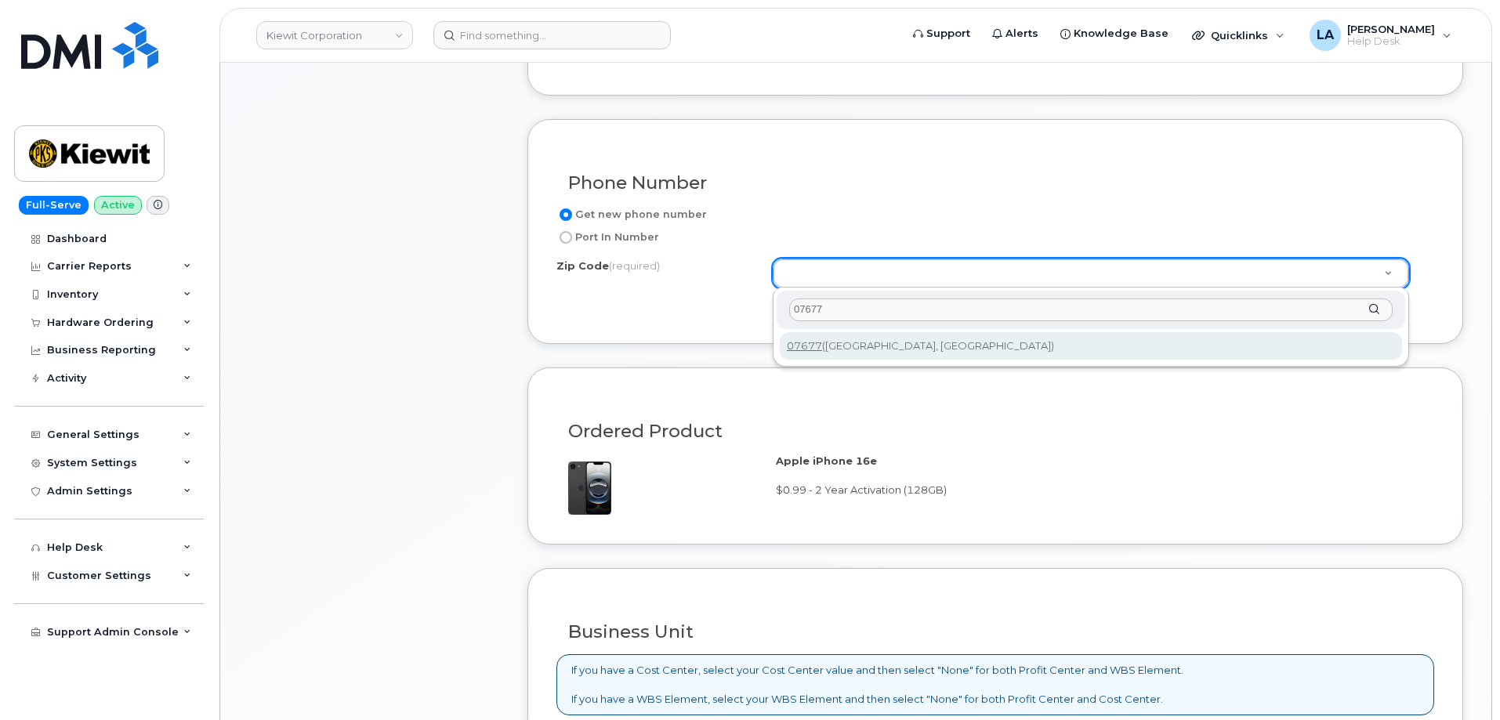
type input "07677"
type input "07677 (Woodcliff Lake, NJ)"
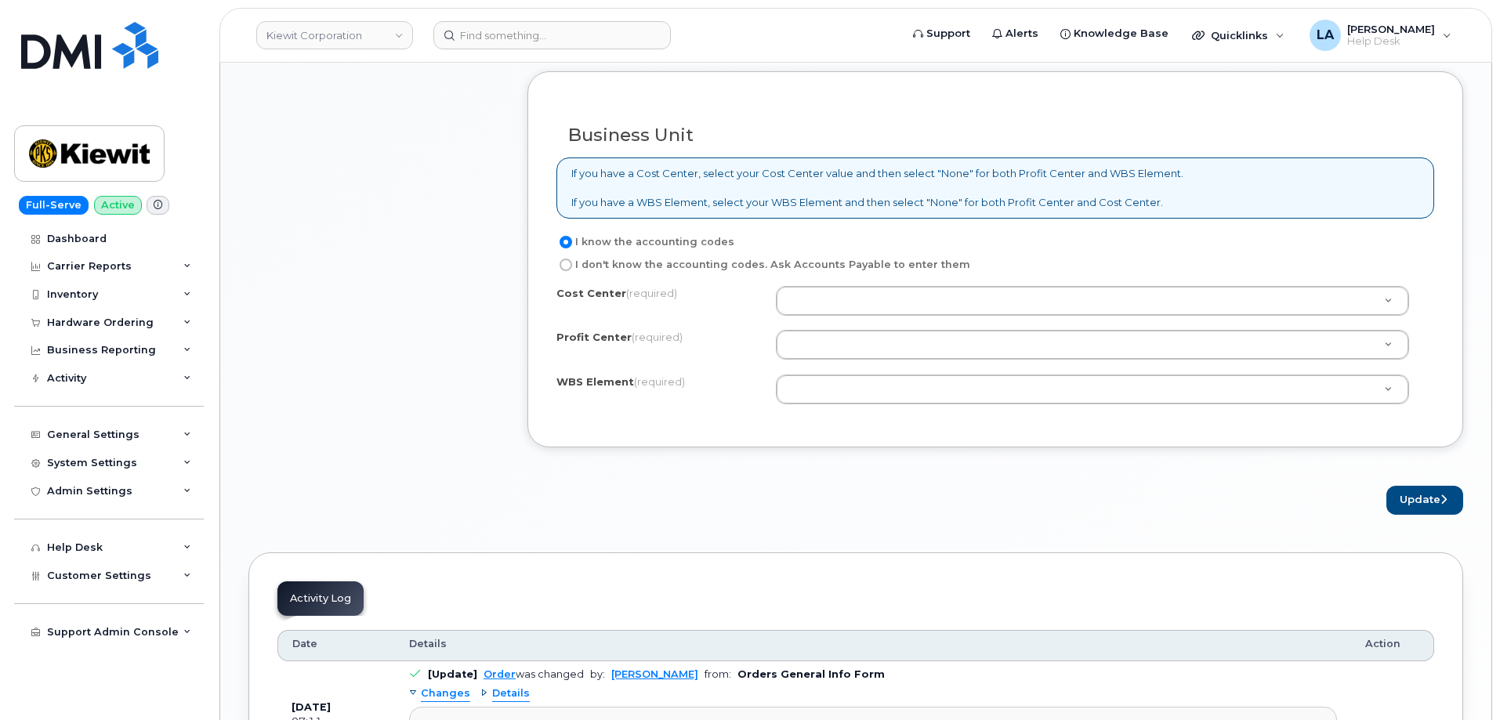
scroll to position [1253, 0]
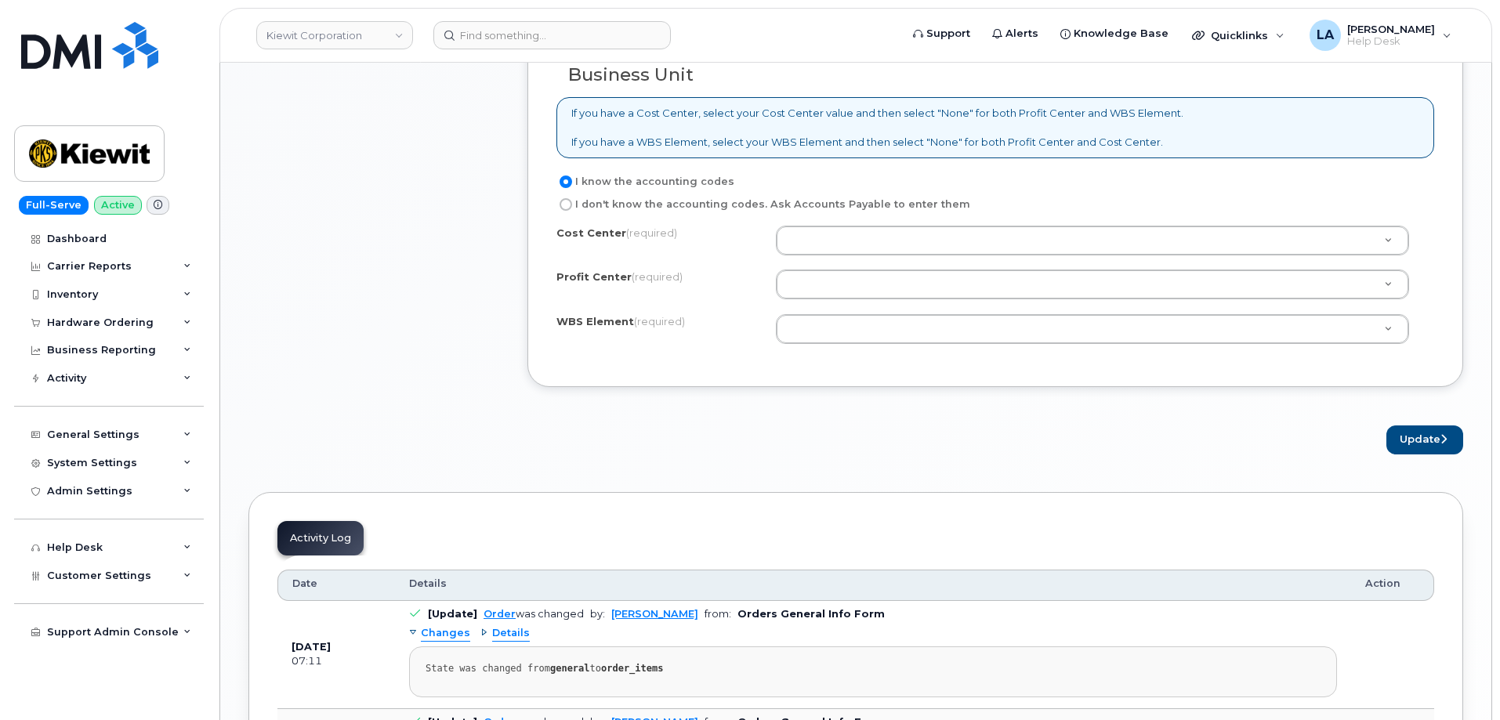
click at [909, 439] on div "Update" at bounding box center [995, 439] width 936 height 29
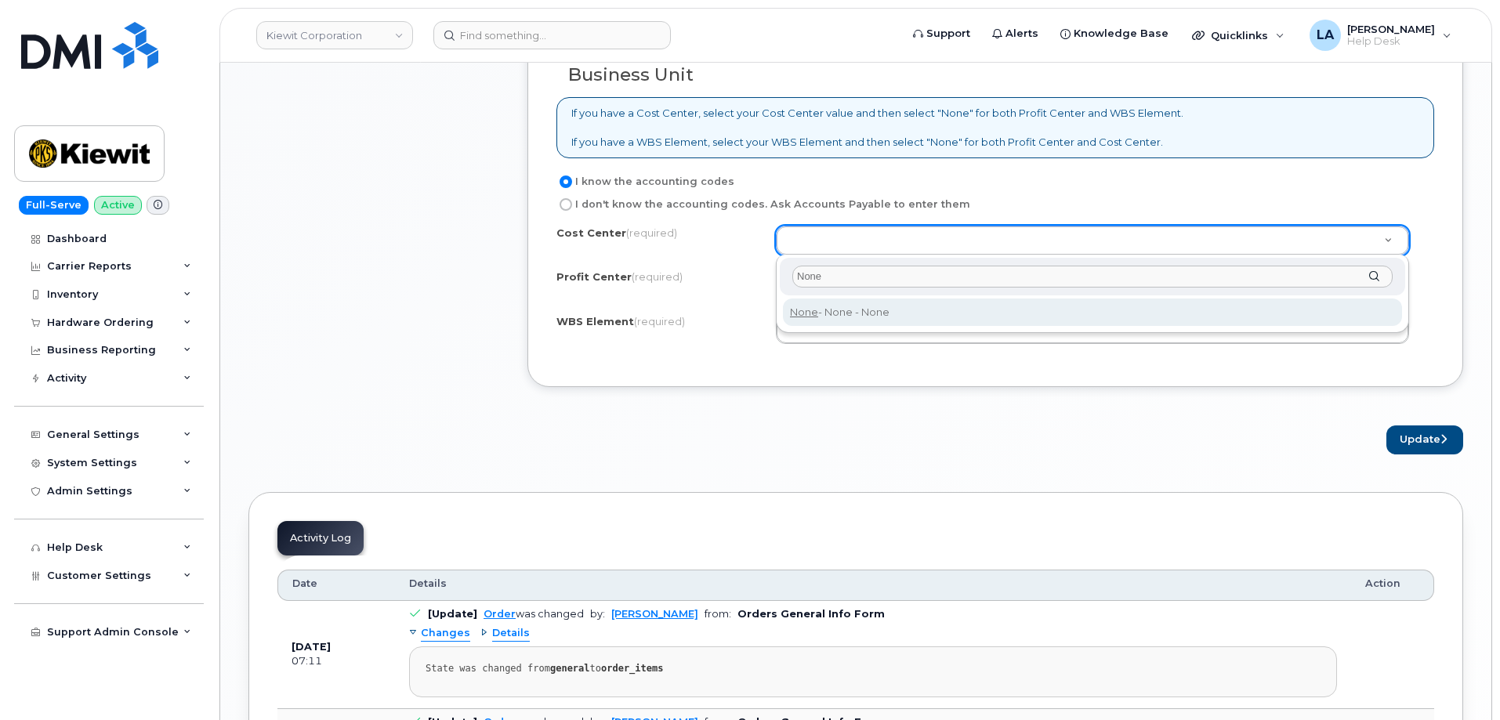
type input "None"
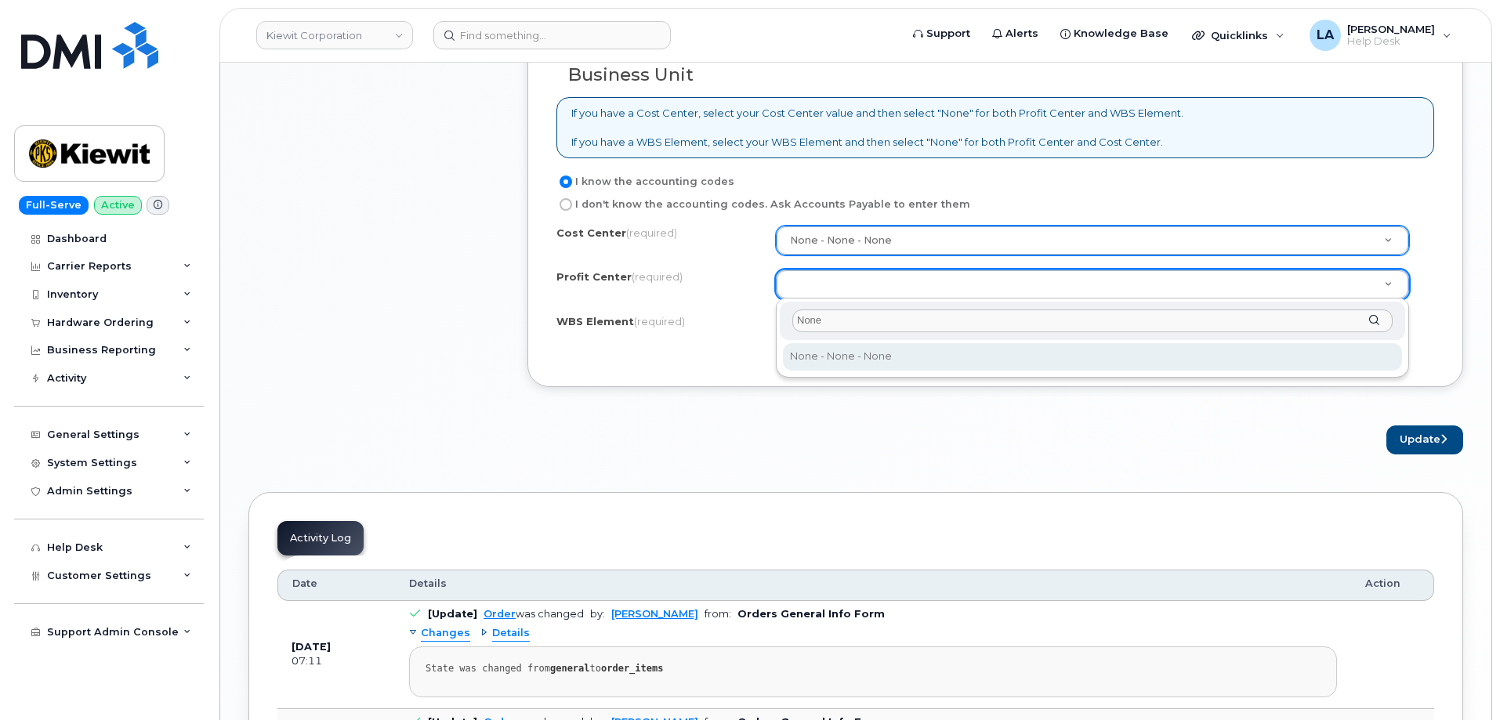
type input "None"
select select "None"
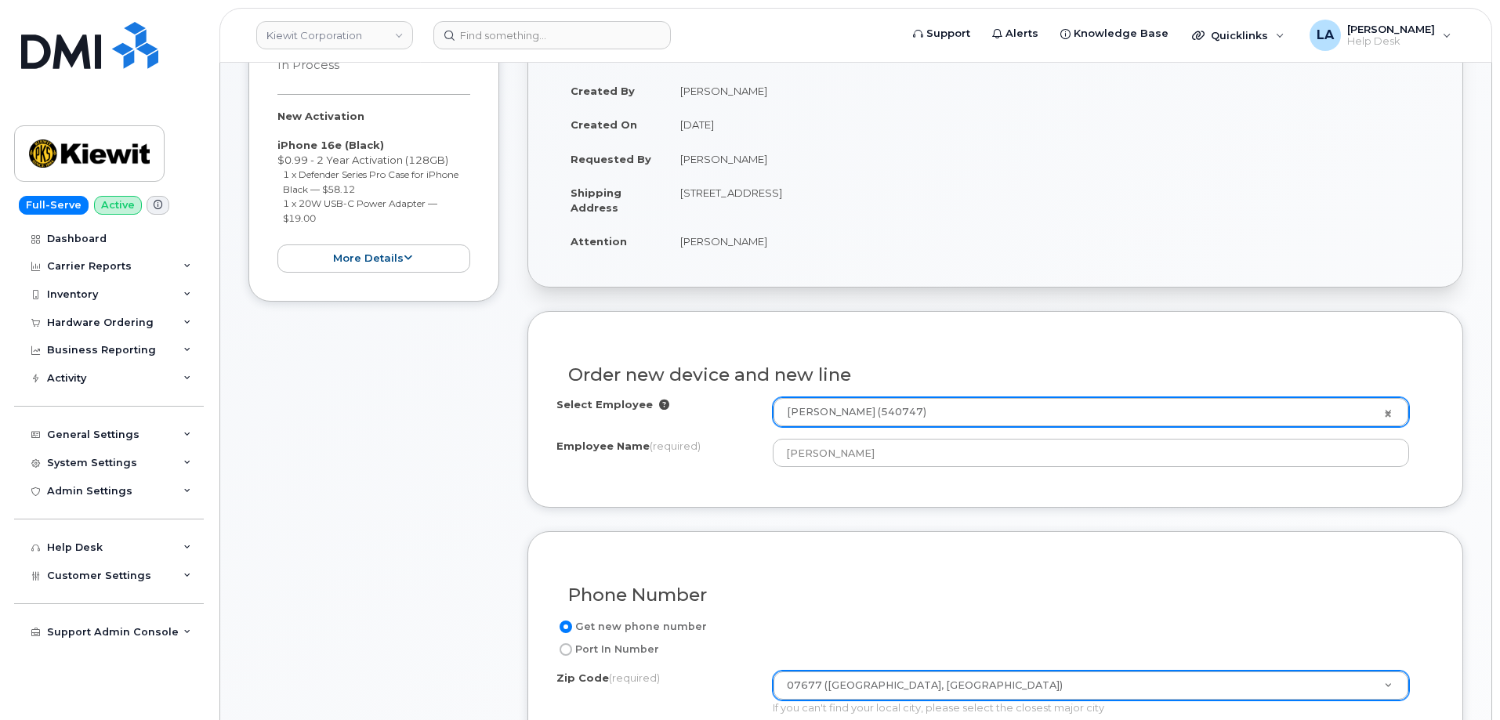
scroll to position [289, 0]
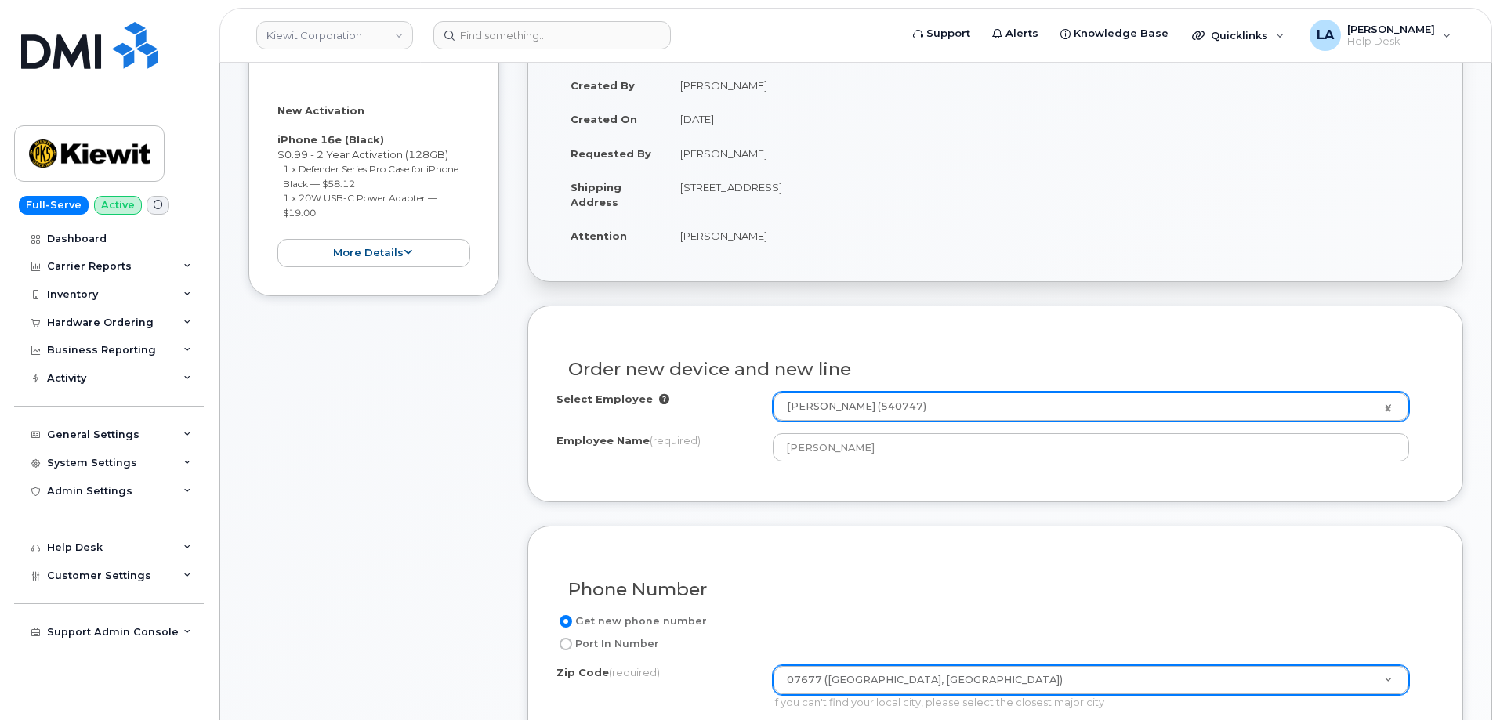
drag, startPoint x: 1065, startPoint y: 190, endPoint x: 676, endPoint y: 201, distance: 388.8
click at [676, 201] on td "470 Chestnut Ridge Rd Ste, WOODCLIFF LAKE, NJ, 07677, USA" at bounding box center [1050, 194] width 768 height 49
copy td "470 Chestnut Ridge Rd Ste, WOODCLIFF LAKE, NJ, 07677, USA"
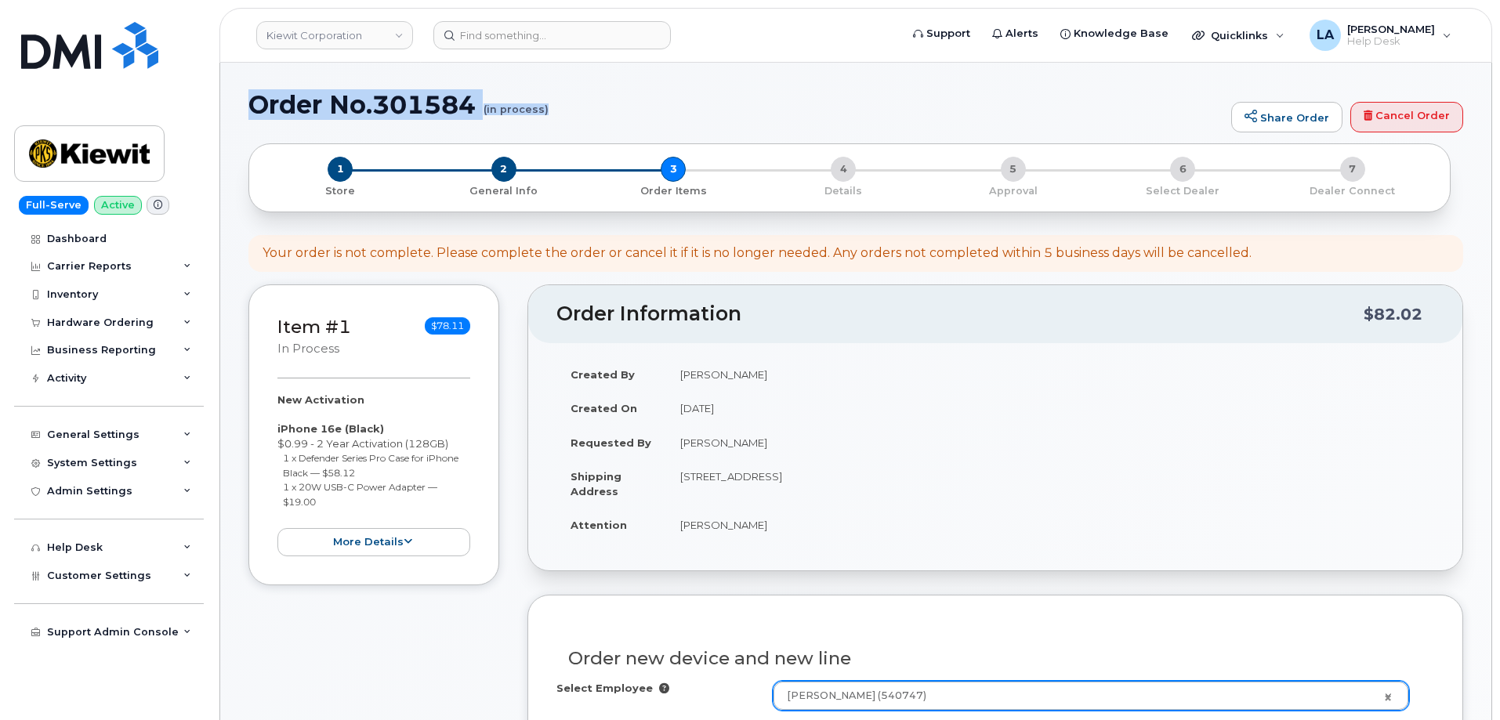
drag, startPoint x: 255, startPoint y: 103, endPoint x: 563, endPoint y: 120, distance: 309.2
click at [563, 120] on div "Order No.301584 (in process) Share Order Cancel Order" at bounding box center [855, 117] width 1214 height 52
copy h1 "Order No.301584 (in process)"
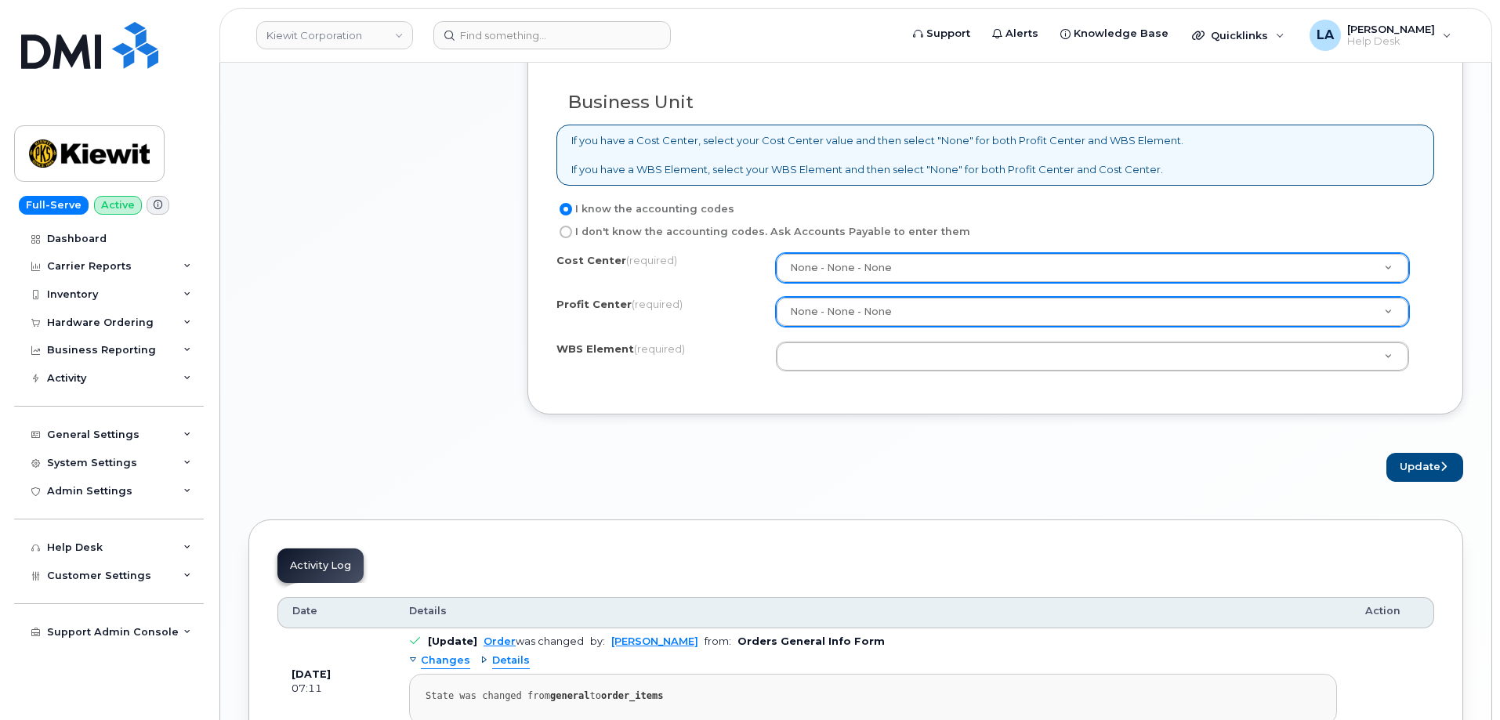
scroll to position [619, 0]
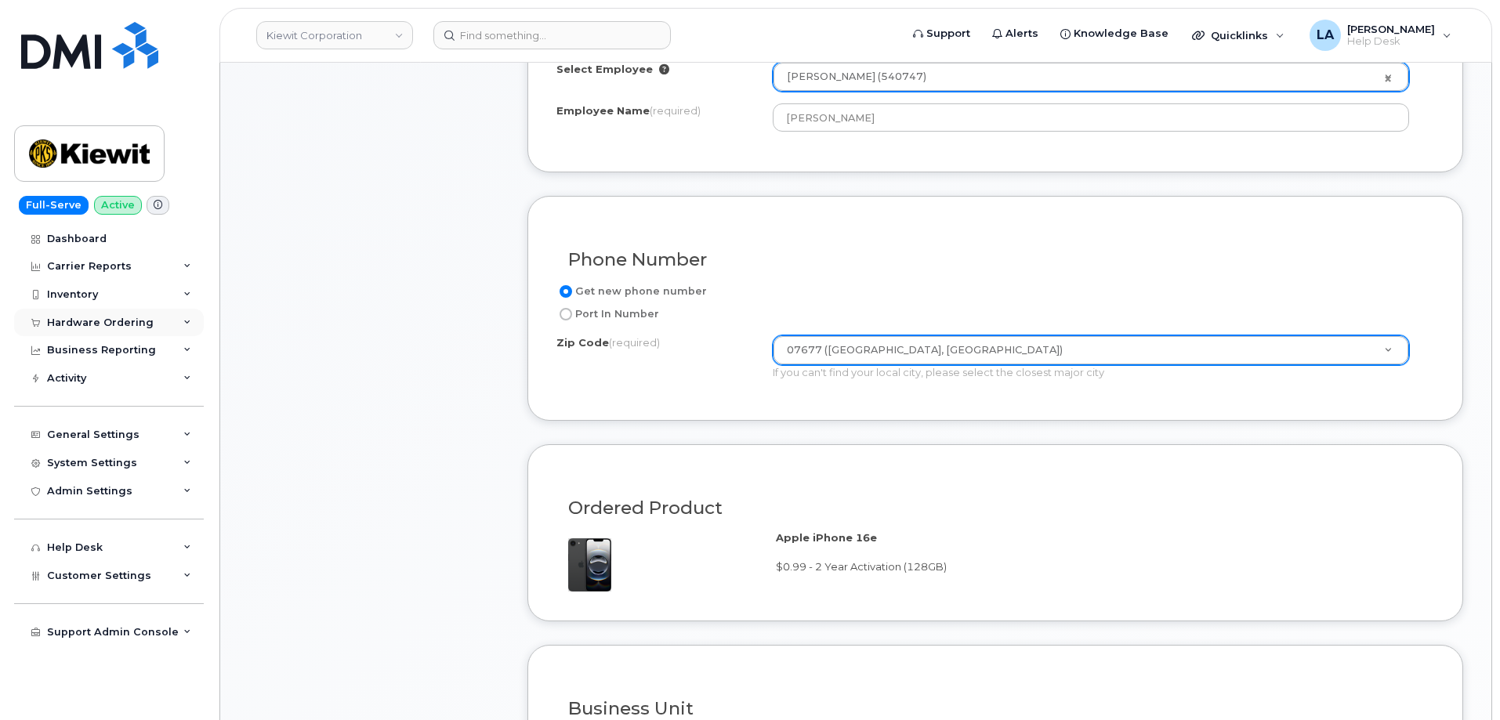
click at [78, 321] on div "Hardware Ordering" at bounding box center [100, 323] width 107 height 13
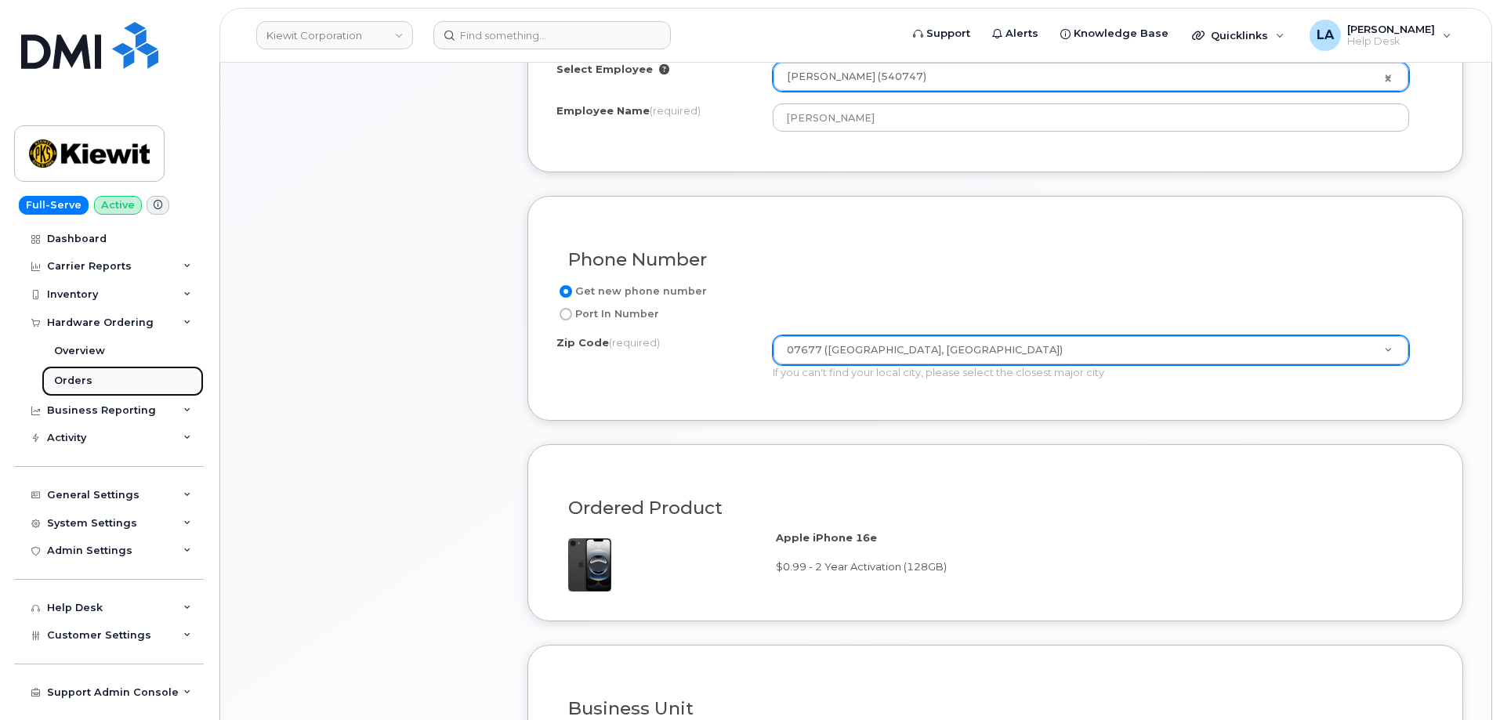
click at [83, 381] on div "Orders" at bounding box center [73, 381] width 38 height 14
